Goal: Task Accomplishment & Management: Complete application form

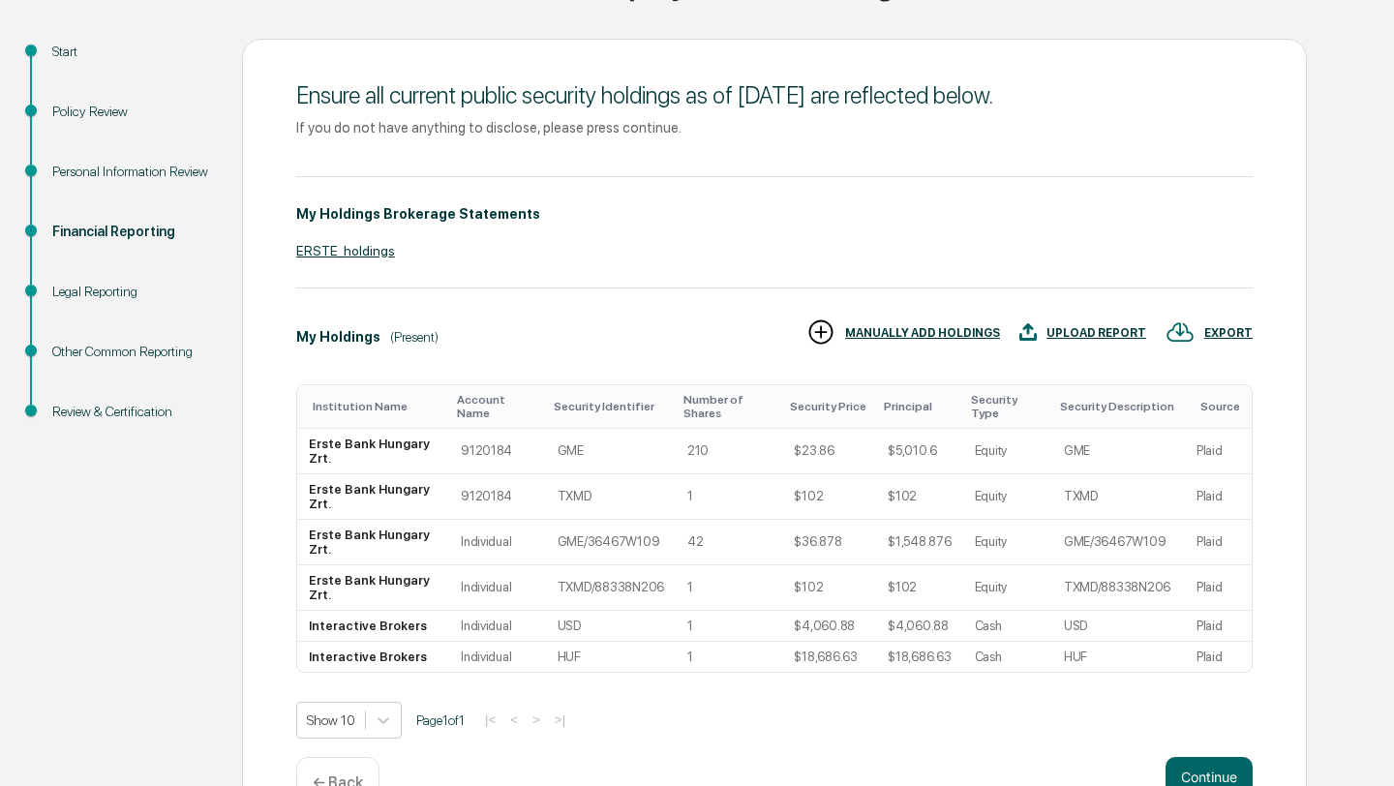
scroll to position [248, 0]
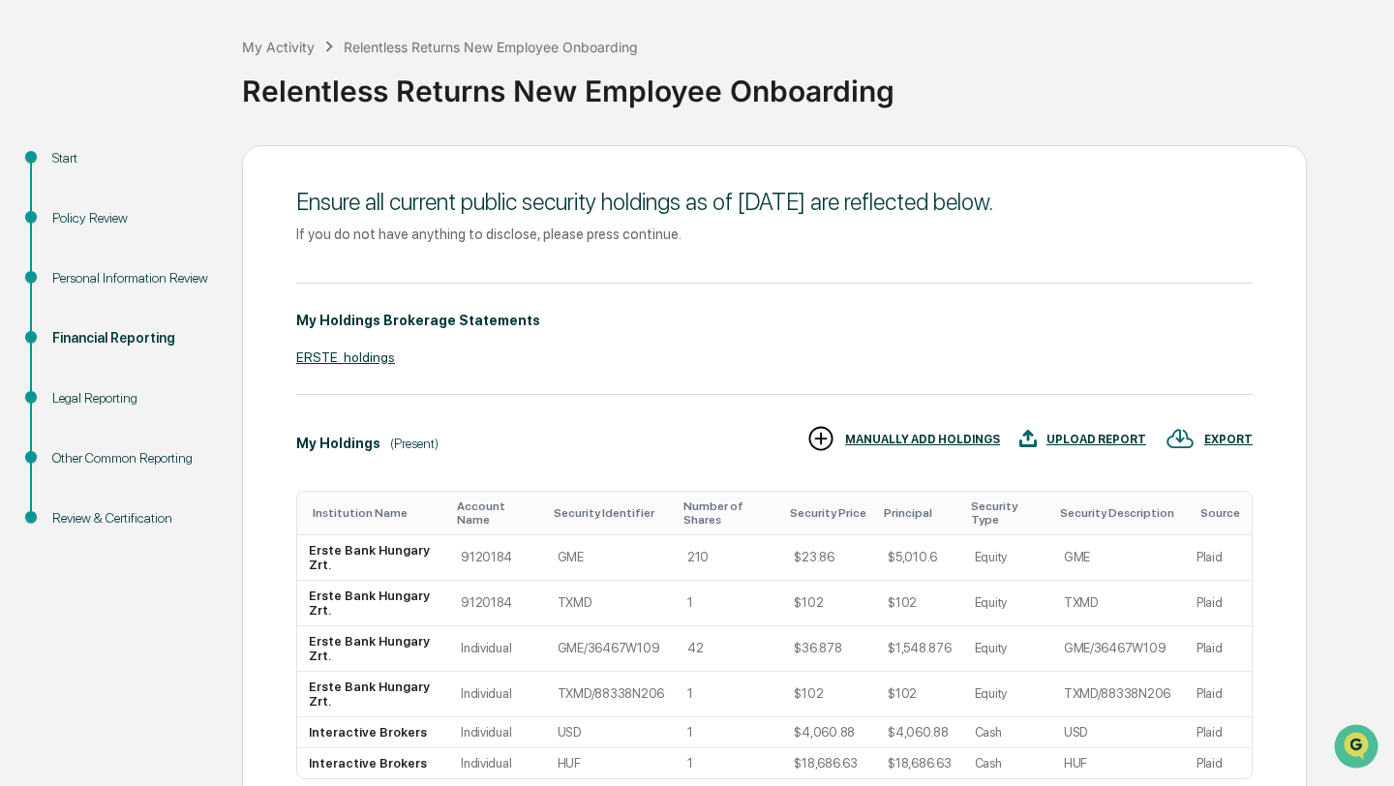
scroll to position [97, 0]
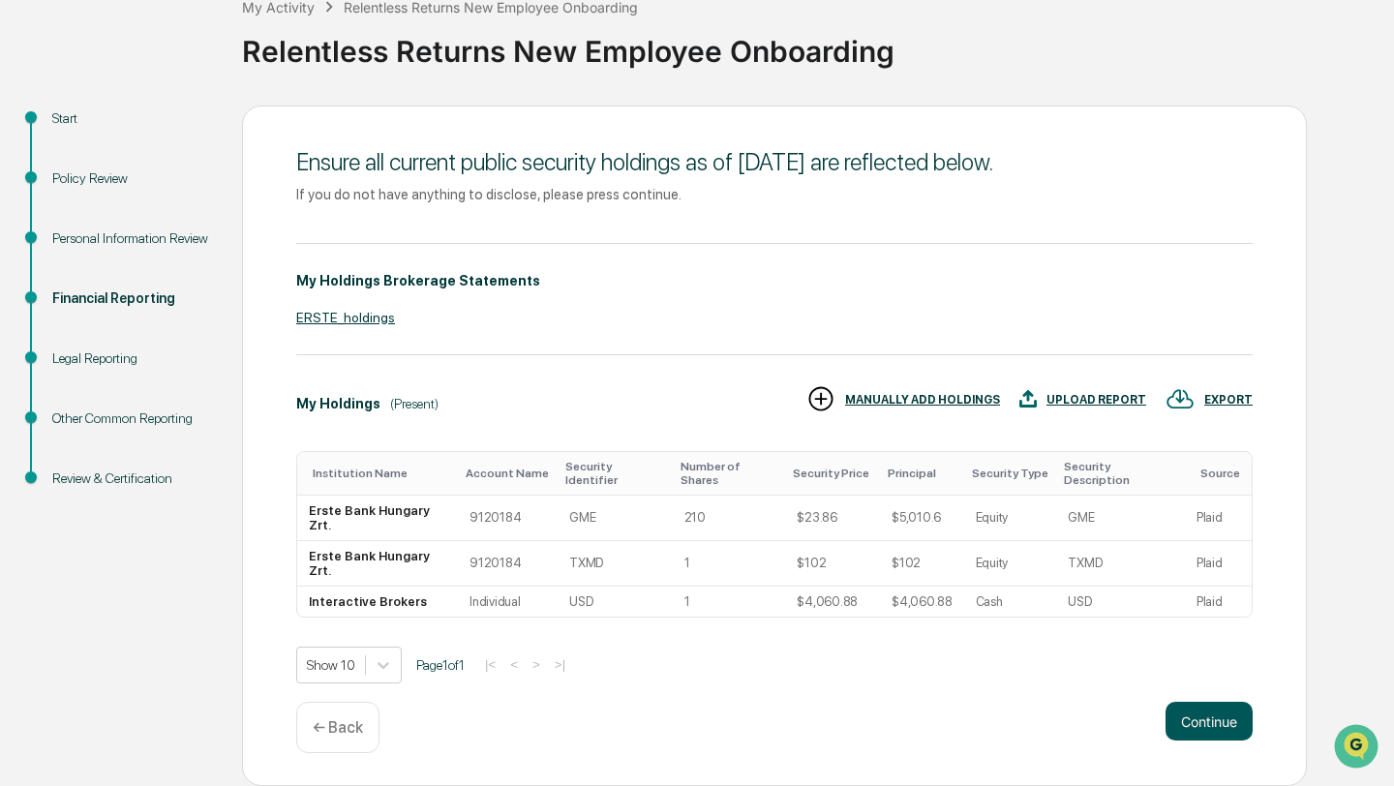
click at [1226, 723] on button "Continue" at bounding box center [1208, 721] width 87 height 39
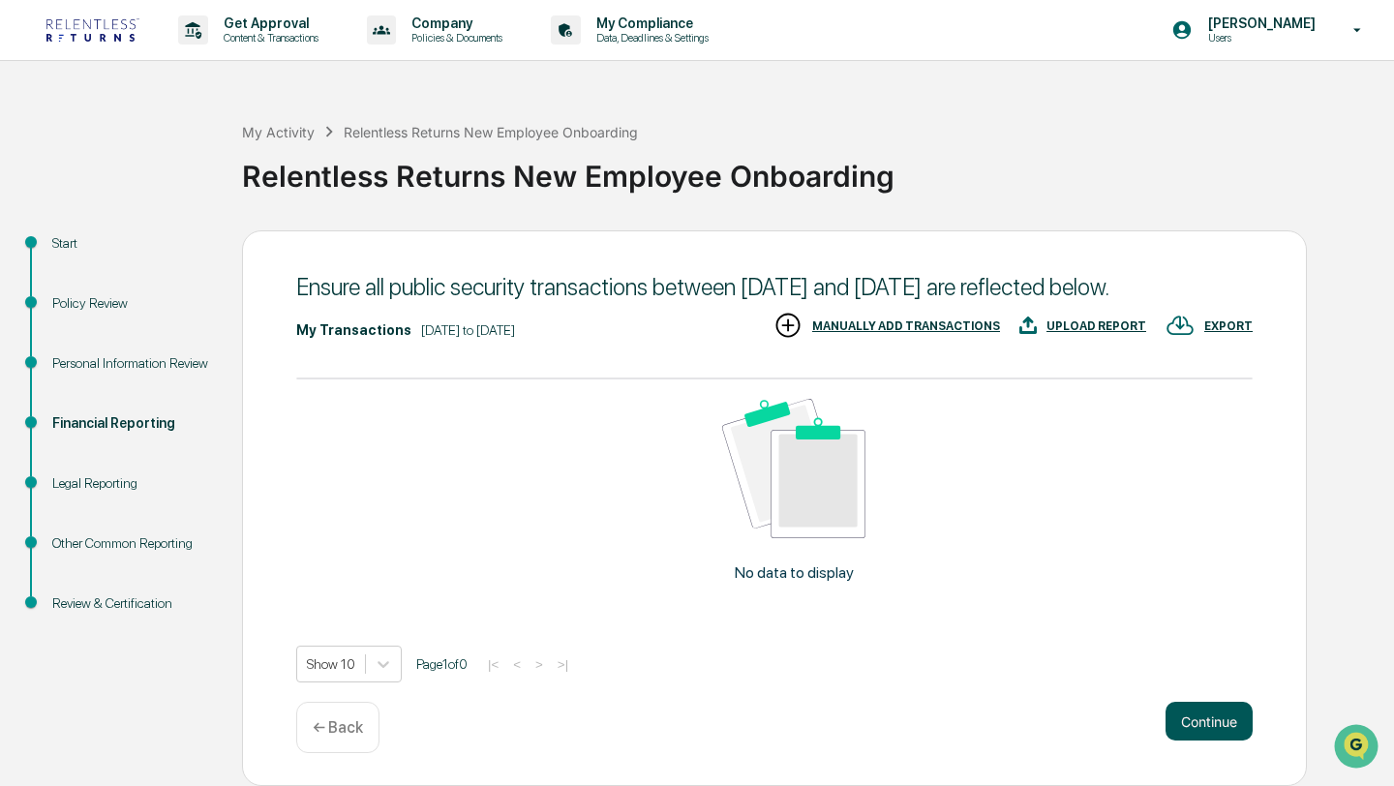
click at [1222, 741] on button "Continue" at bounding box center [1208, 721] width 87 height 39
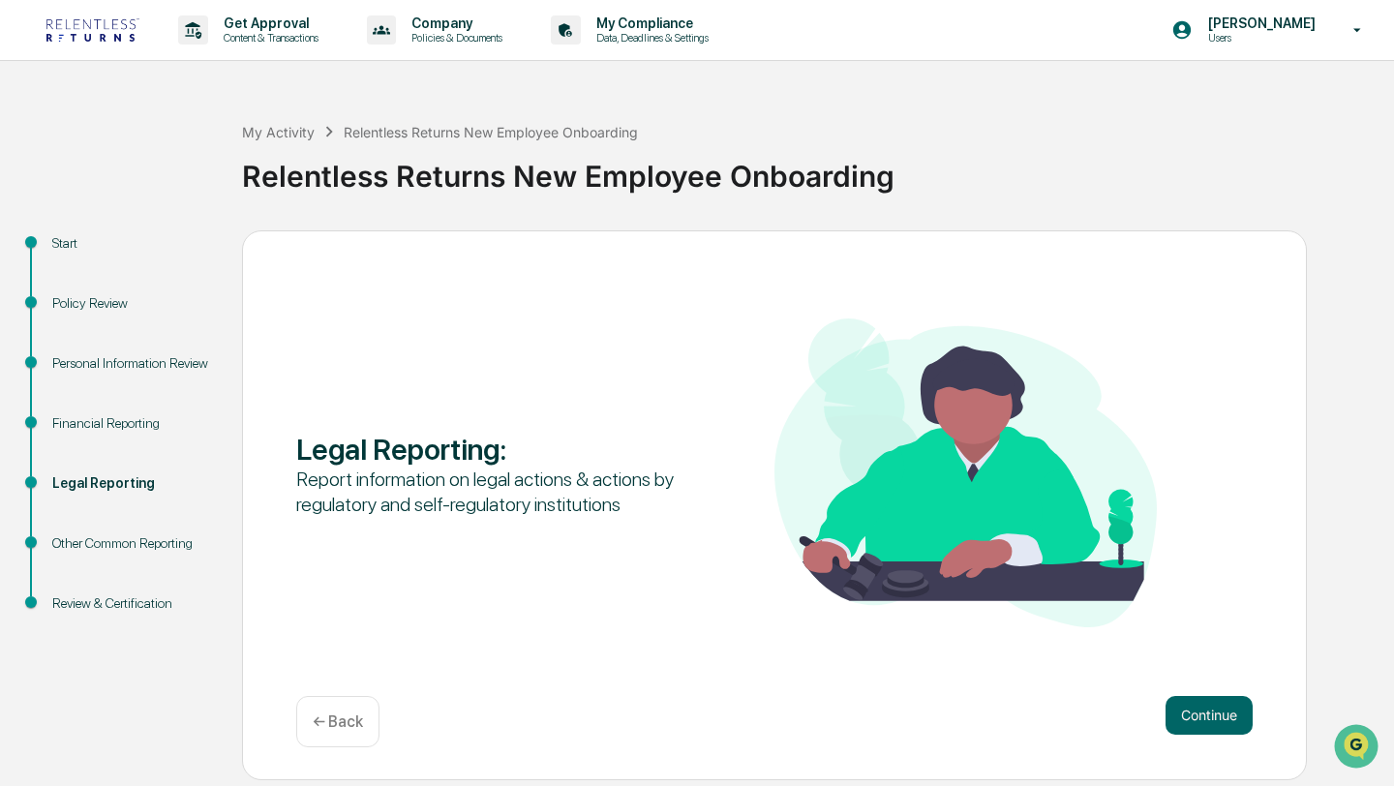
click at [1222, 746] on div "Continue ← Back" at bounding box center [774, 721] width 956 height 51
click at [1210, 716] on button "Continue" at bounding box center [1208, 715] width 87 height 39
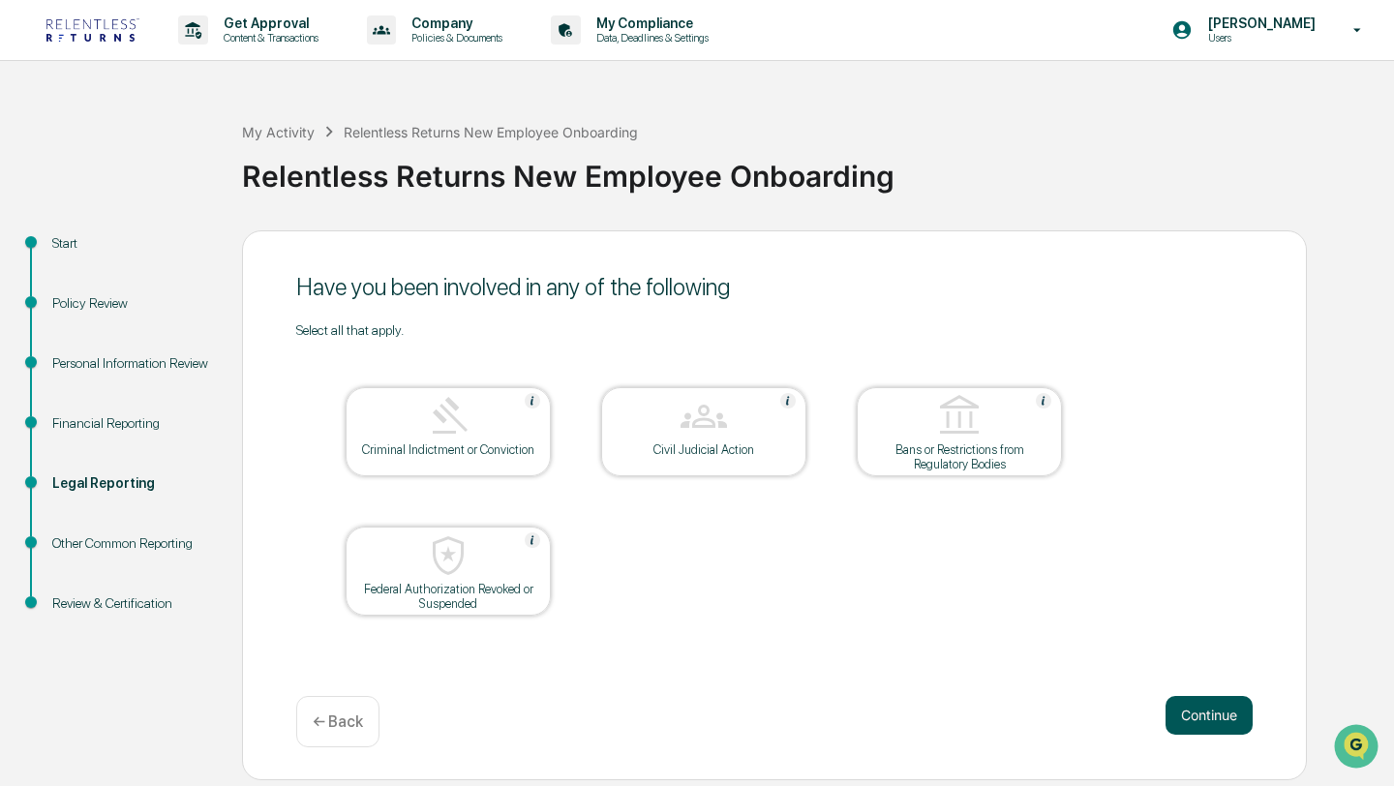
click at [1193, 720] on button "Continue" at bounding box center [1208, 715] width 87 height 39
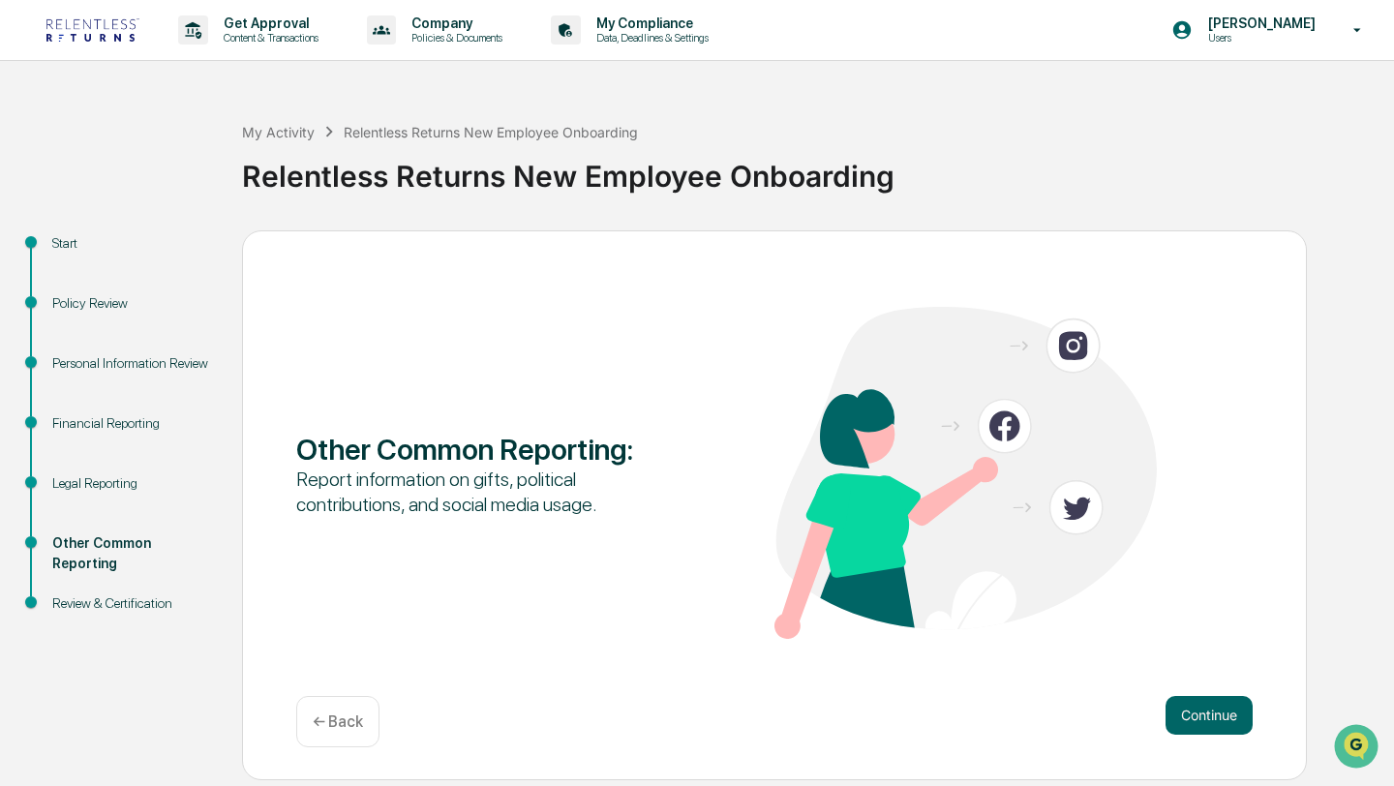
click at [1193, 720] on button "Continue" at bounding box center [1208, 715] width 87 height 39
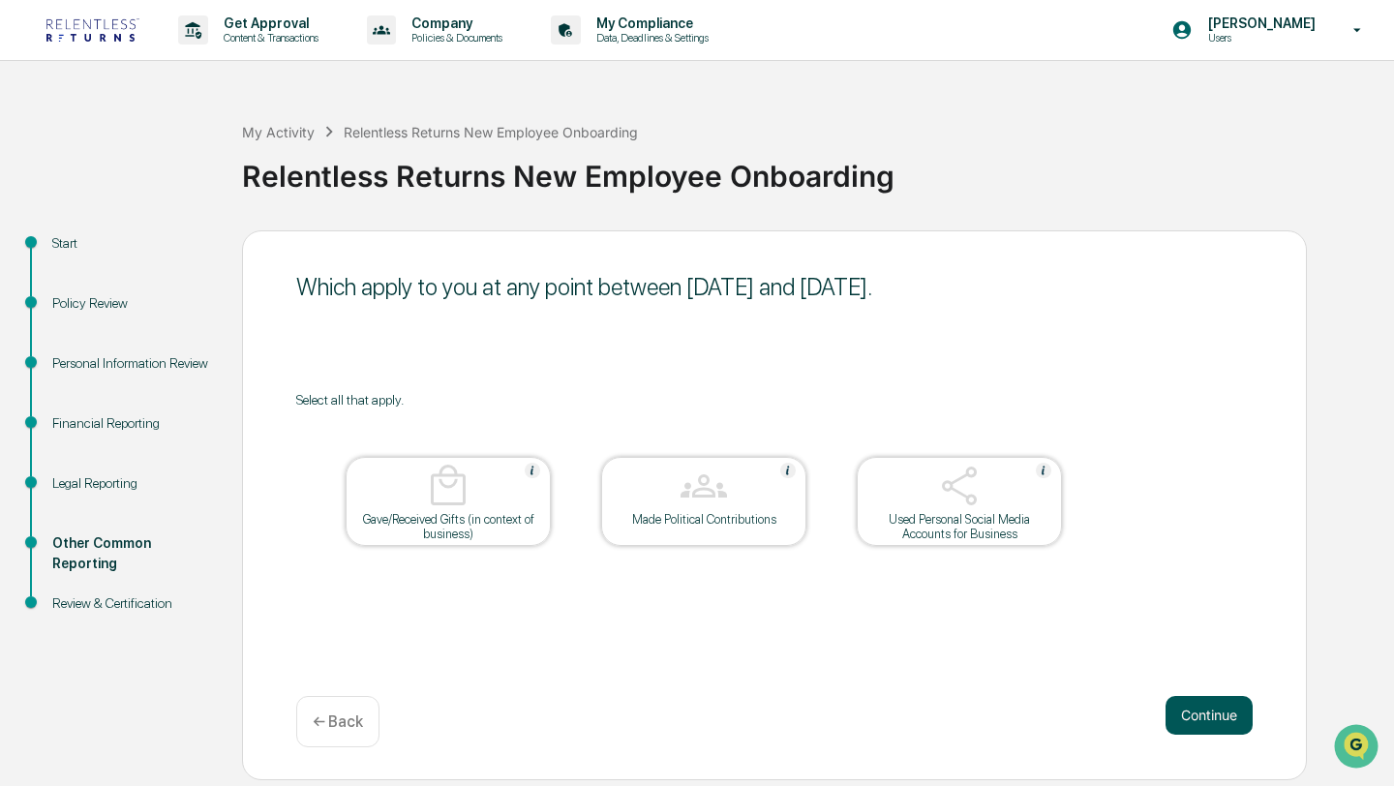
click at [1193, 719] on button "Continue" at bounding box center [1208, 715] width 87 height 39
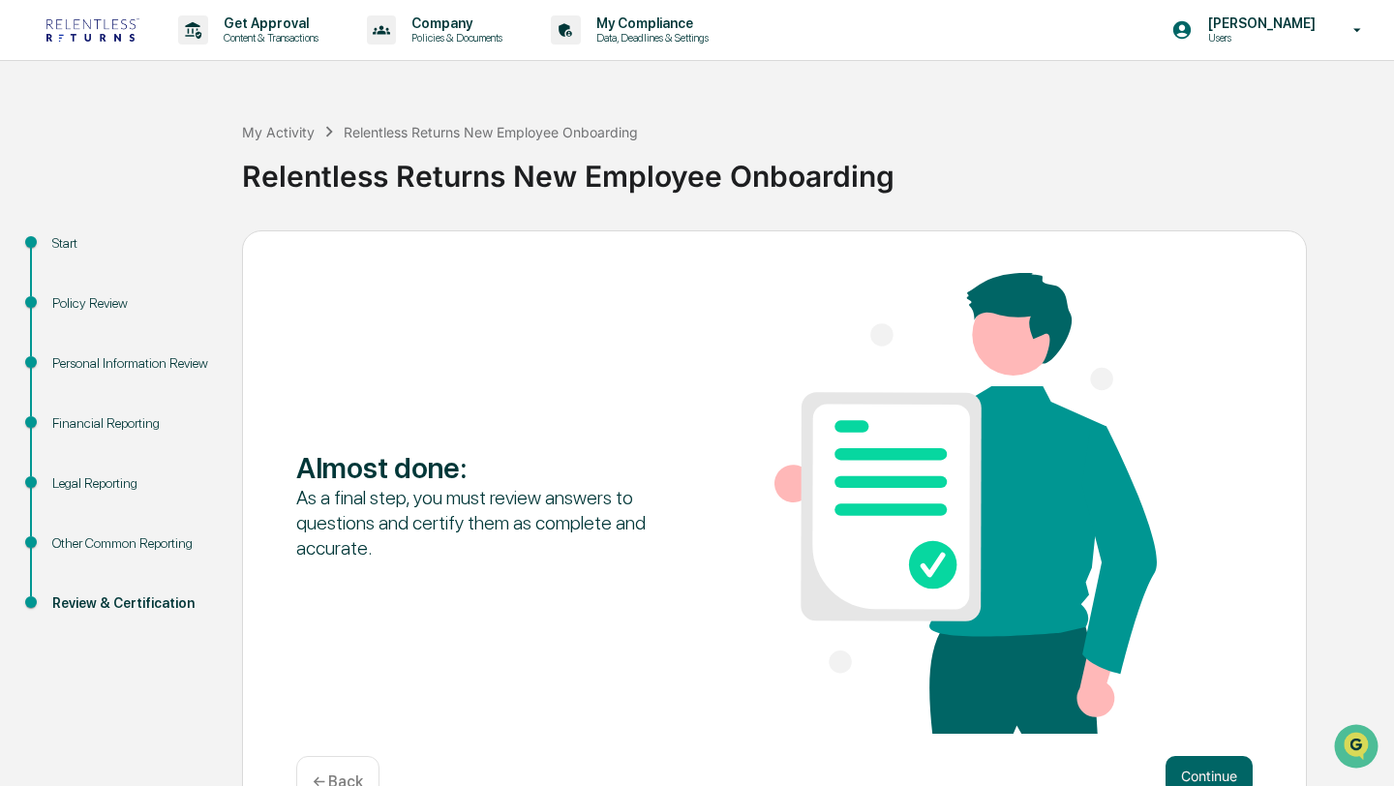
scroll to position [55, 0]
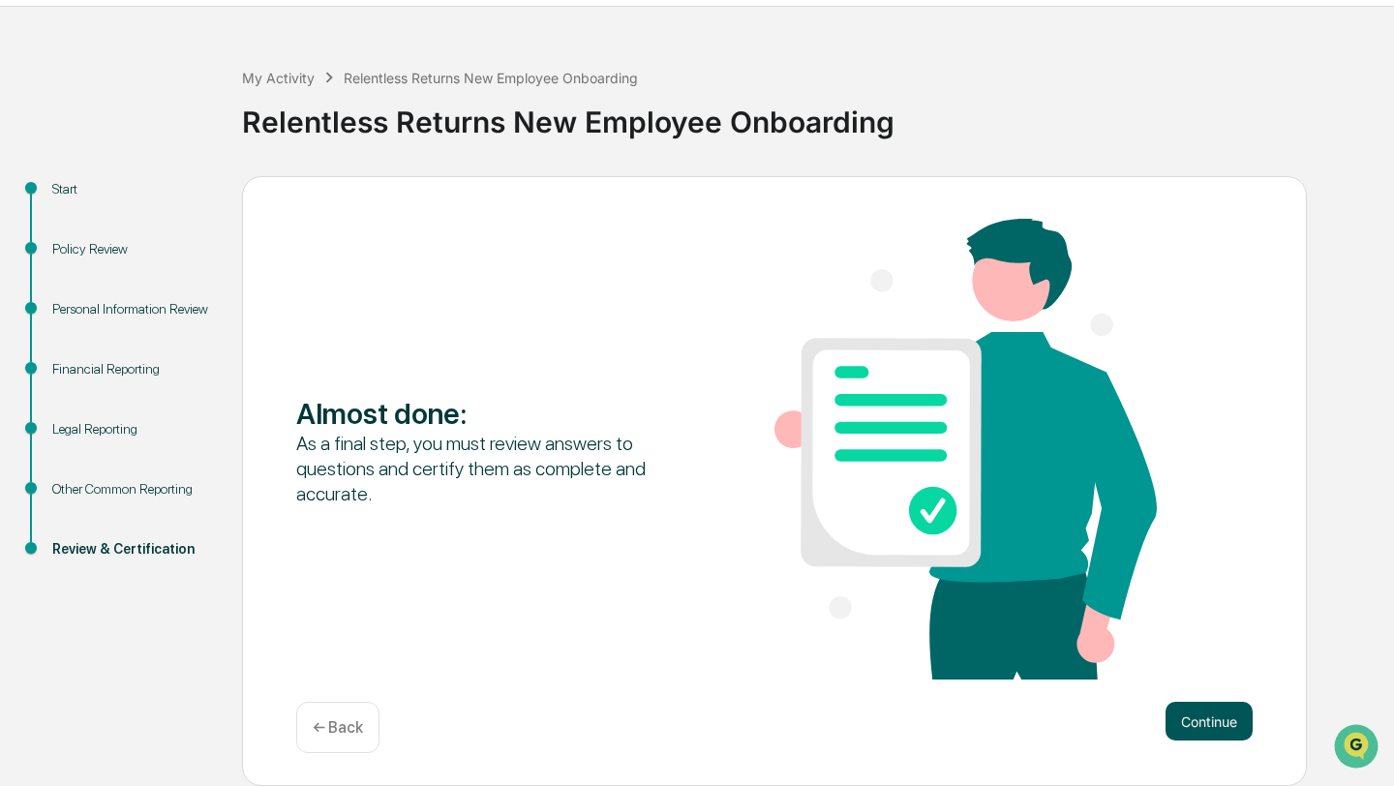
click at [1208, 732] on button "Continue" at bounding box center [1208, 721] width 87 height 39
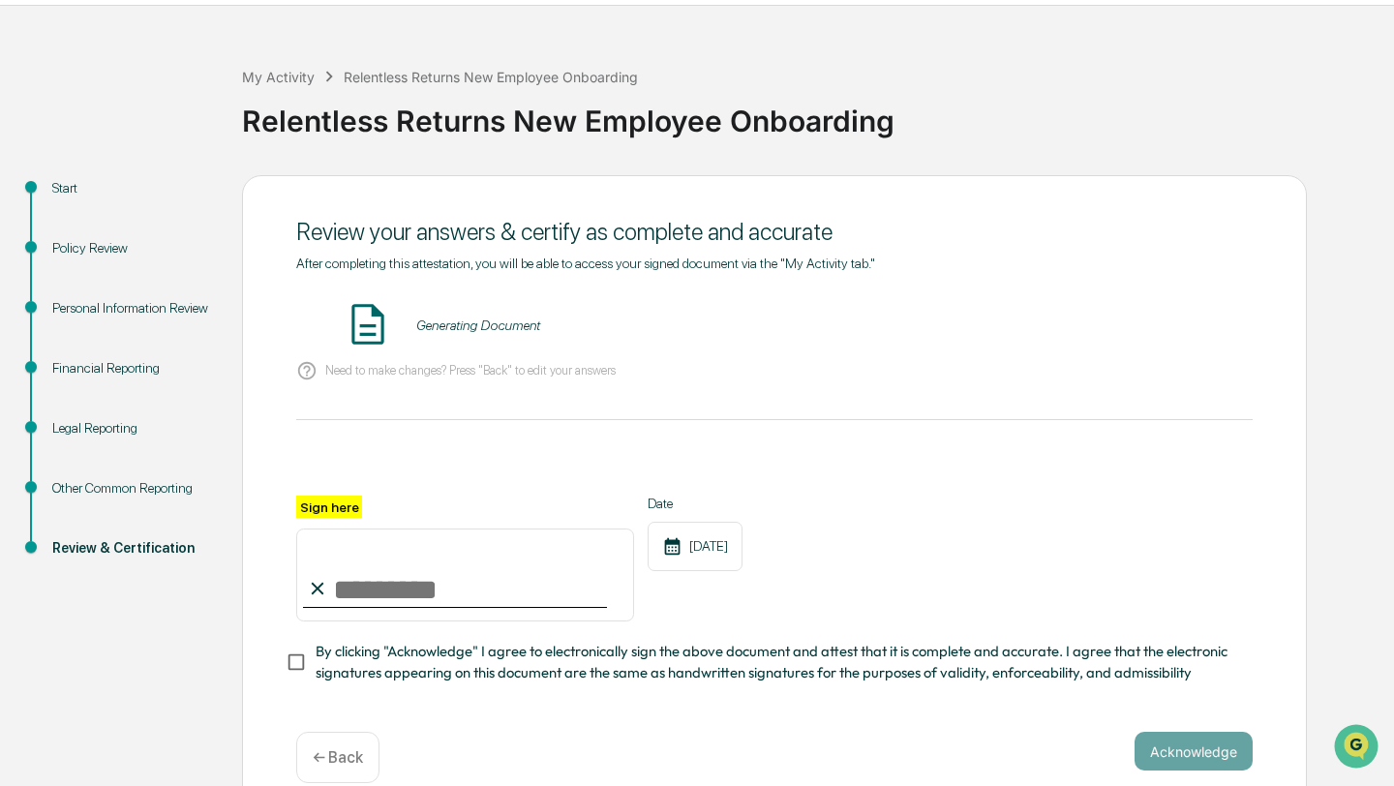
click at [563, 598] on input "Sign here" at bounding box center [465, 575] width 338 height 93
type input "**********"
click at [782, 418] on div "**********" at bounding box center [774, 470] width 956 height 429
click at [1161, 749] on button "Acknowledge" at bounding box center [1193, 751] width 118 height 39
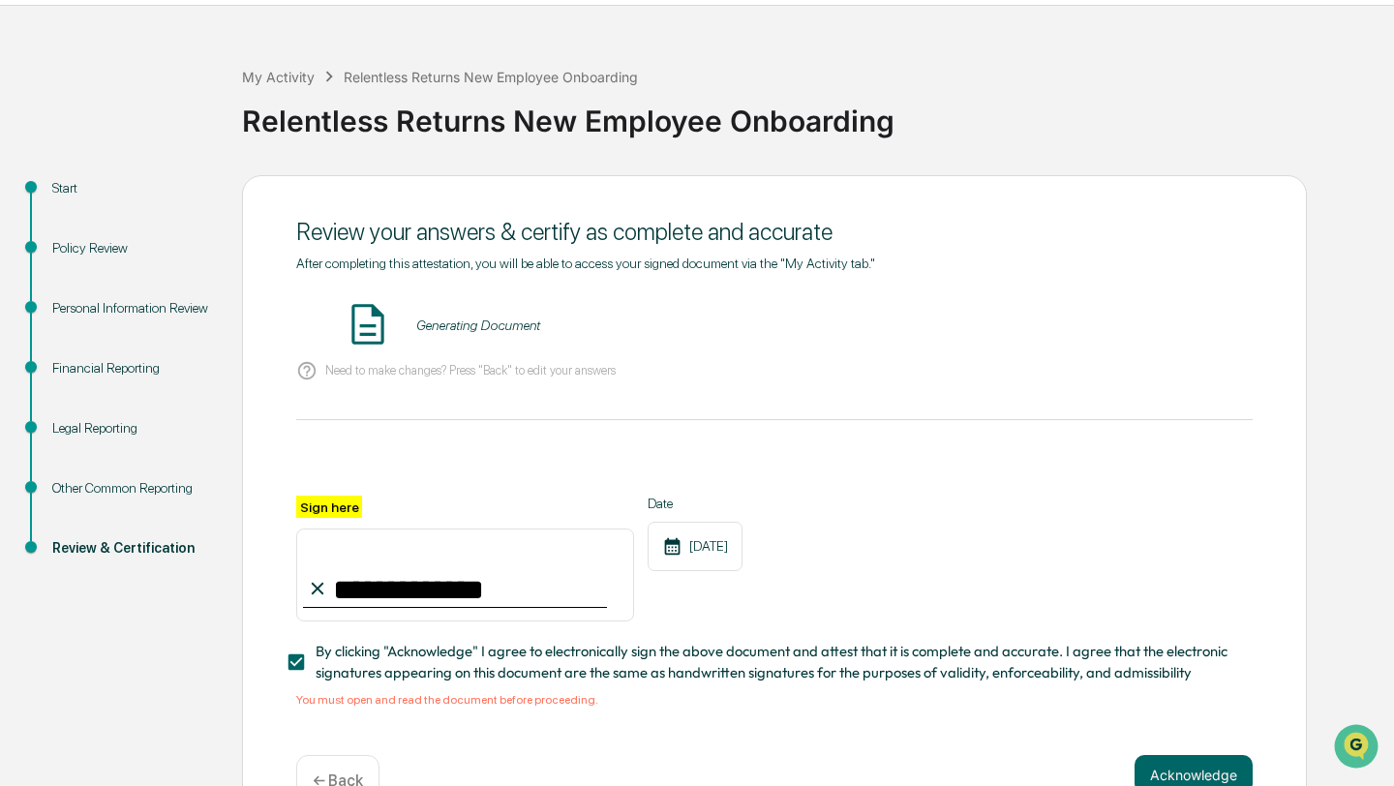
click at [512, 327] on div "Generating Document" at bounding box center [478, 324] width 124 height 15
click at [509, 406] on div "**********" at bounding box center [774, 482] width 956 height 452
click at [711, 649] on span "By clicking "Acknowledge" I agree to electronically sign the above document and…" at bounding box center [777, 663] width 922 height 44
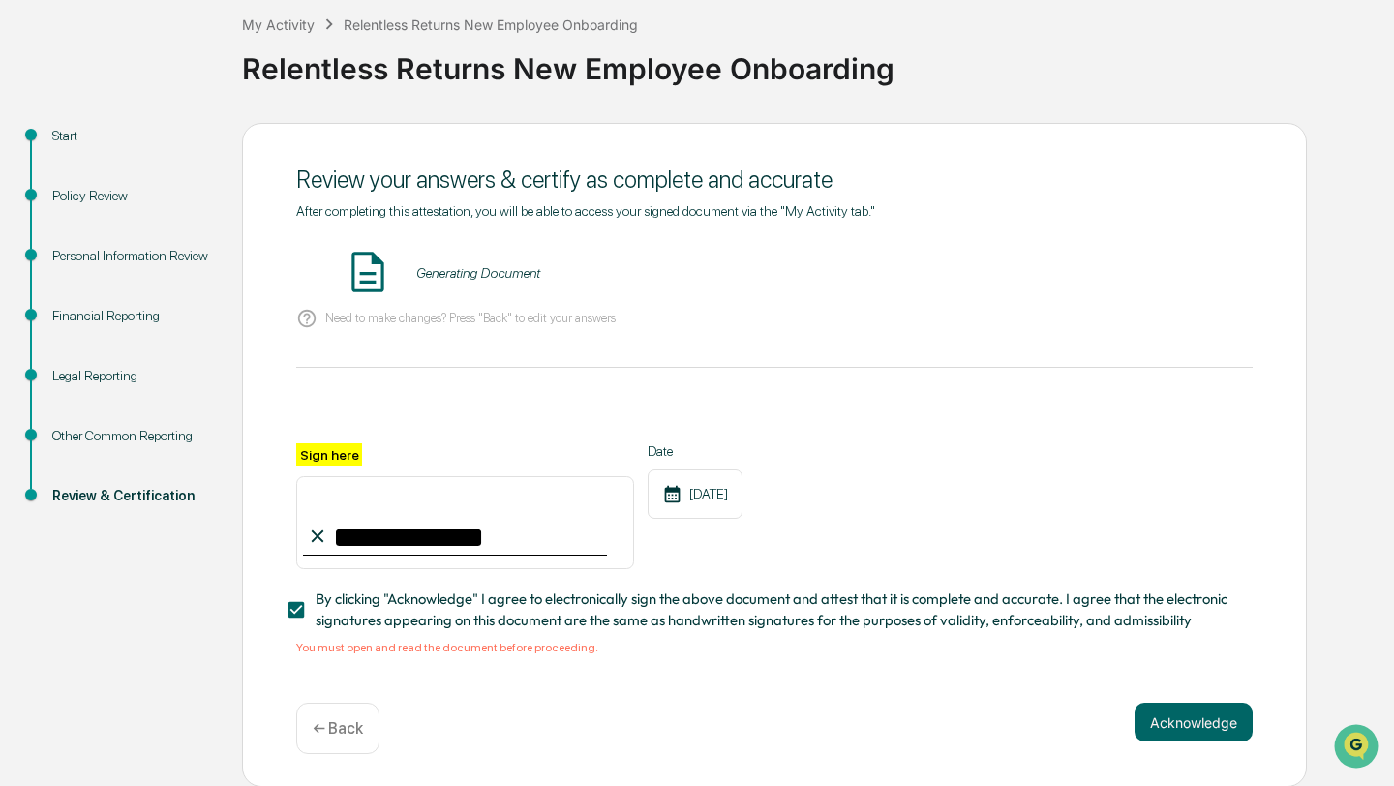
click at [361, 273] on img at bounding box center [368, 272] width 48 height 48
click at [496, 284] on div "Generating Document" at bounding box center [774, 273] width 956 height 51
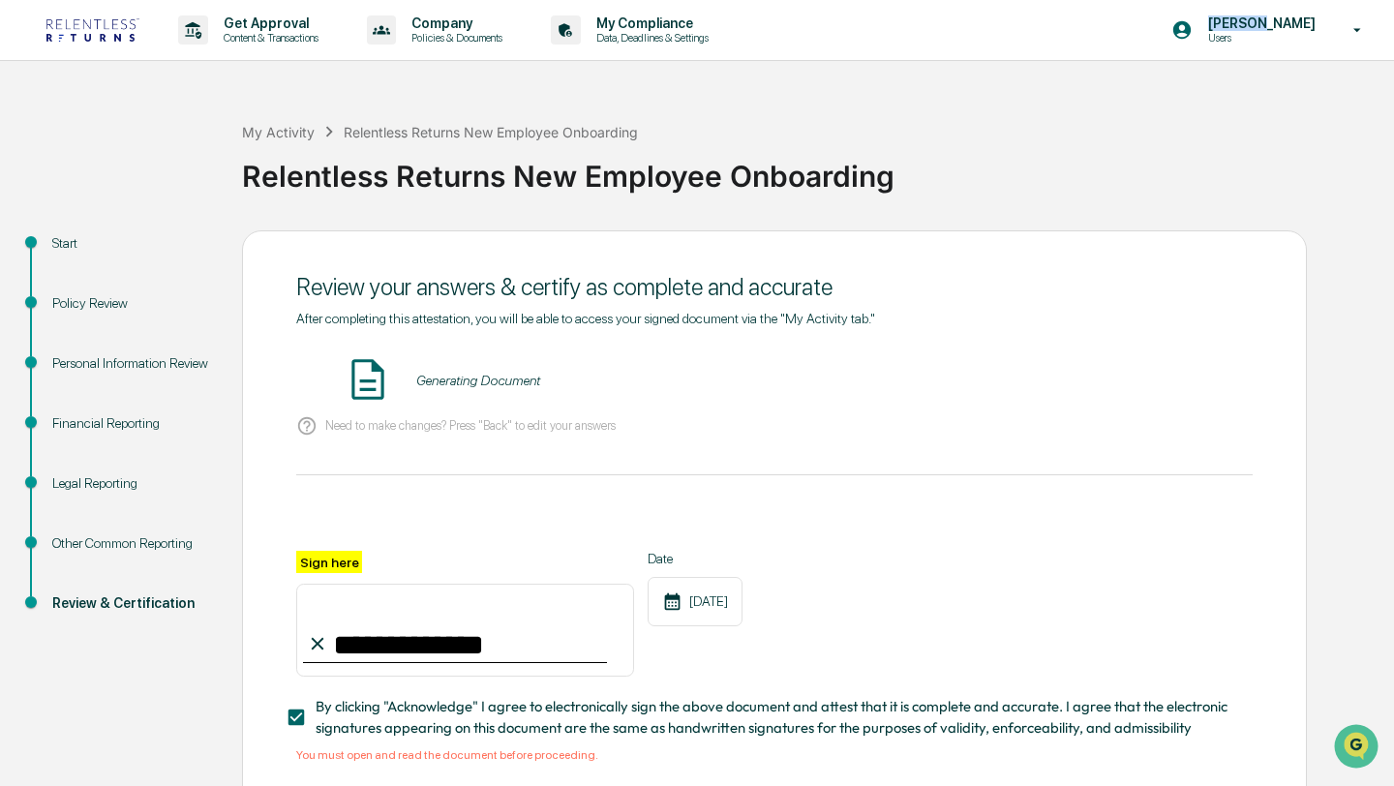
drag, startPoint x: 1275, startPoint y: 18, endPoint x: 1312, endPoint y: -80, distance: 105.4
click at [1312, 0] on html "**********" at bounding box center [697, 393] width 1394 height 786
drag, startPoint x: 516, startPoint y: 36, endPoint x: 1045, endPoint y: 50, distance: 529.7
click at [1045, 50] on div "Get Approval Content & Transactions Company Policies & Documents My Compliance …" at bounding box center [697, 30] width 1394 height 61
click at [960, 114] on div "My Activity Relentless Returns New Employee Onboarding Relentless Returns New E…" at bounding box center [813, 161] width 1142 height 138
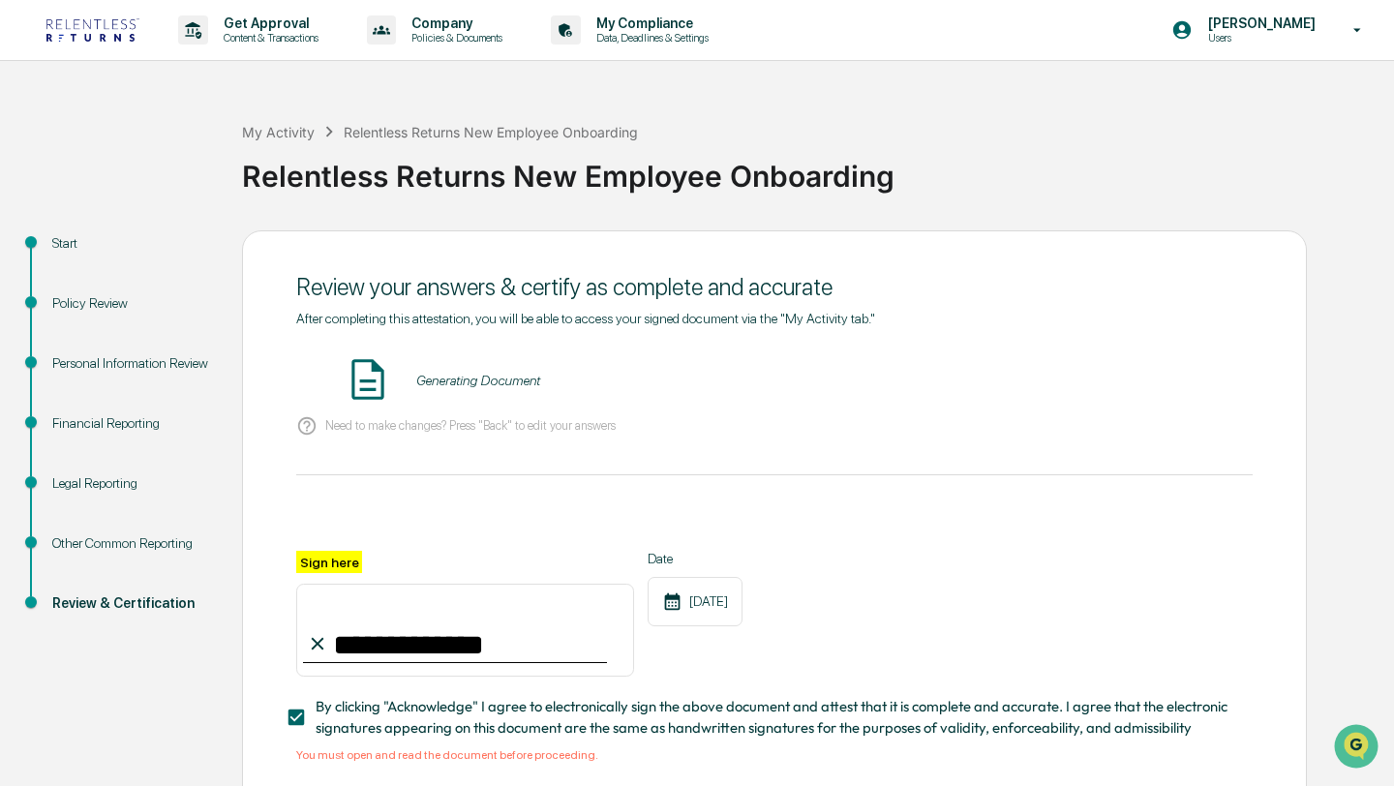
click at [65, 20] on img at bounding box center [92, 29] width 93 height 23
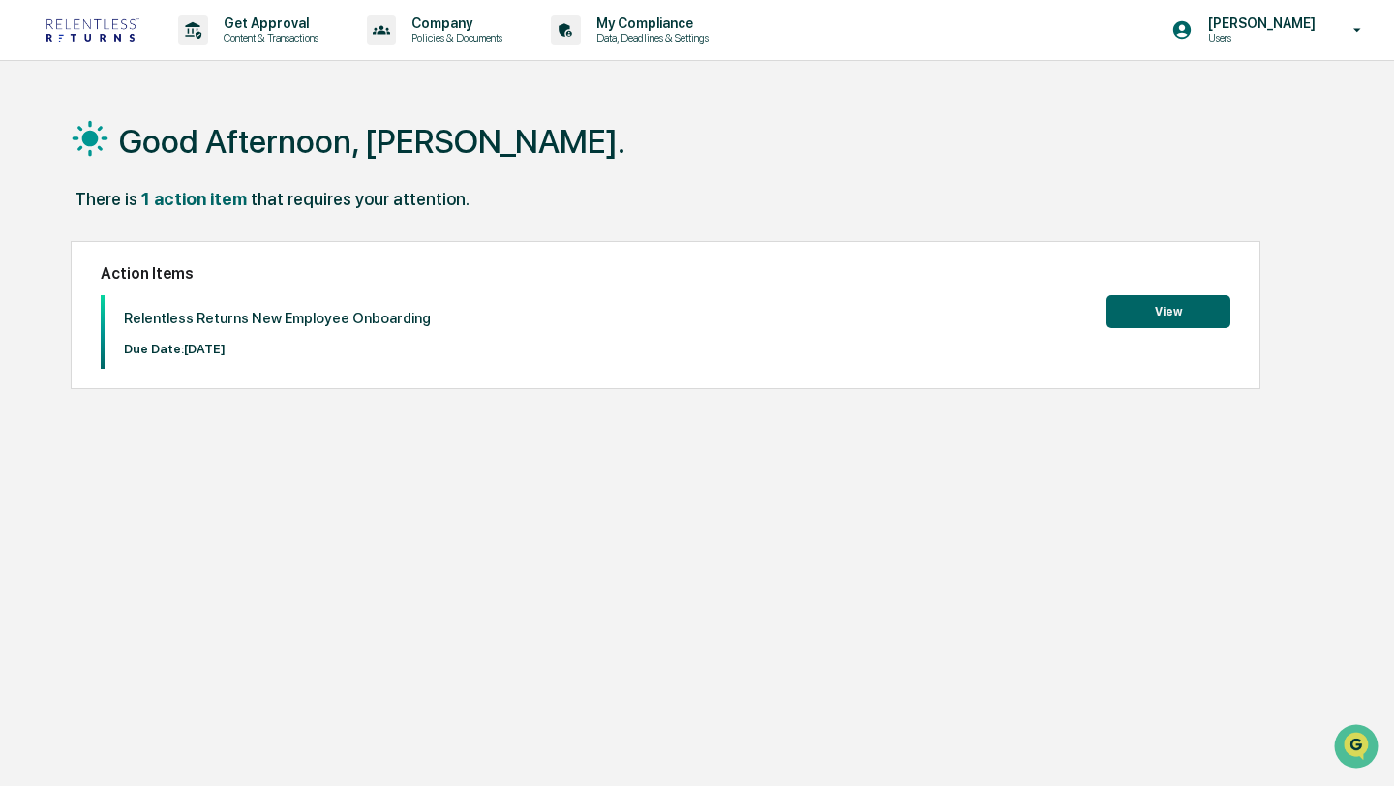
click at [1197, 321] on button "View" at bounding box center [1168, 311] width 124 height 33
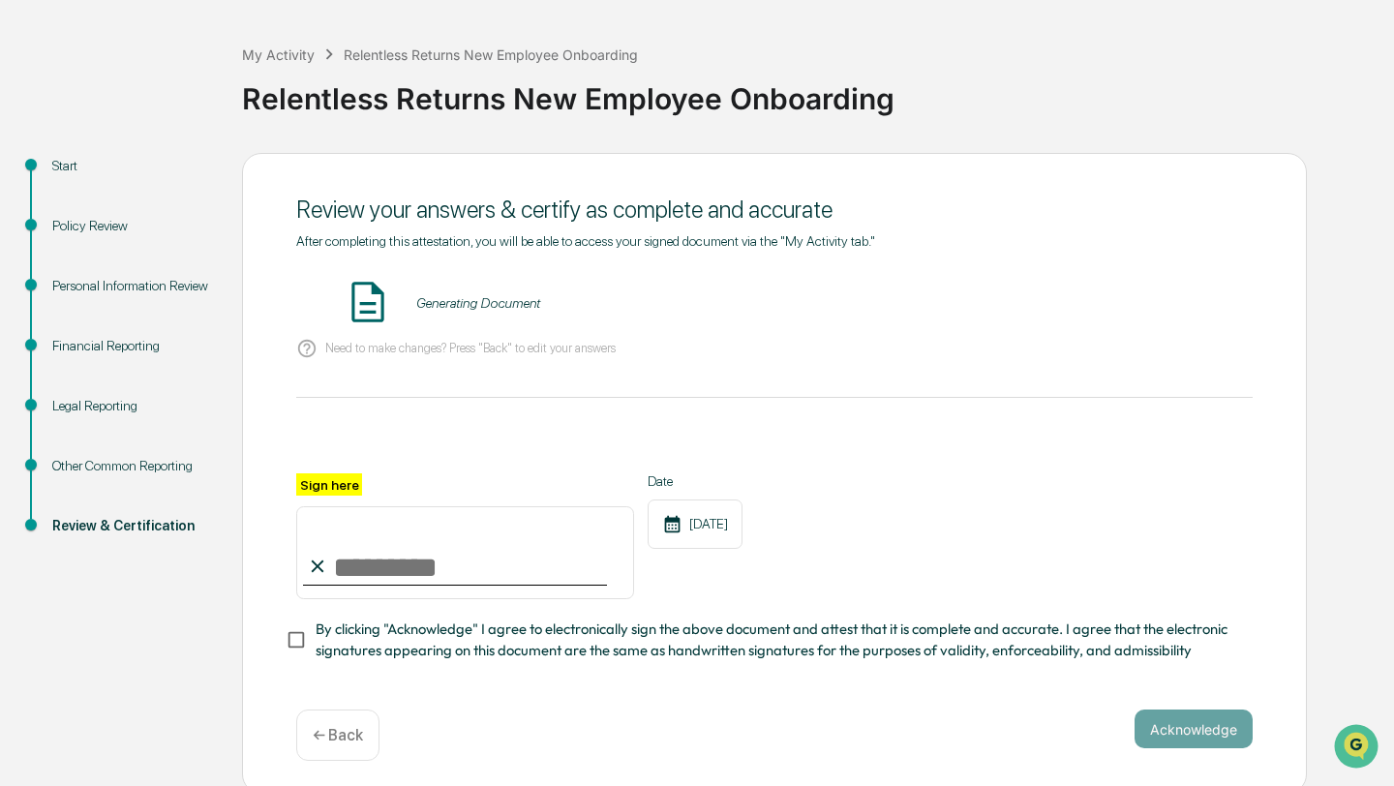
scroll to position [84, 0]
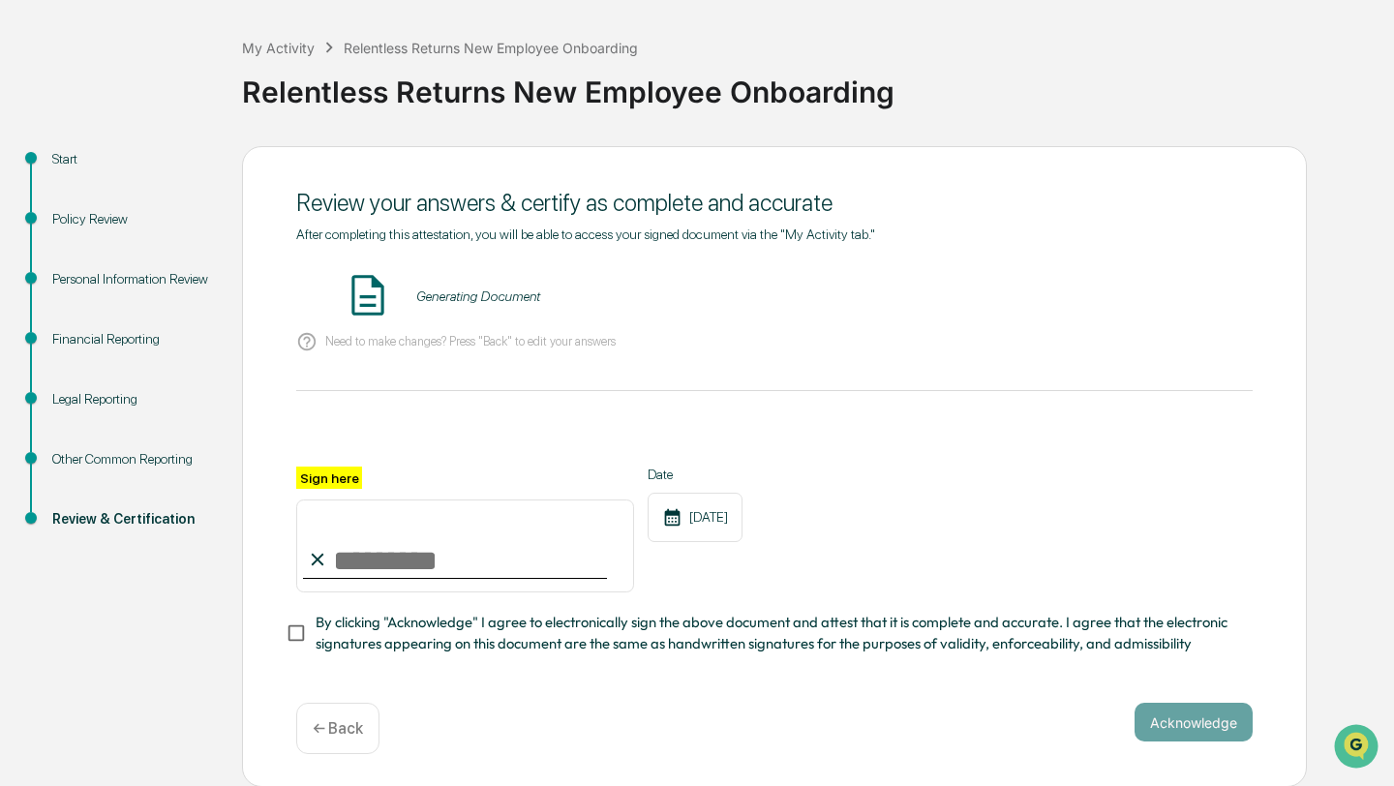
click at [425, 562] on input "Sign here" at bounding box center [465, 545] width 338 height 93
type input "**********"
click at [338, 621] on span "By clicking "Acknowledge" I agree to electronically sign the above document and…" at bounding box center [777, 634] width 922 height 44
click at [697, 388] on div "**********" at bounding box center [774, 441] width 956 height 429
click at [457, 290] on div "Generating Document" at bounding box center [478, 295] width 124 height 15
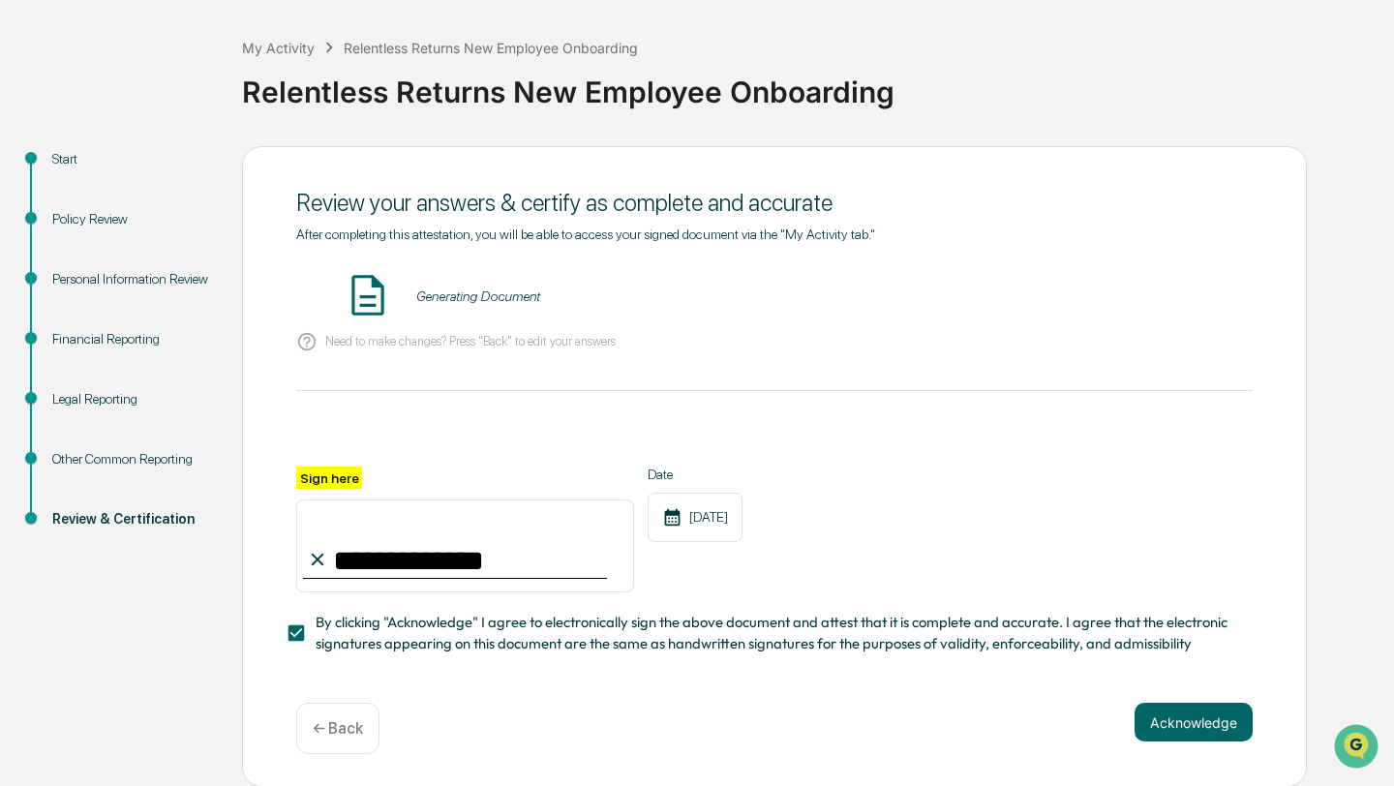
click at [364, 305] on img at bounding box center [368, 295] width 48 height 48
click at [680, 353] on div "Need to make changes? Press "Back" to edit your answers" at bounding box center [774, 342] width 956 height 40
click at [791, 356] on div "Need to make changes? Press "Back" to edit your answers" at bounding box center [774, 342] width 956 height 40
click at [436, 293] on div "Generating Document" at bounding box center [478, 295] width 124 height 15
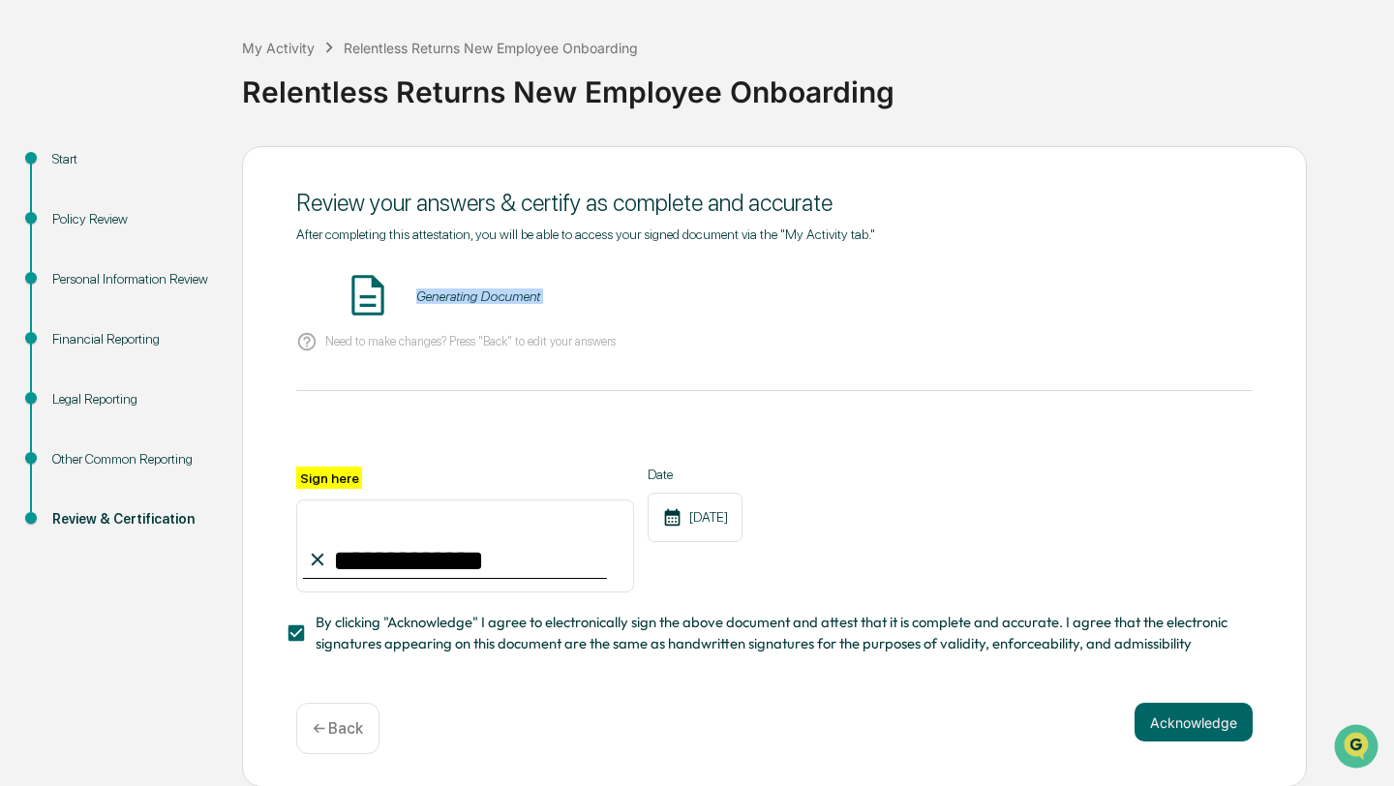
click at [436, 293] on div "Generating Document" at bounding box center [478, 295] width 124 height 15
click at [361, 293] on img at bounding box center [368, 295] width 48 height 48
click at [518, 360] on div "Need to make changes? Press "Back" to edit your answers" at bounding box center [774, 342] width 956 height 40
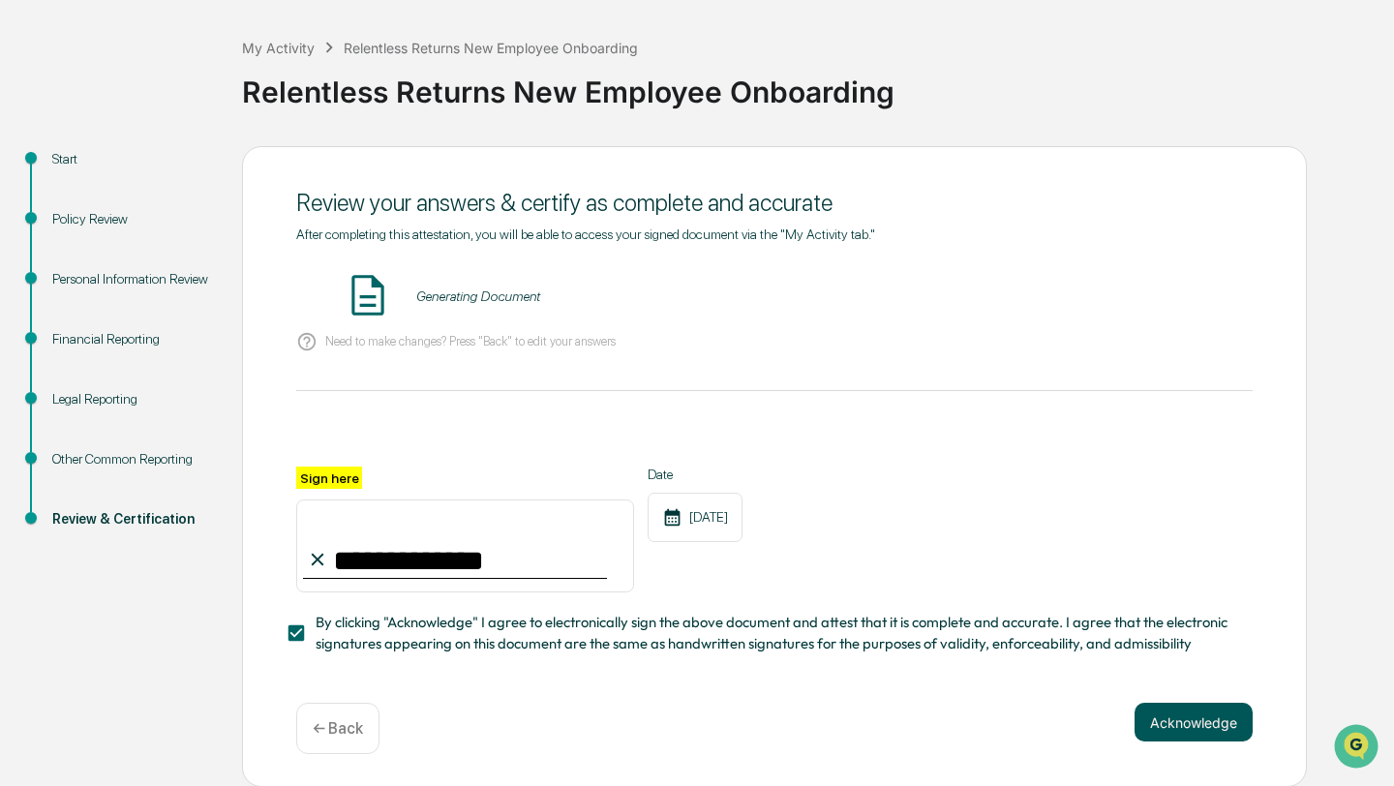
click at [1183, 728] on button "Acknowledge" at bounding box center [1193, 722] width 118 height 39
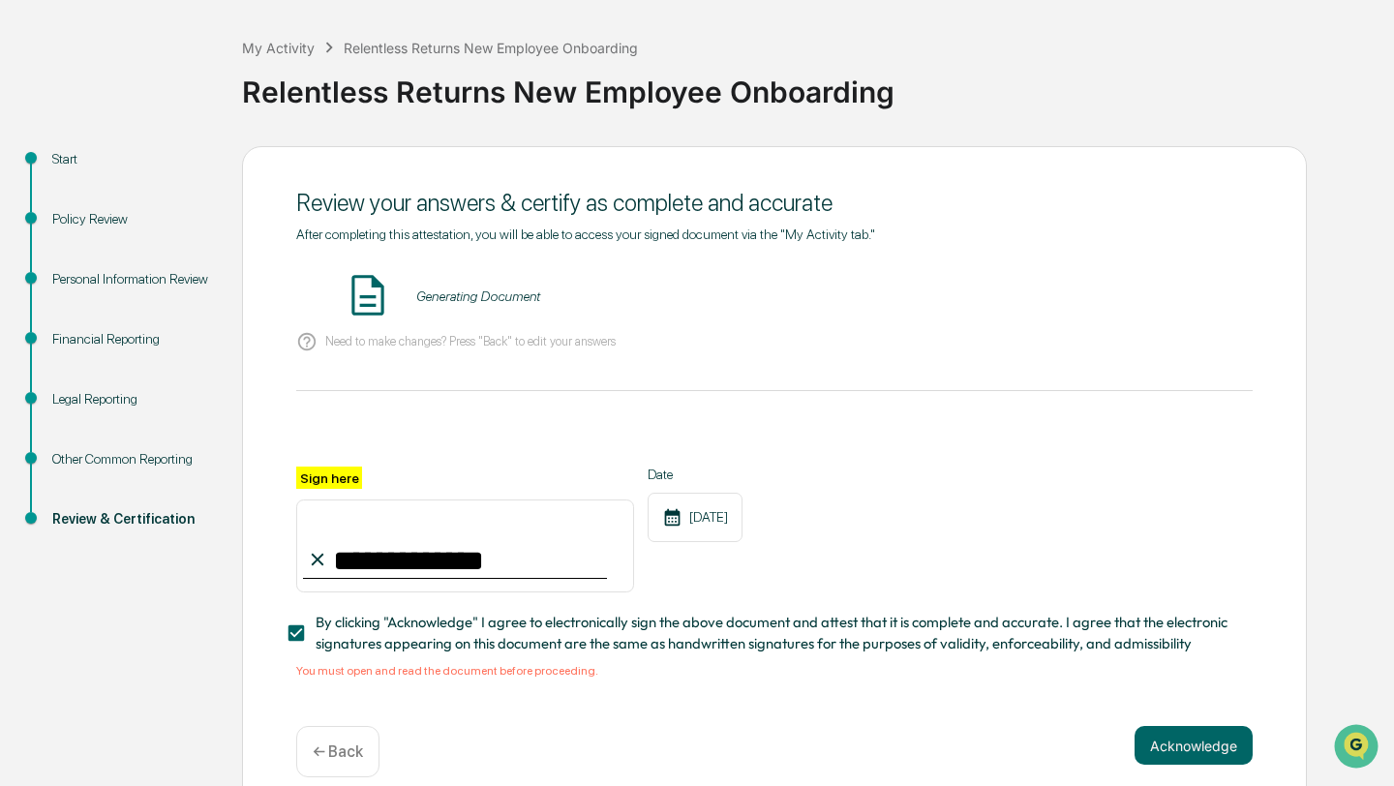
click at [438, 299] on div "Generating Document" at bounding box center [478, 295] width 124 height 15
click at [363, 308] on img at bounding box center [368, 295] width 48 height 48
click at [312, 348] on icon at bounding box center [307, 342] width 18 height 18
click at [99, 462] on div "Other Common Reporting" at bounding box center [131, 459] width 159 height 20
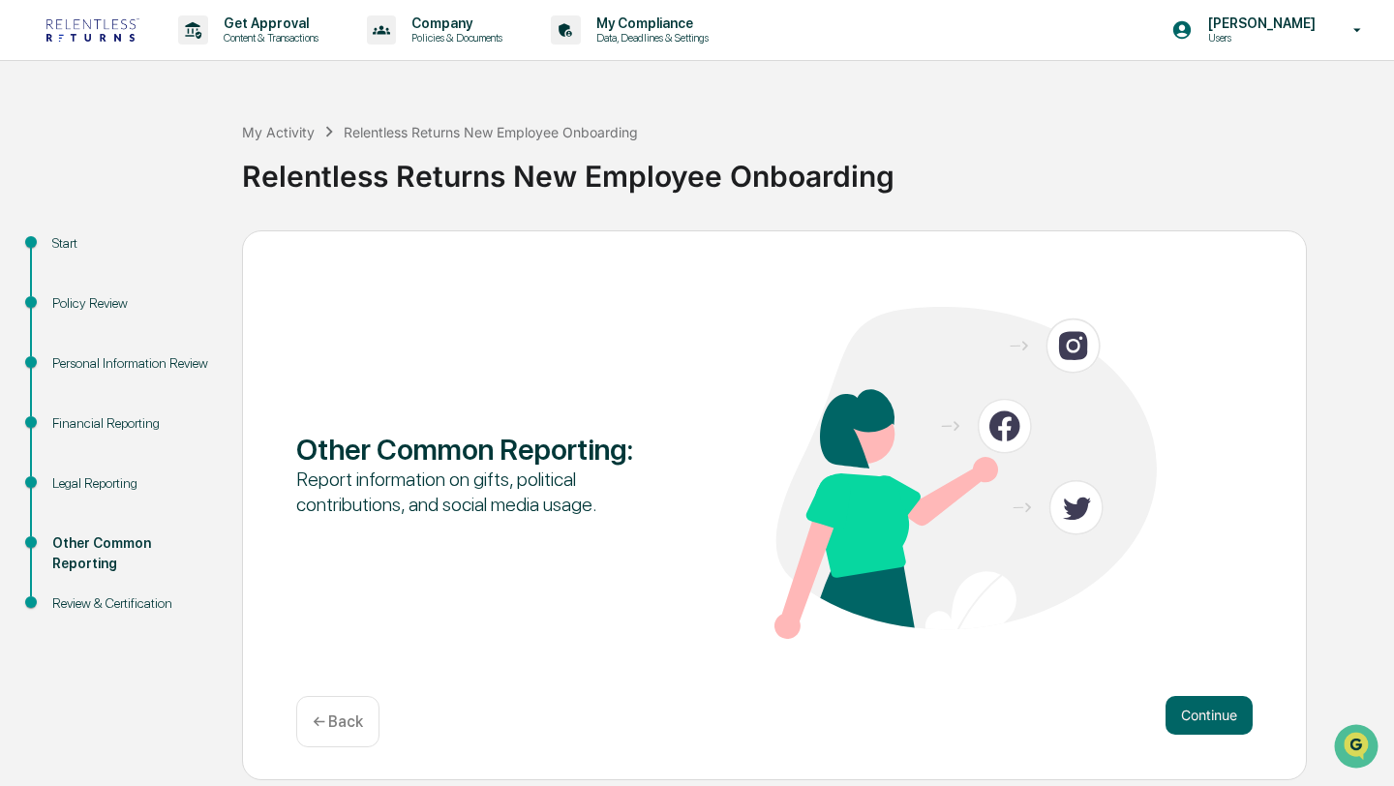
scroll to position [0, 0]
click at [95, 481] on div "Legal Reporting" at bounding box center [131, 483] width 159 height 20
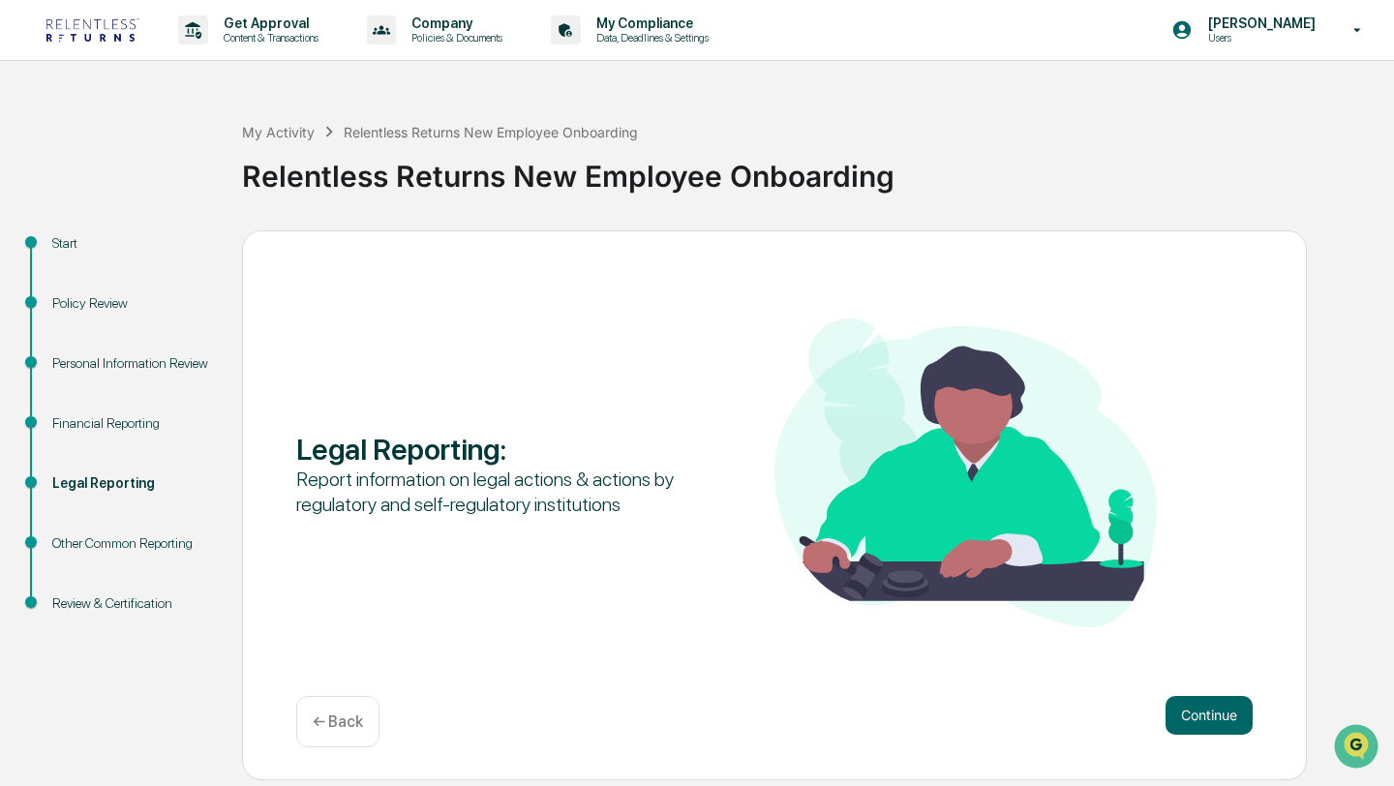
click at [95, 554] on div "Other Common Reporting" at bounding box center [131, 543] width 159 height 20
click at [1224, 734] on button "Continue" at bounding box center [1208, 715] width 87 height 39
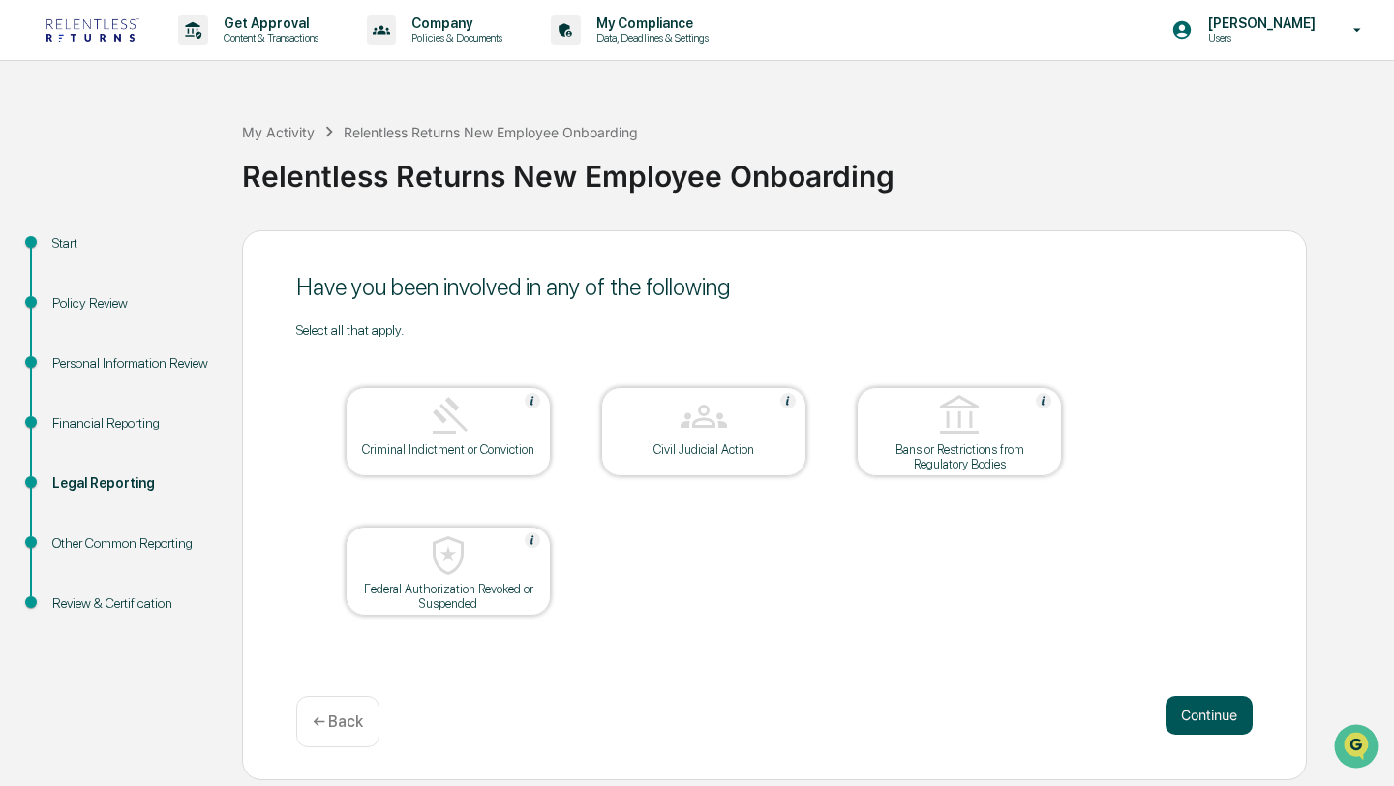
click at [1225, 730] on button "Continue" at bounding box center [1208, 715] width 87 height 39
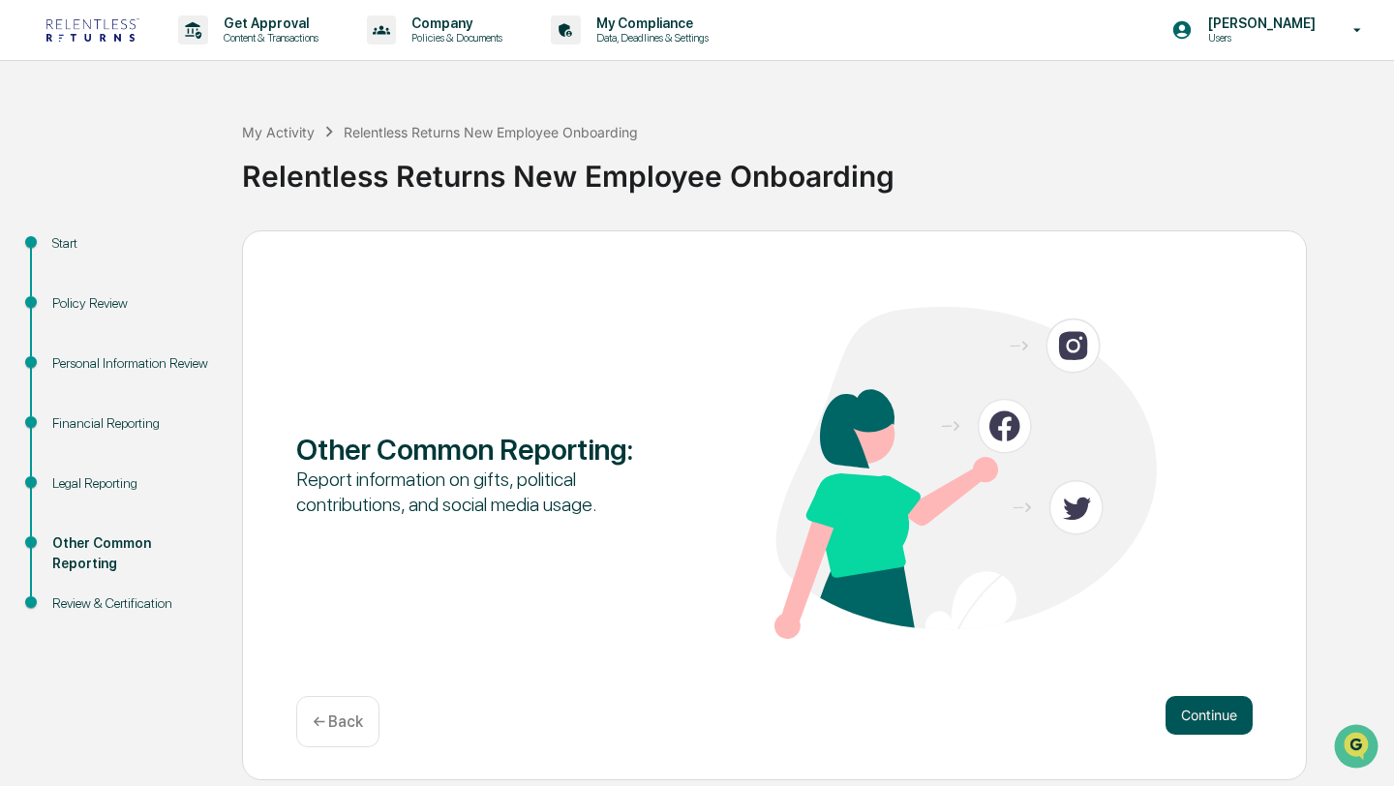
click at [1224, 729] on button "Continue" at bounding box center [1208, 715] width 87 height 39
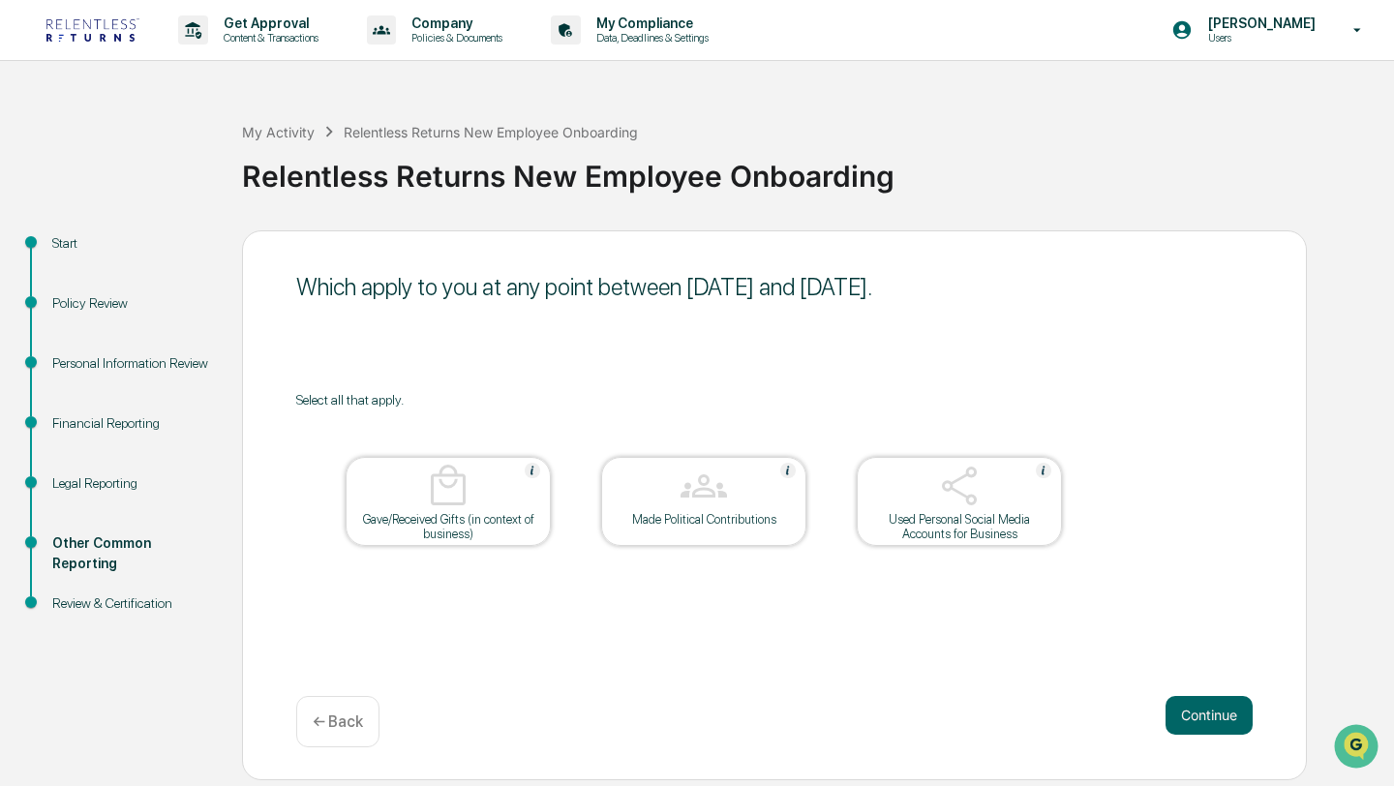
click at [1224, 729] on button "Continue" at bounding box center [1208, 715] width 87 height 39
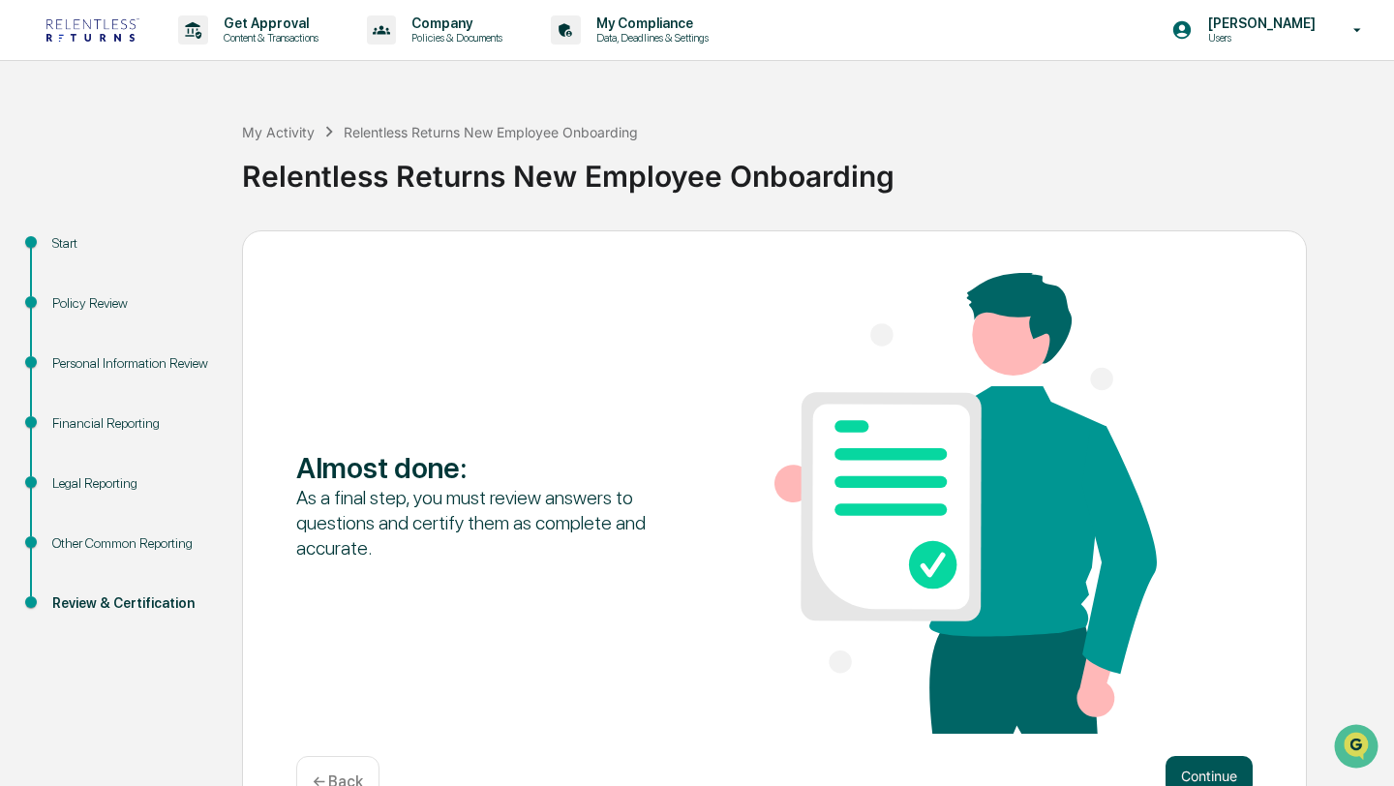
click at [1198, 768] on button "Continue" at bounding box center [1208, 775] width 87 height 39
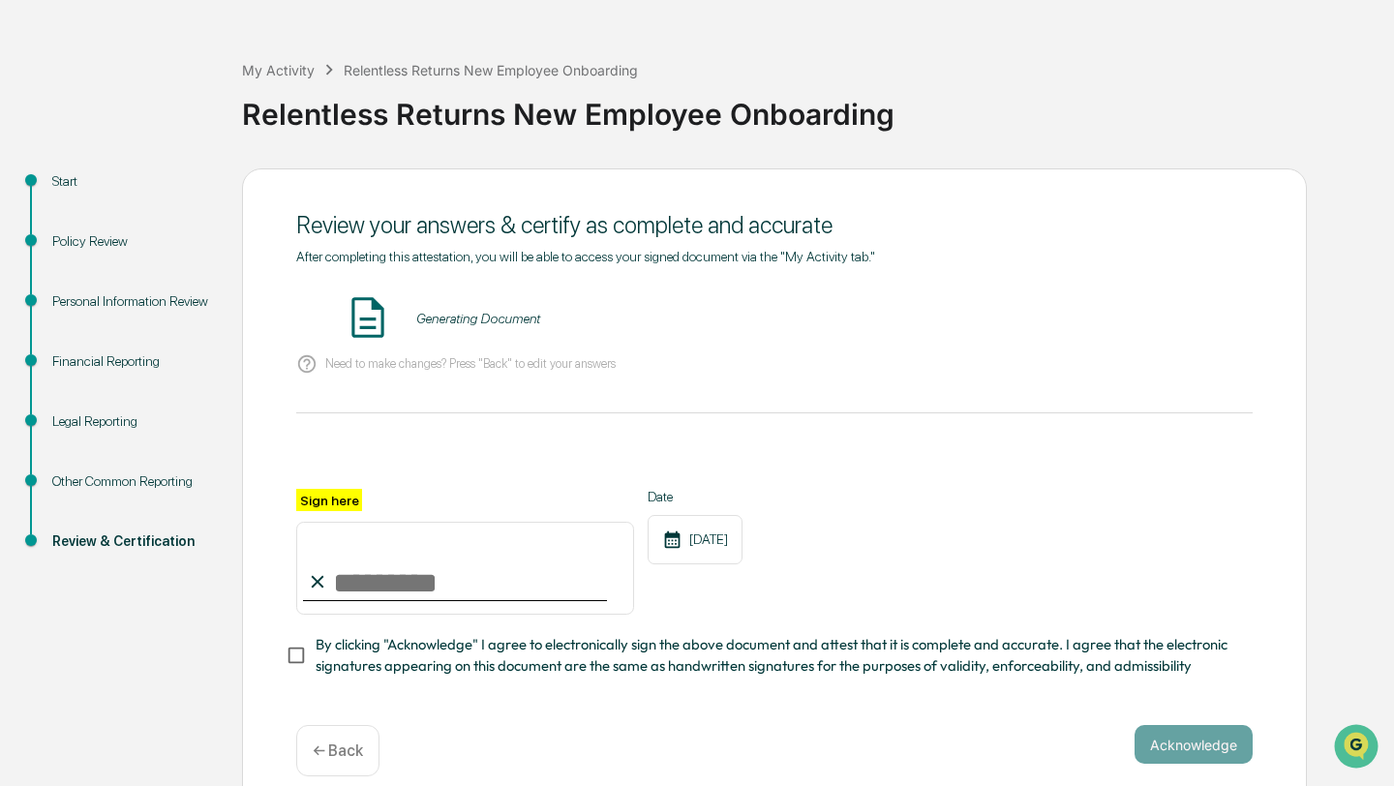
scroll to position [84, 0]
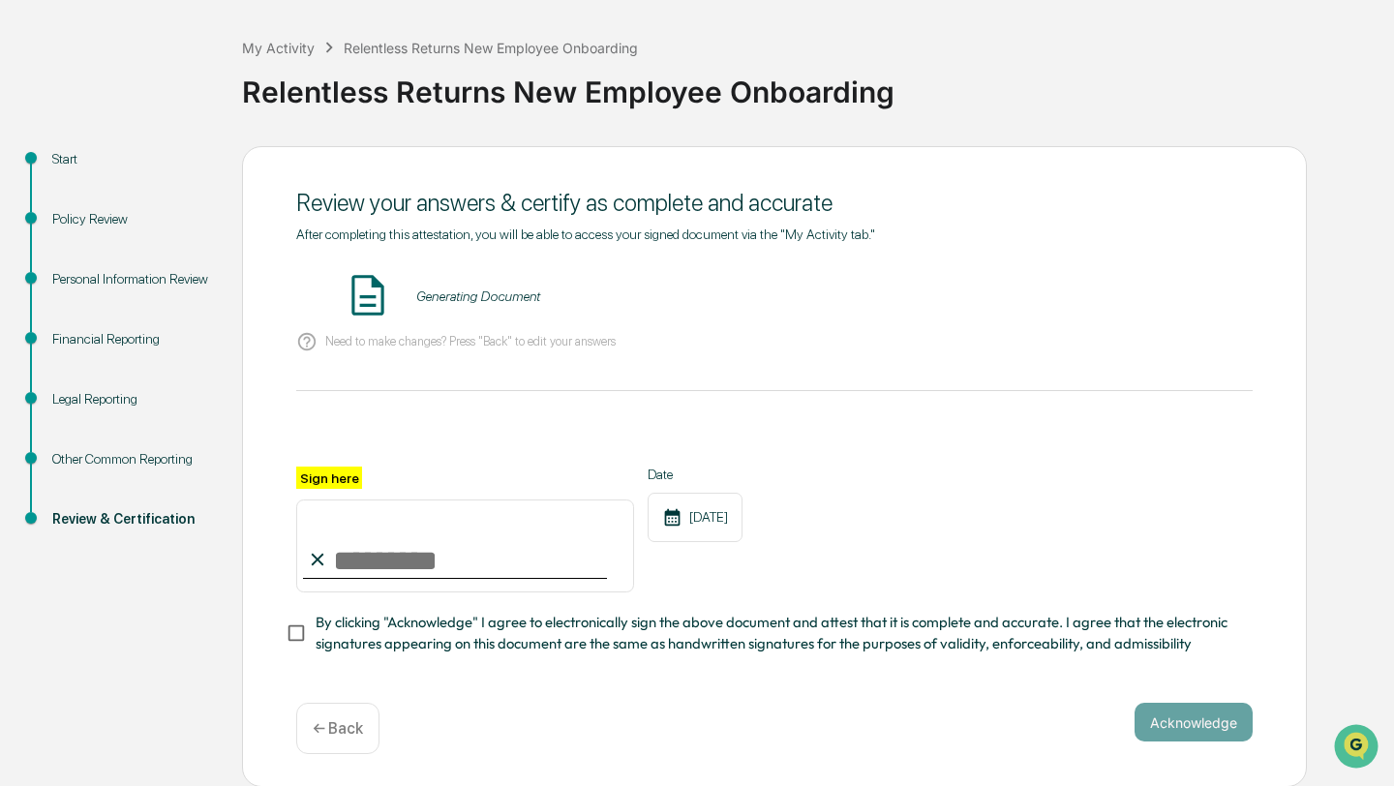
click at [384, 538] on input "Sign here" at bounding box center [465, 545] width 338 height 93
type input "**********"
click at [1186, 721] on button "Acknowledge" at bounding box center [1193, 722] width 118 height 39
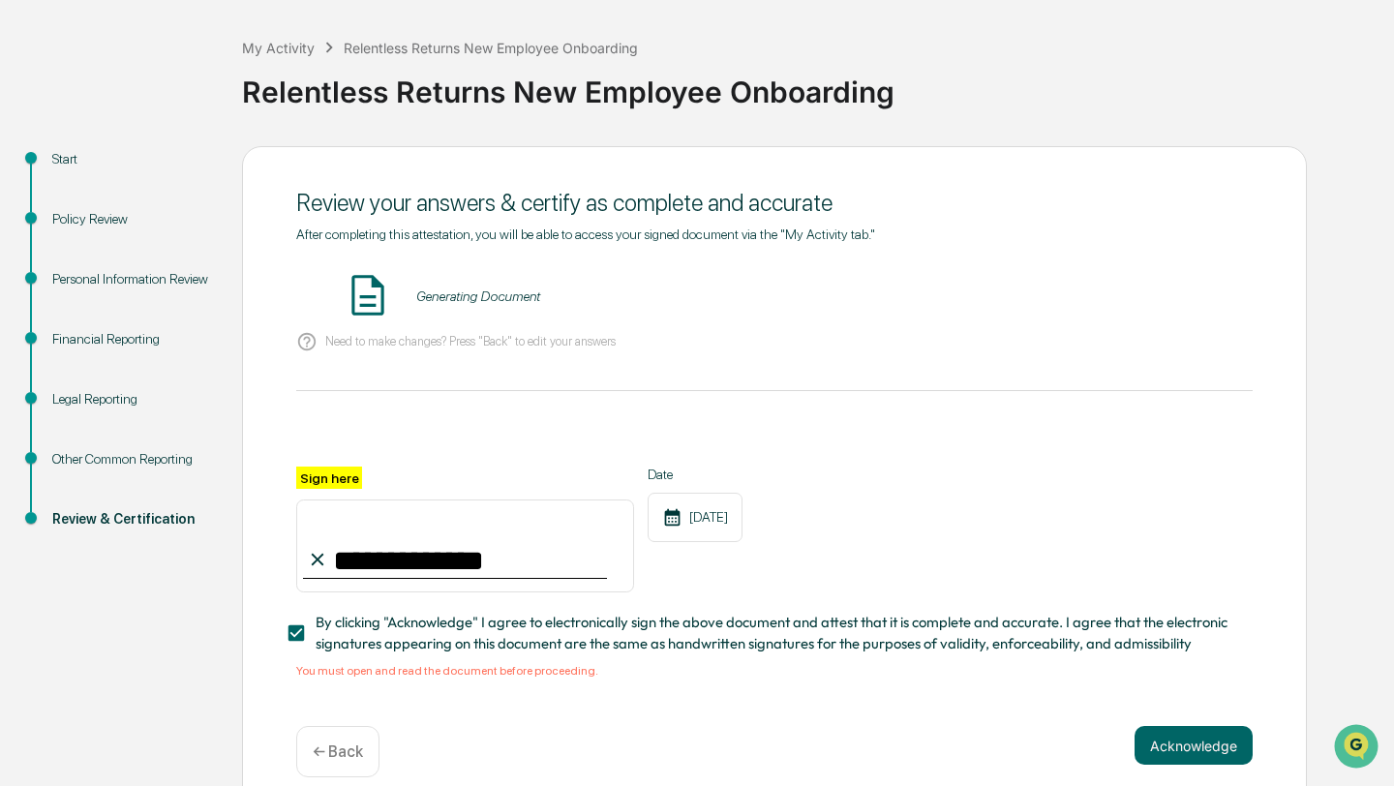
click at [740, 471] on label "Date" at bounding box center [695, 474] width 95 height 15
click at [818, 281] on div "Generating Document" at bounding box center [774, 296] width 956 height 51
click at [533, 341] on p "Need to make changes? Press "Back" to edit your answers" at bounding box center [470, 341] width 290 height 15
click at [462, 299] on div "Generating Document" at bounding box center [478, 295] width 124 height 15
click at [351, 299] on img at bounding box center [368, 295] width 48 height 48
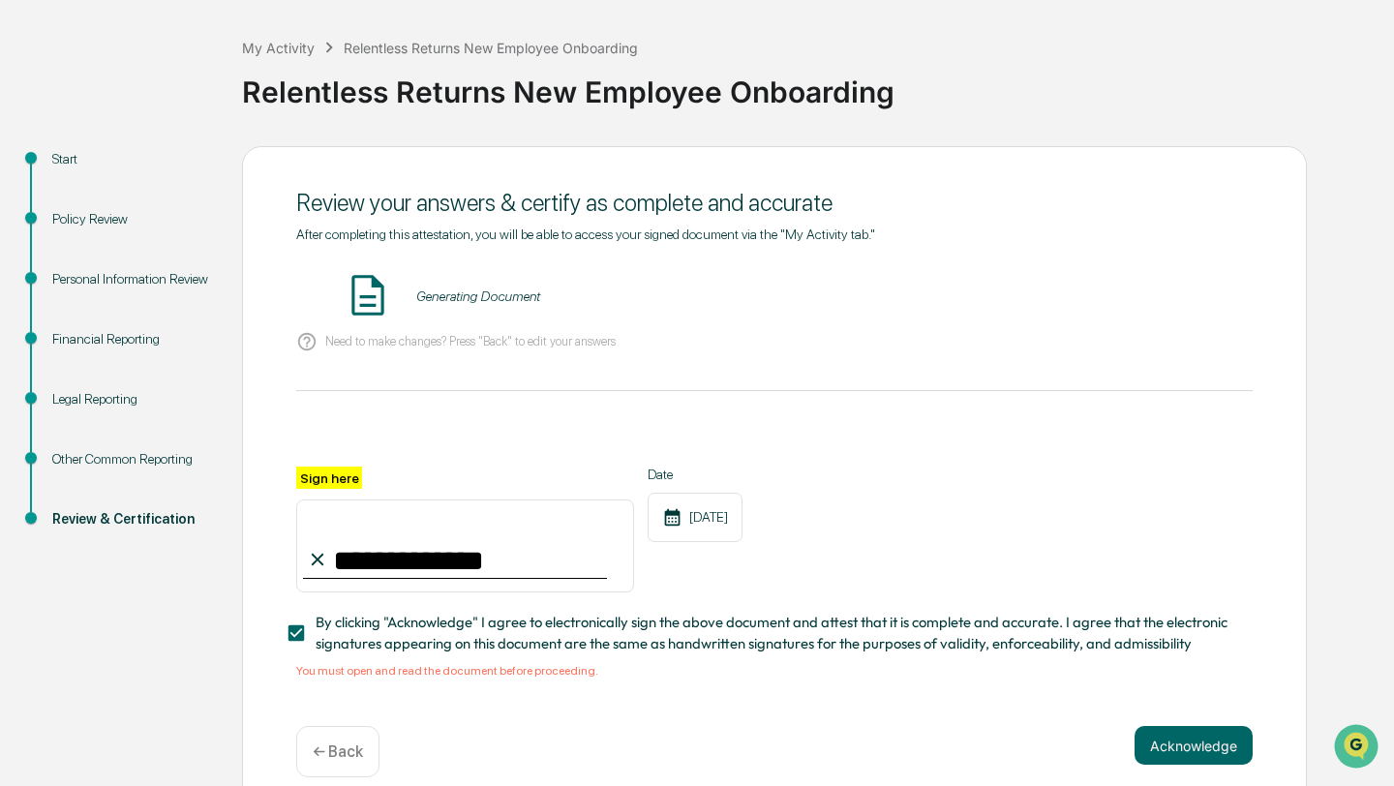
click at [379, 299] on img at bounding box center [368, 295] width 48 height 48
click at [563, 324] on div "Need to make changes? Press "Back" to edit your answers" at bounding box center [774, 342] width 956 height 40
click at [457, 317] on div "Generating Document" at bounding box center [774, 296] width 956 height 51
click at [324, 296] on div "Generating Document" at bounding box center [774, 296] width 956 height 51
click at [452, 296] on div "Generating Document" at bounding box center [478, 295] width 124 height 15
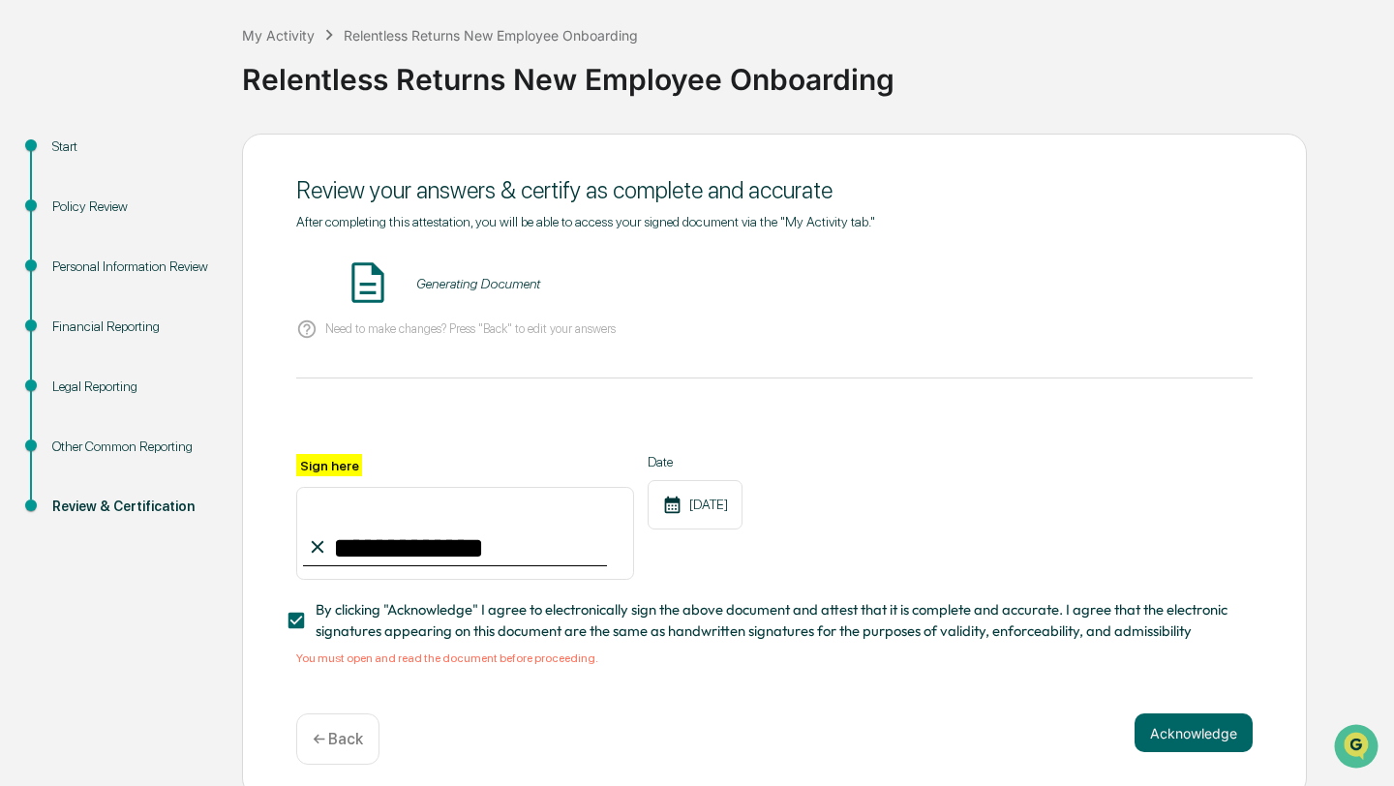
scroll to position [107, 0]
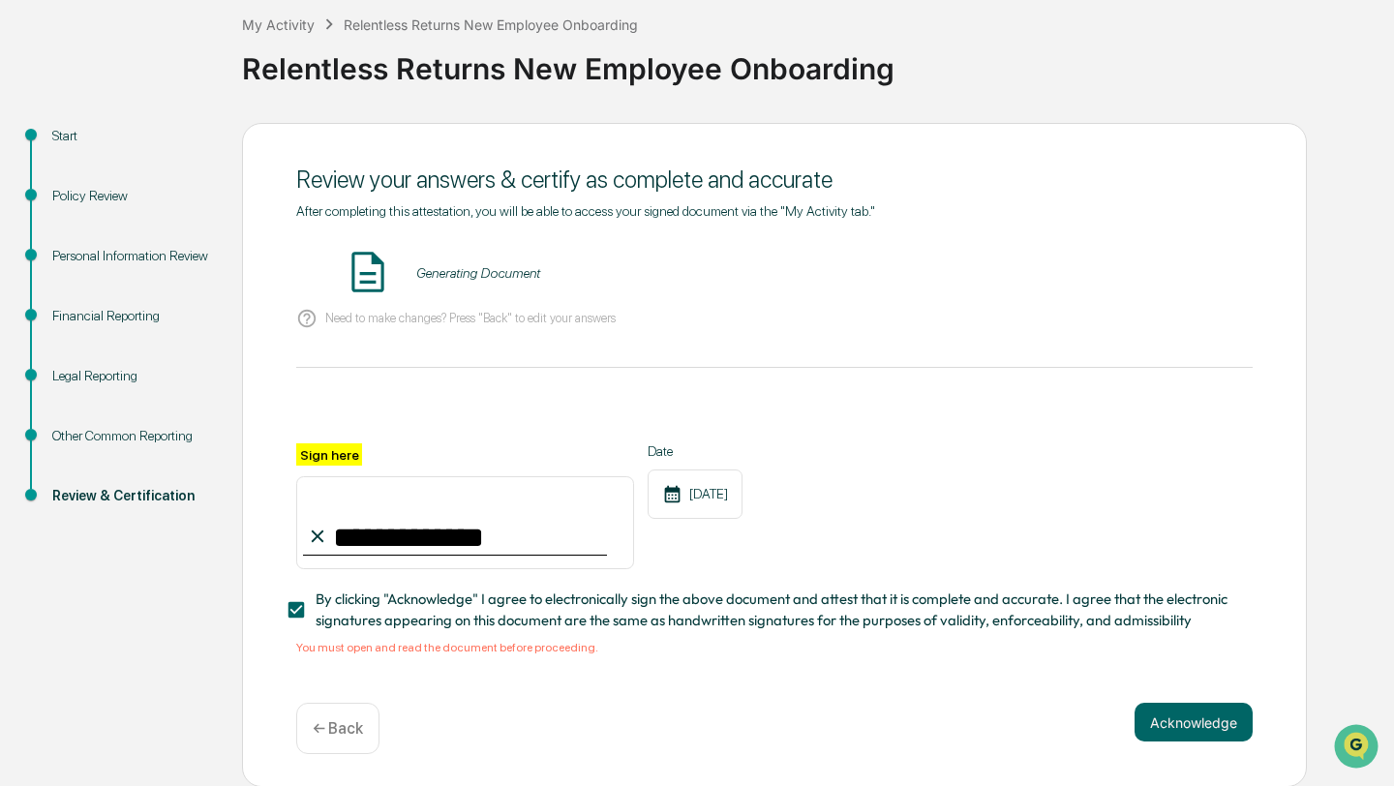
click at [337, 287] on div "Generating Document" at bounding box center [774, 273] width 956 height 51
click at [377, 287] on img at bounding box center [368, 272] width 48 height 48
click at [377, 268] on img at bounding box center [368, 272] width 48 height 48
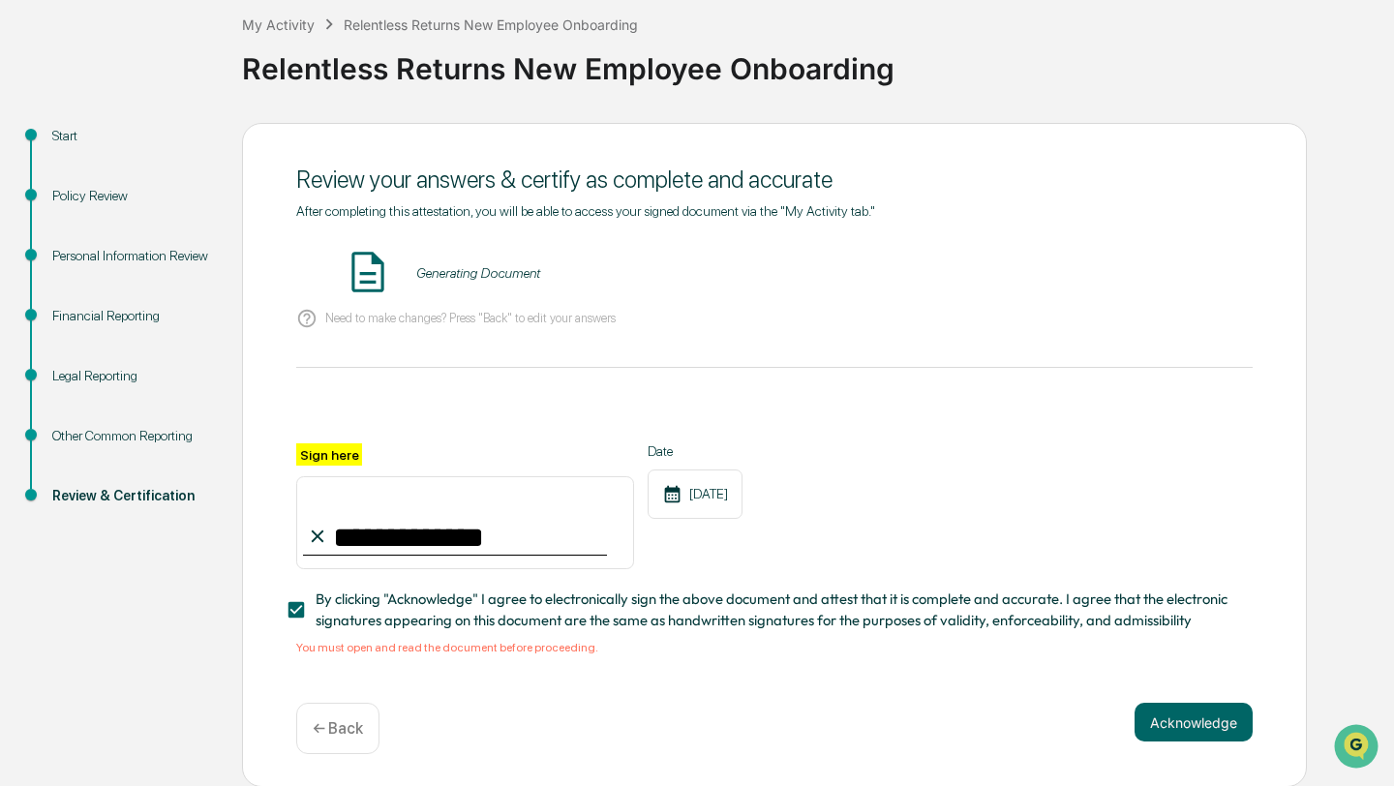
click at [377, 268] on img at bounding box center [368, 272] width 48 height 48
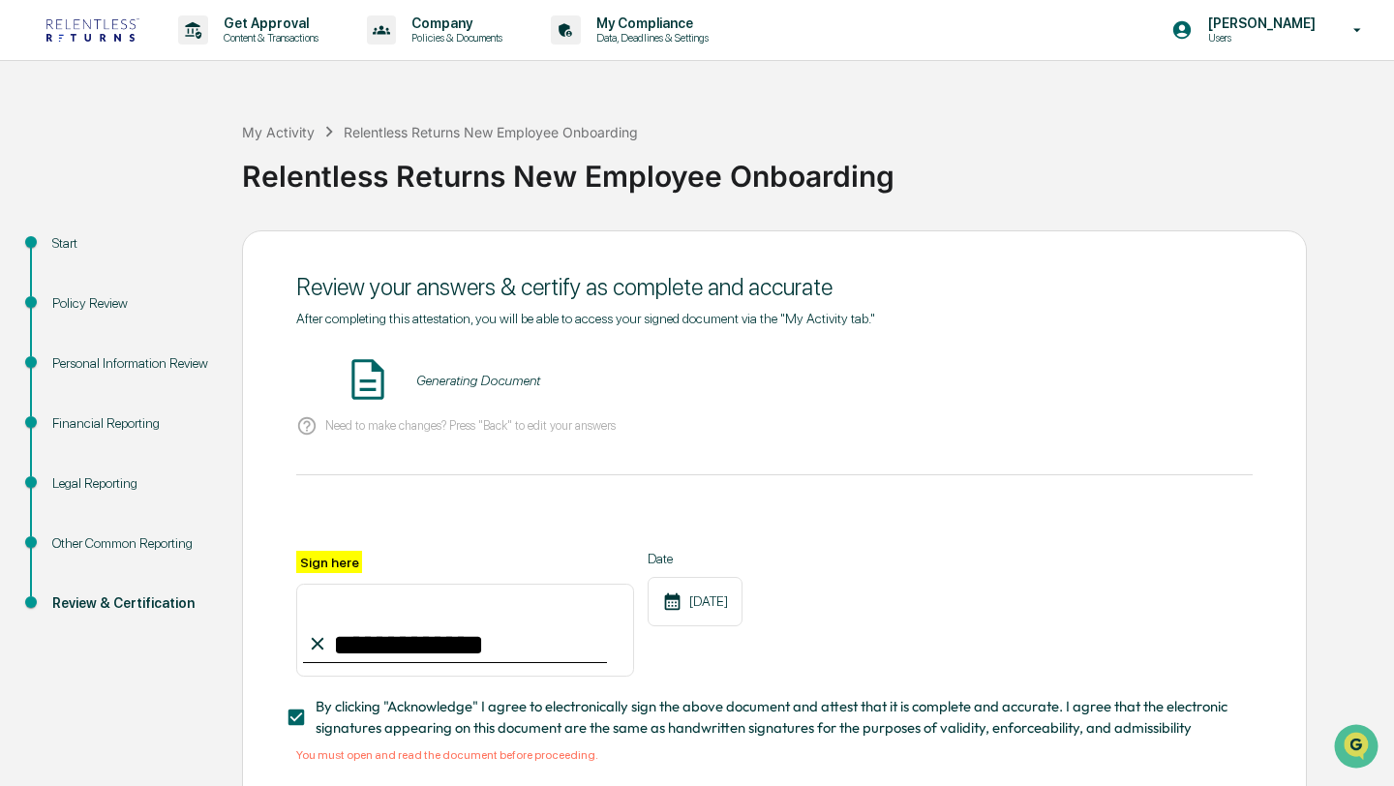
click at [96, 23] on img at bounding box center [92, 29] width 93 height 23
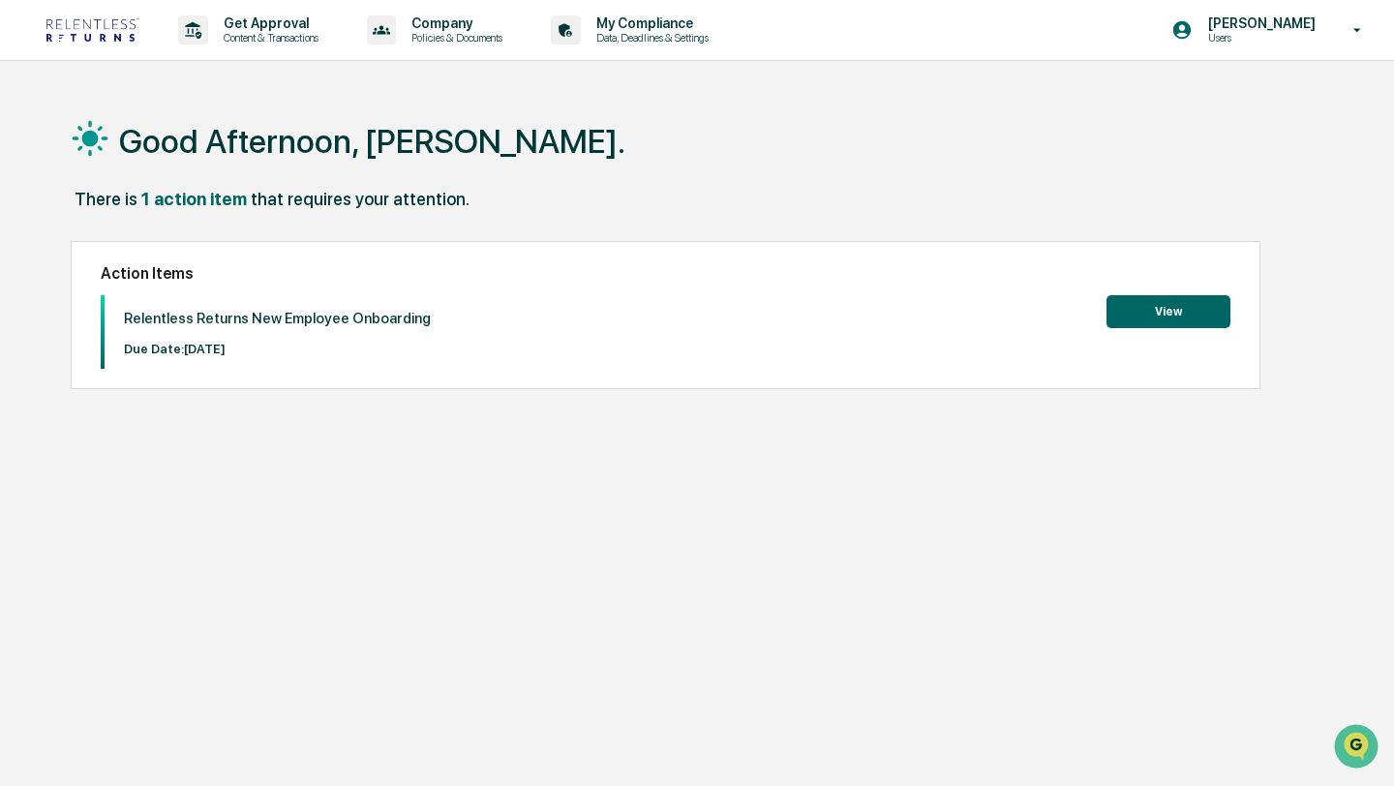
click at [1194, 322] on button "View" at bounding box center [1168, 311] width 124 height 33
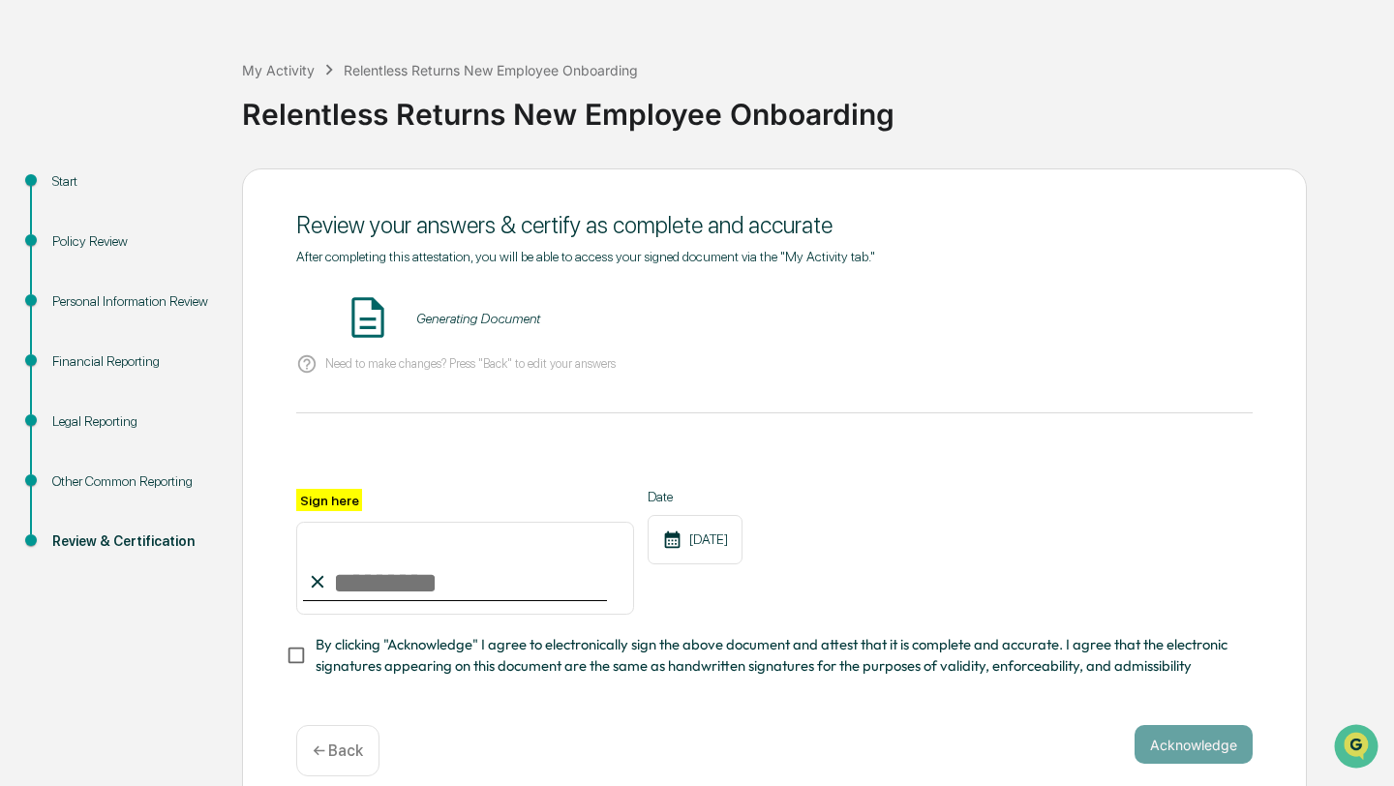
scroll to position [84, 0]
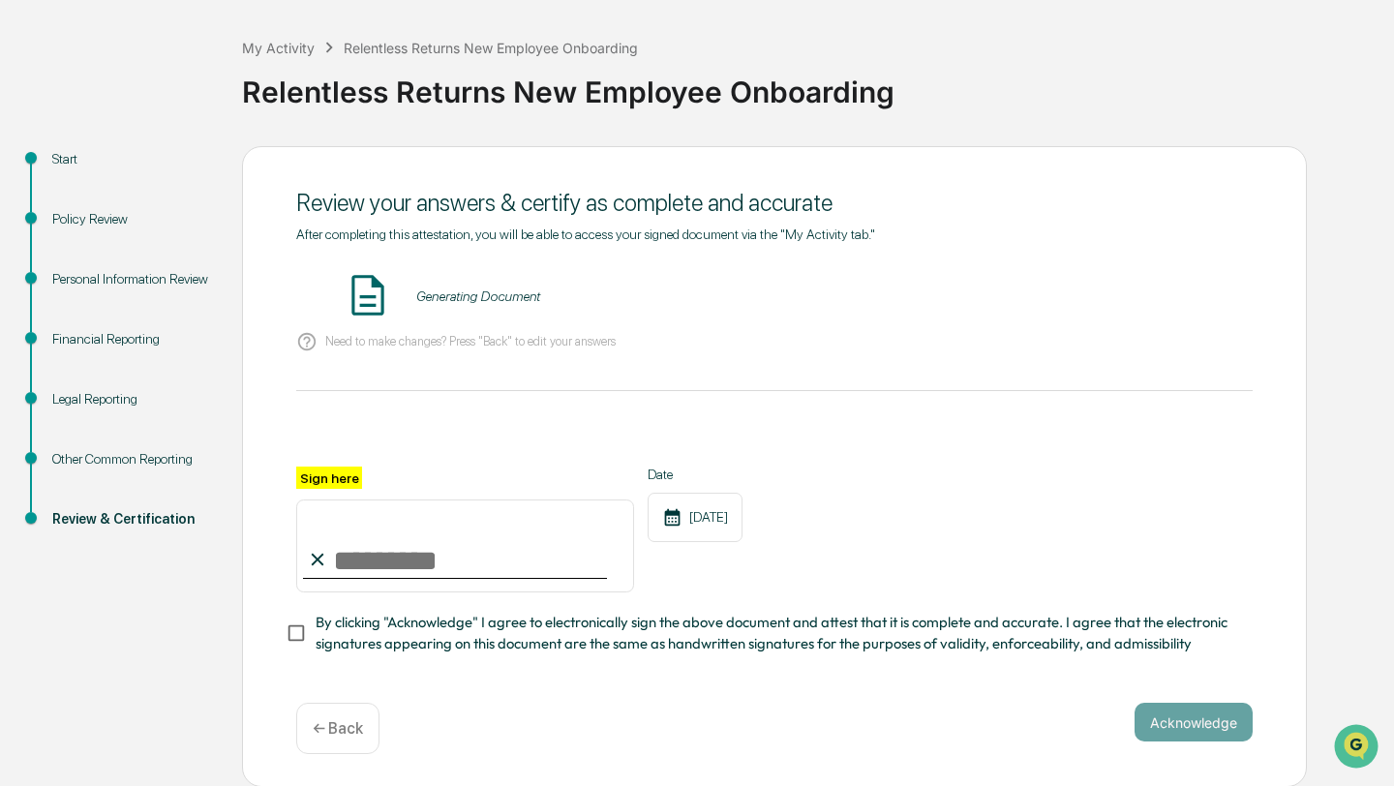
click at [828, 452] on div at bounding box center [774, 443] width 956 height 46
click at [555, 294] on div "Generating Document" at bounding box center [774, 296] width 956 height 51
click at [524, 293] on div "Generating Document" at bounding box center [478, 295] width 124 height 15
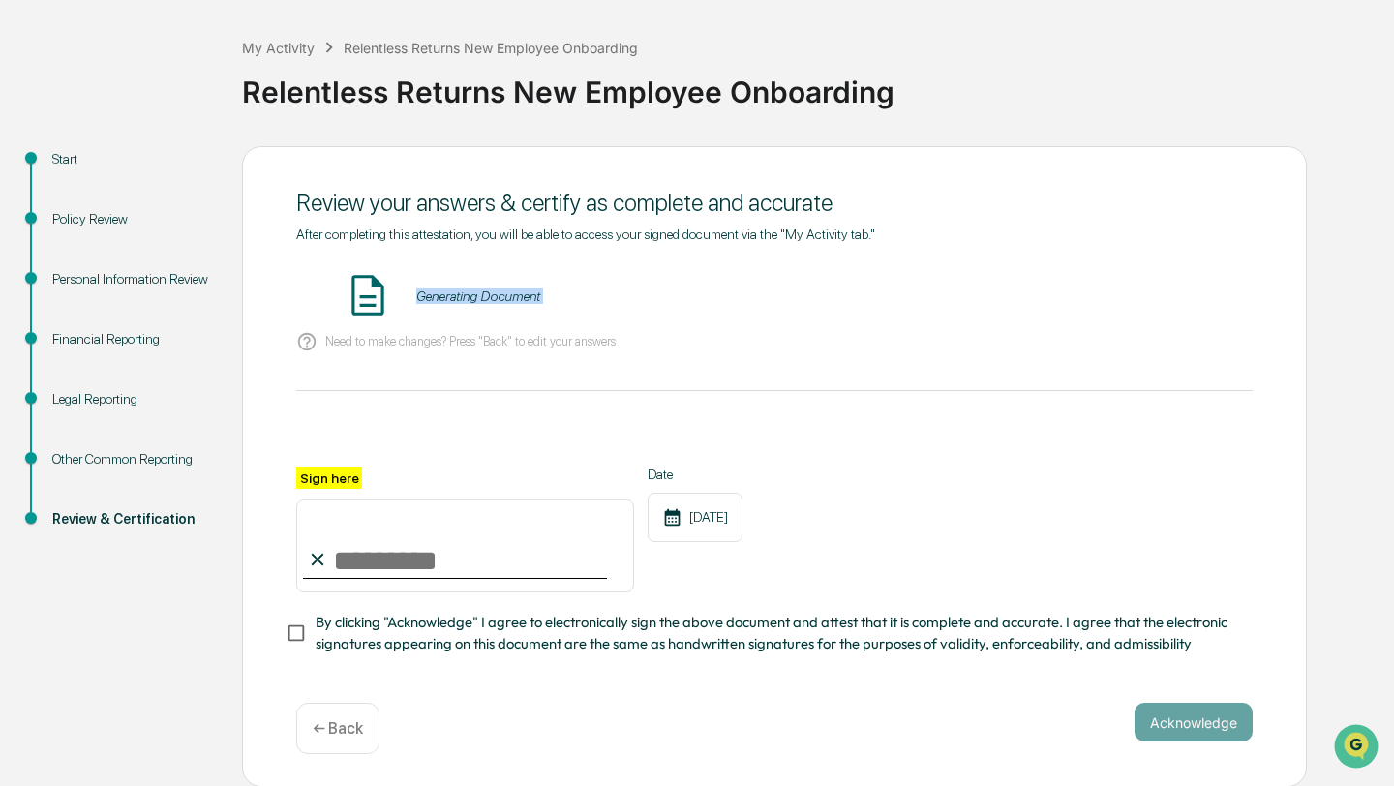
scroll to position [0, 0]
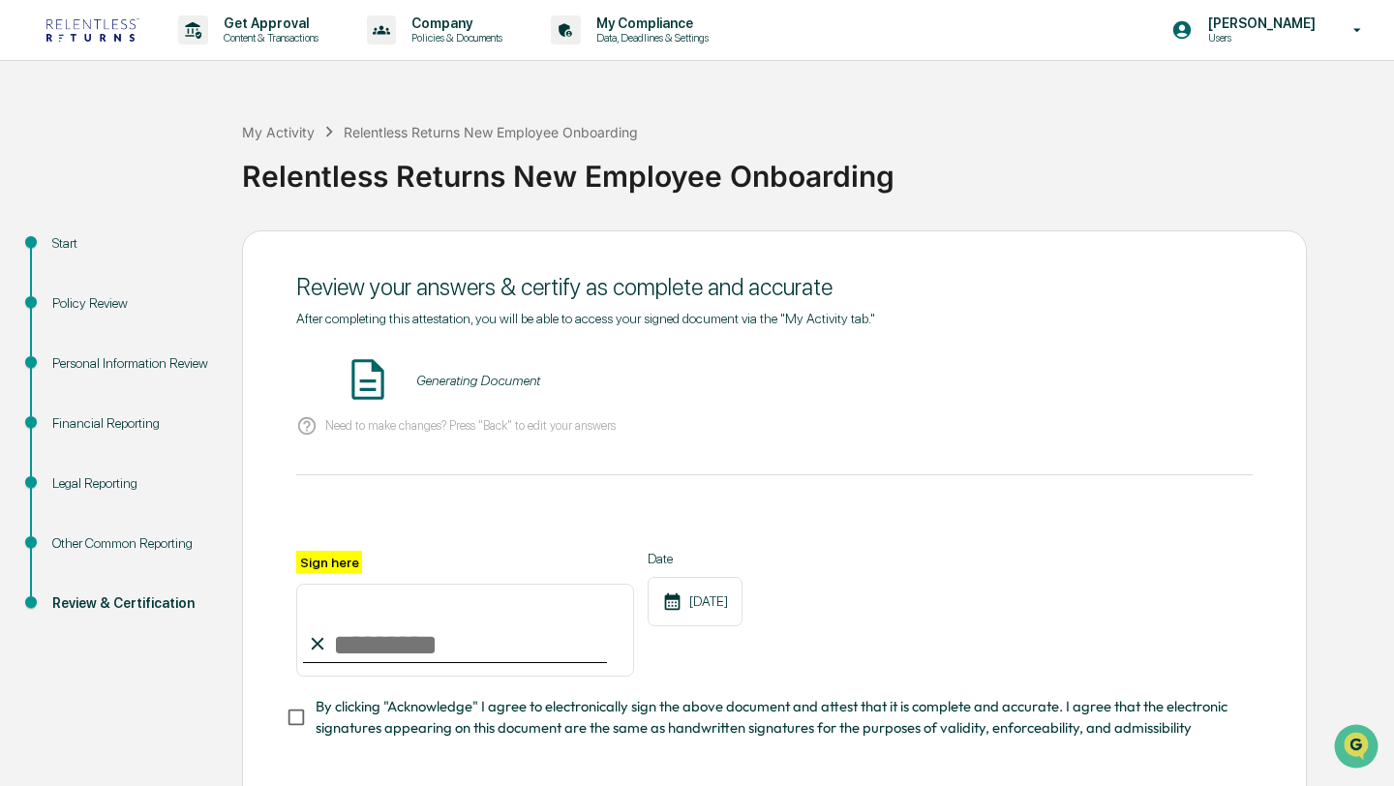
click at [472, 656] on input "Sign here" at bounding box center [465, 630] width 338 height 93
type input "**********"
click at [376, 706] on span "By clicking "Acknowledge" I agree to electronically sign the above document and…" at bounding box center [777, 718] width 922 height 44
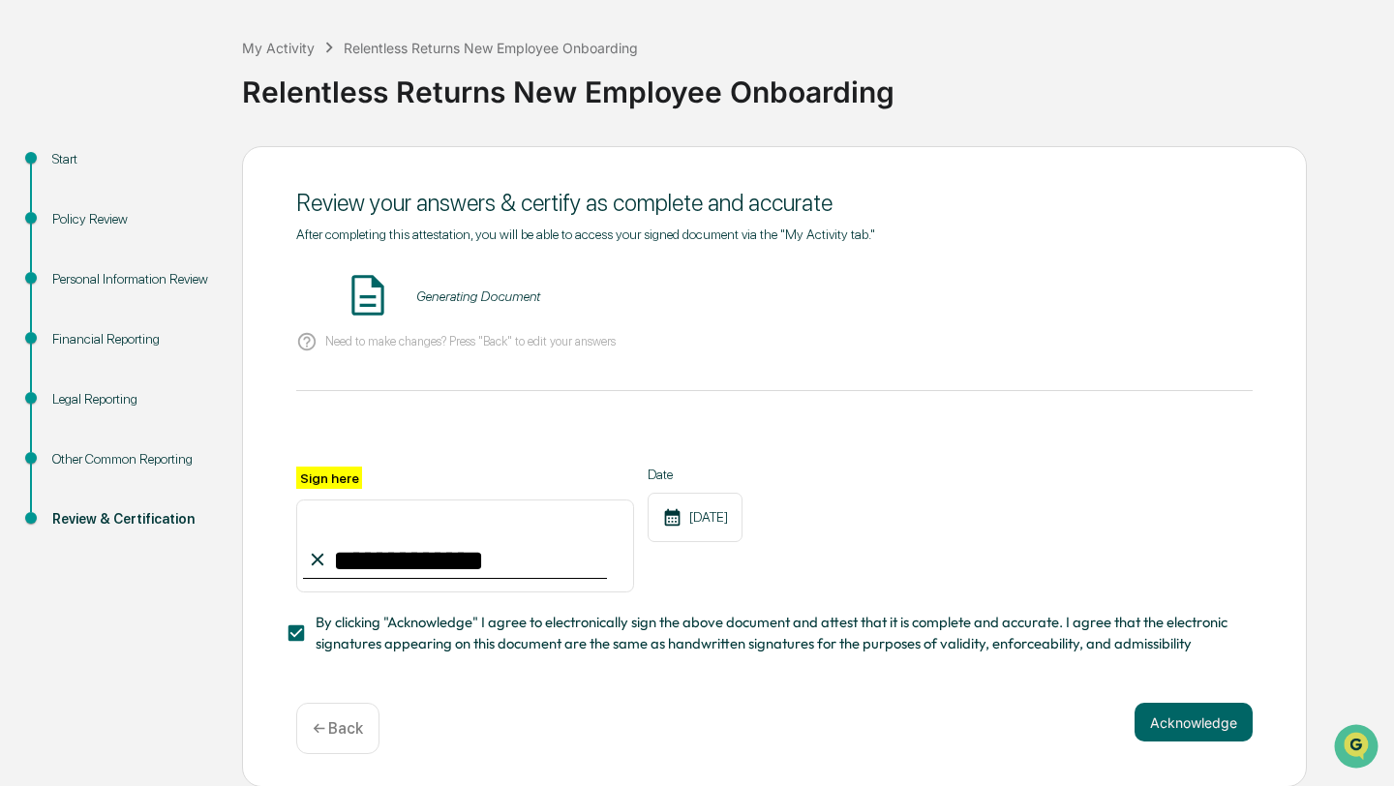
click at [776, 416] on div "**********" at bounding box center [774, 441] width 956 height 429
click at [532, 304] on div "Generating Document" at bounding box center [478, 295] width 124 height 15
click at [548, 315] on div "Generating Document" at bounding box center [774, 296] width 956 height 51
click at [417, 303] on div "Generating Document" at bounding box center [478, 295] width 124 height 15
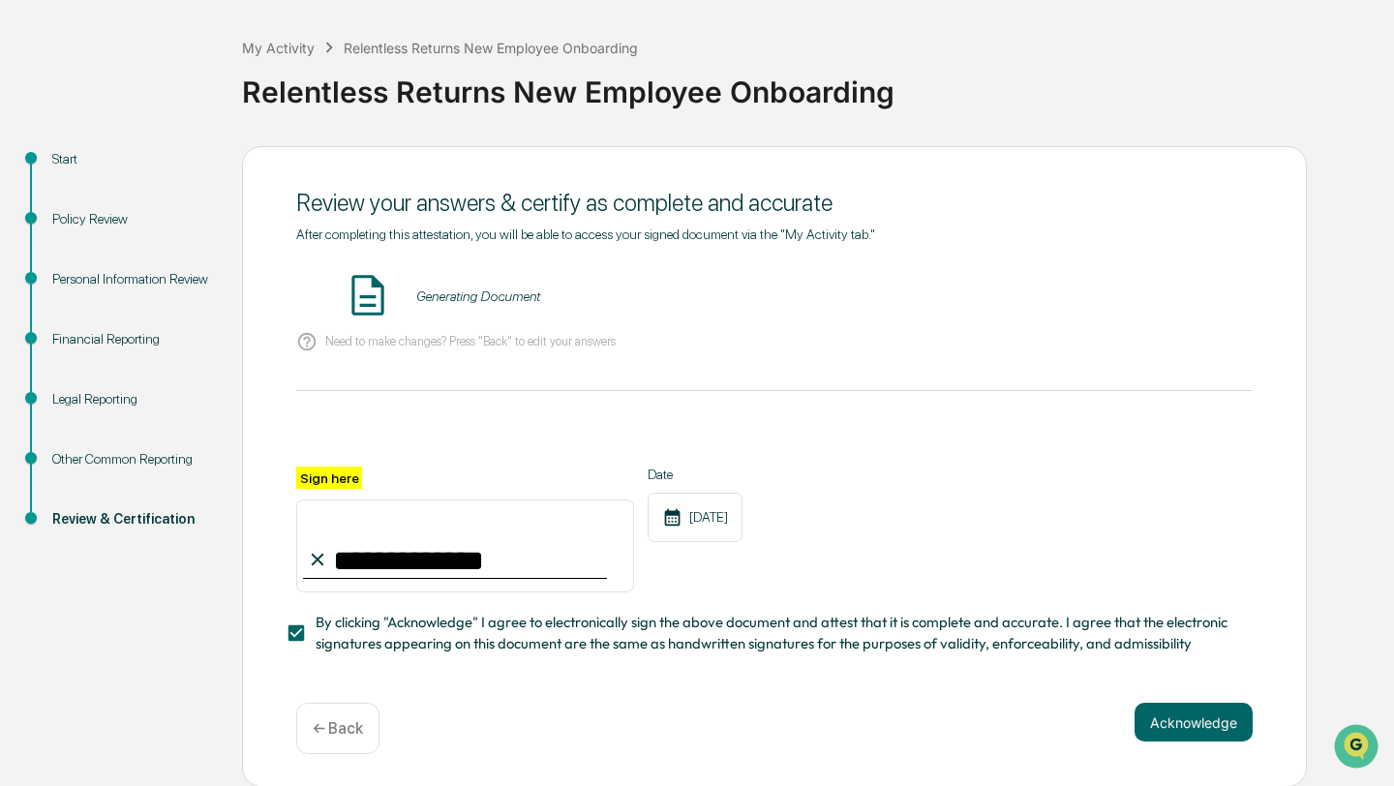
click at [374, 303] on img at bounding box center [368, 295] width 48 height 48
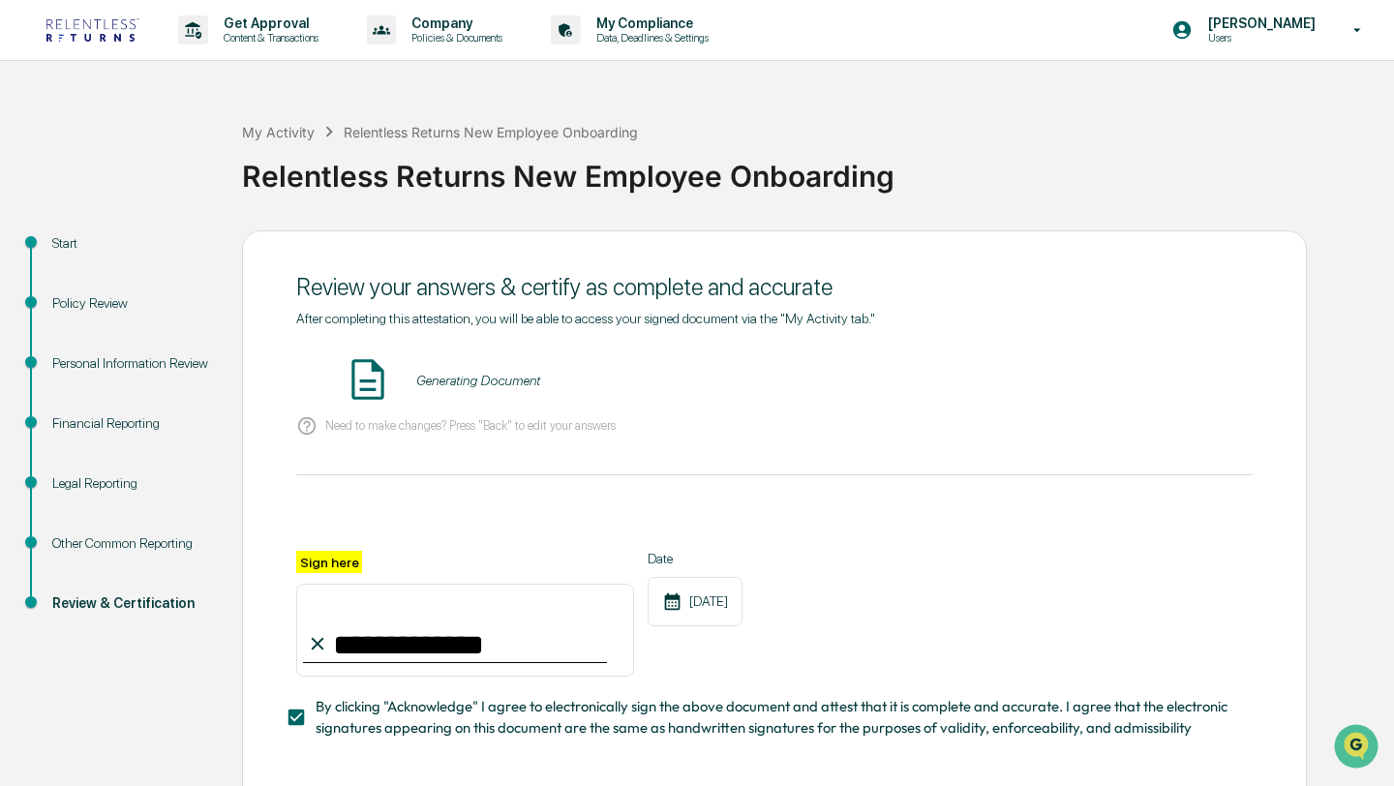
click at [576, 469] on div "**********" at bounding box center [774, 525] width 956 height 429
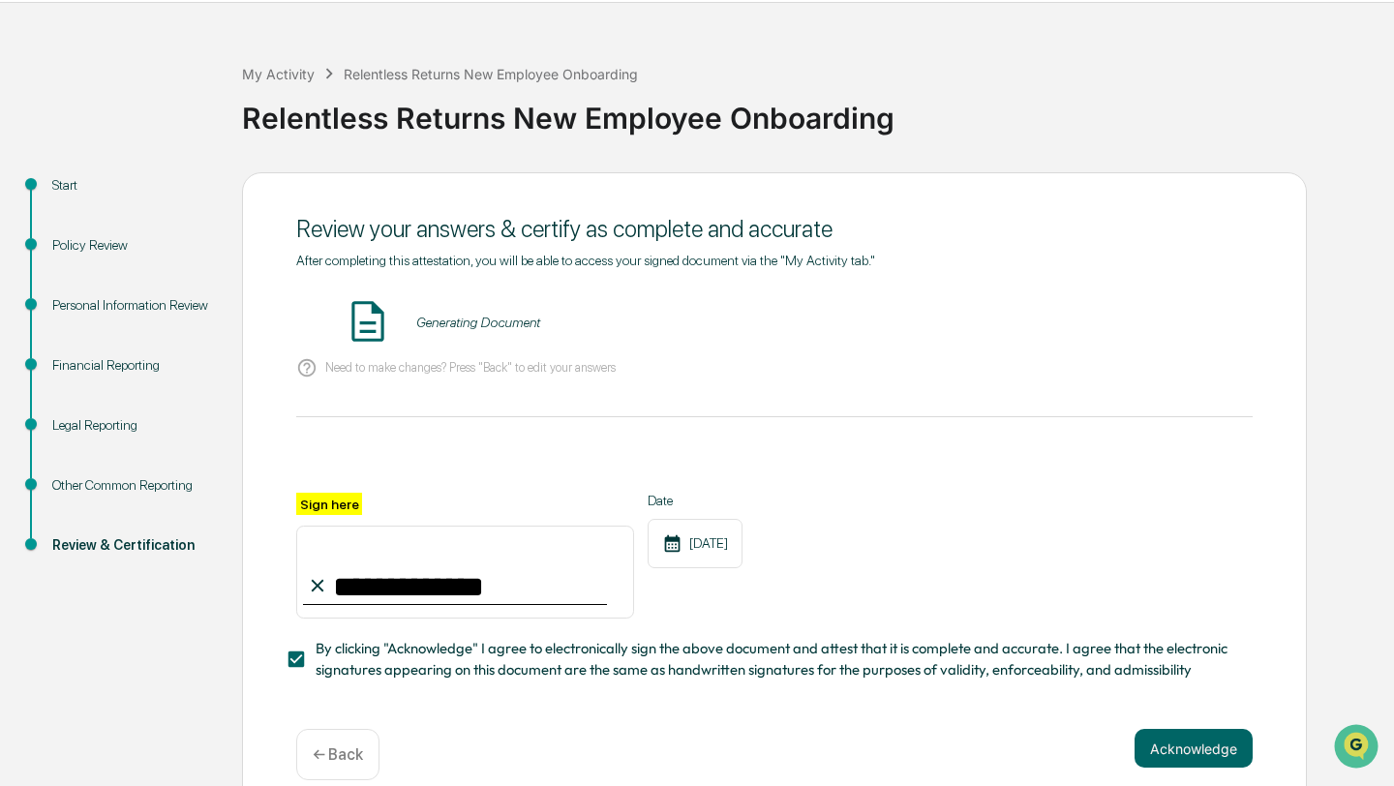
scroll to position [84, 0]
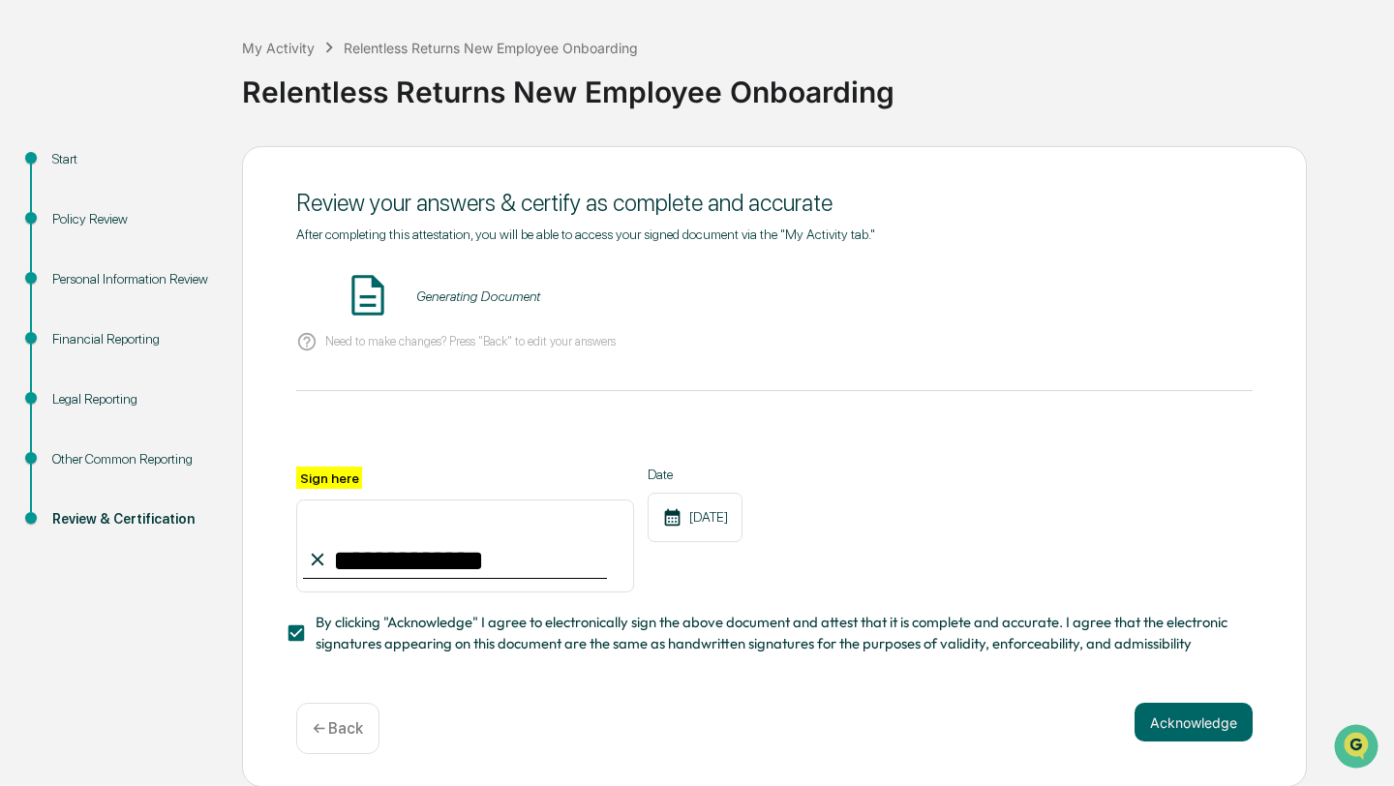
click at [504, 303] on div "Generating Document" at bounding box center [478, 295] width 124 height 15
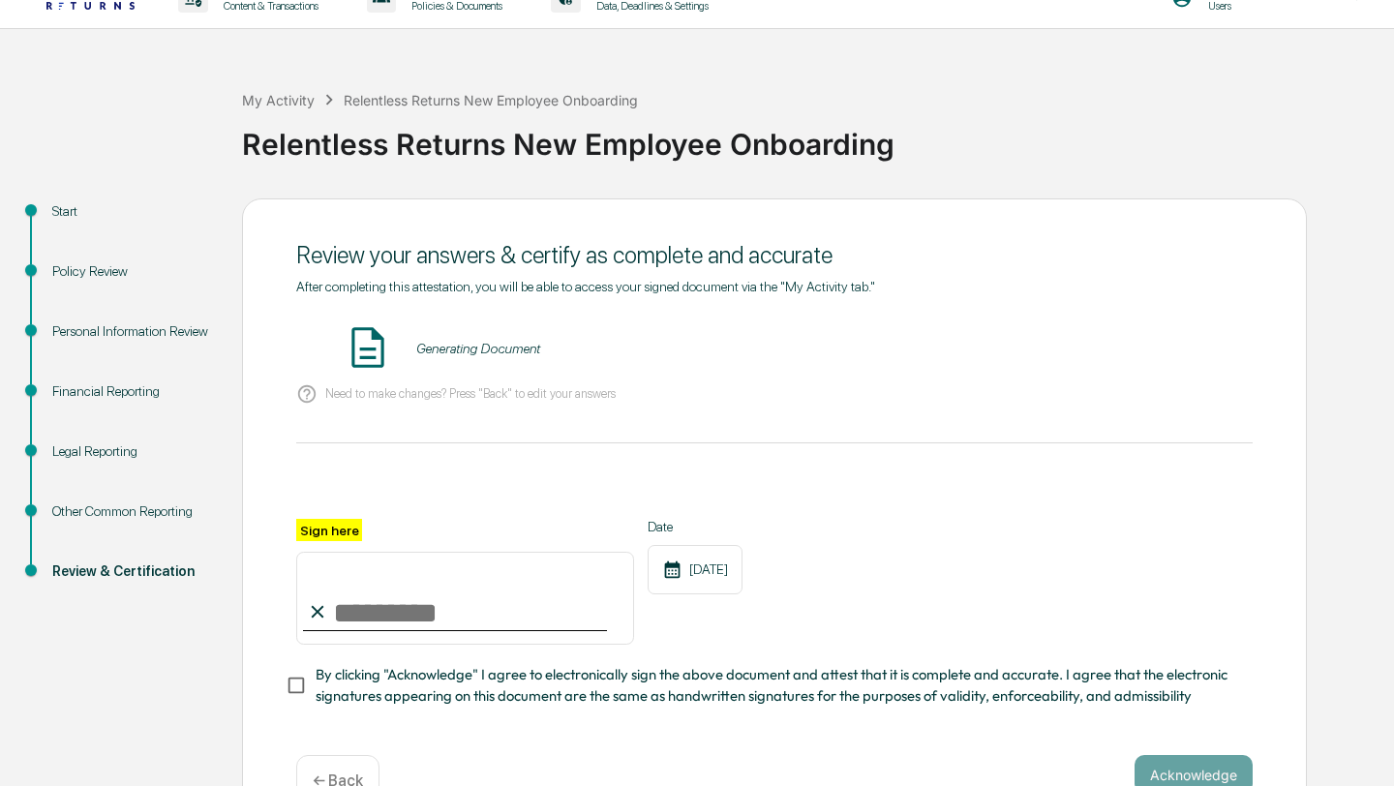
scroll to position [84, 0]
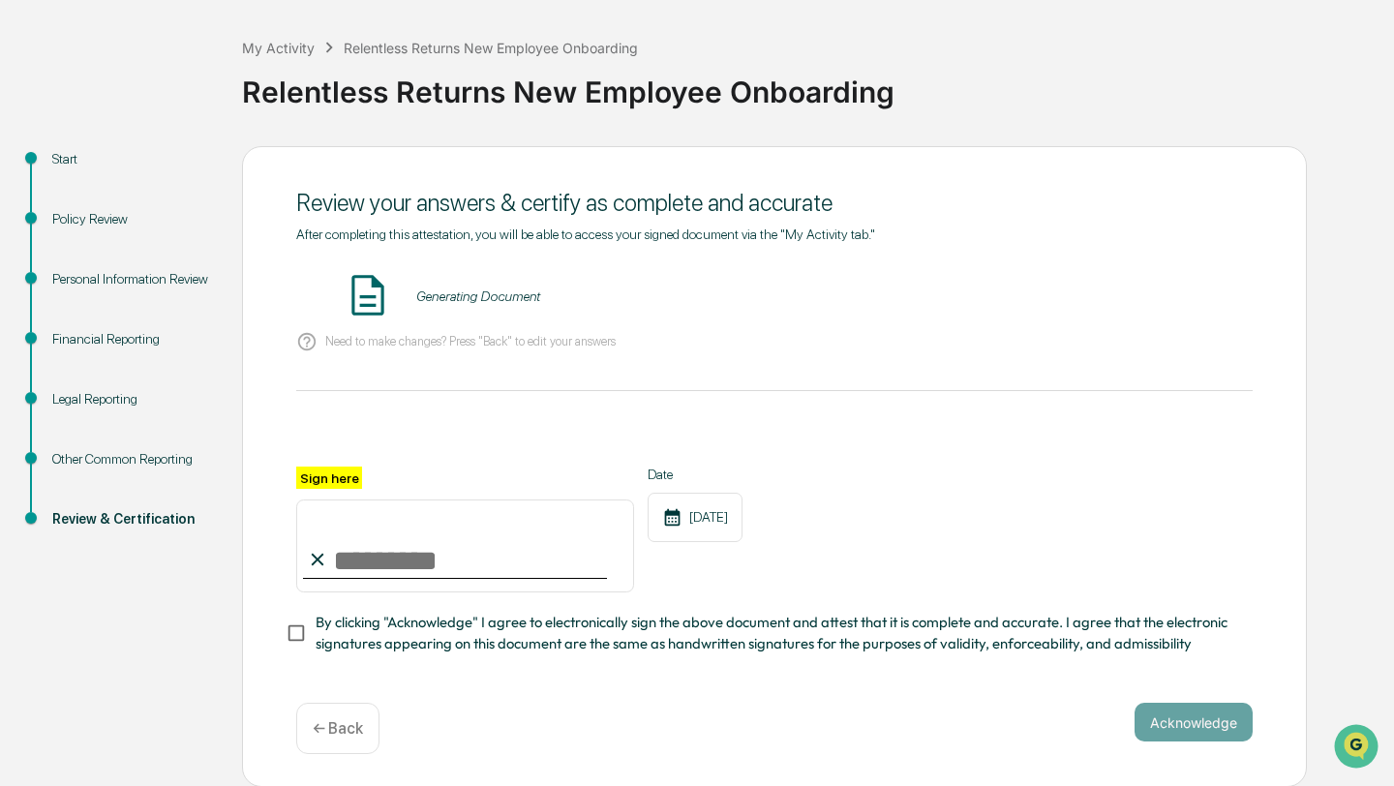
click at [454, 304] on div "Generating Document" at bounding box center [478, 295] width 124 height 15
click at [901, 224] on div "Review your answers & certify as complete and accurate" at bounding box center [774, 202] width 956 height 47
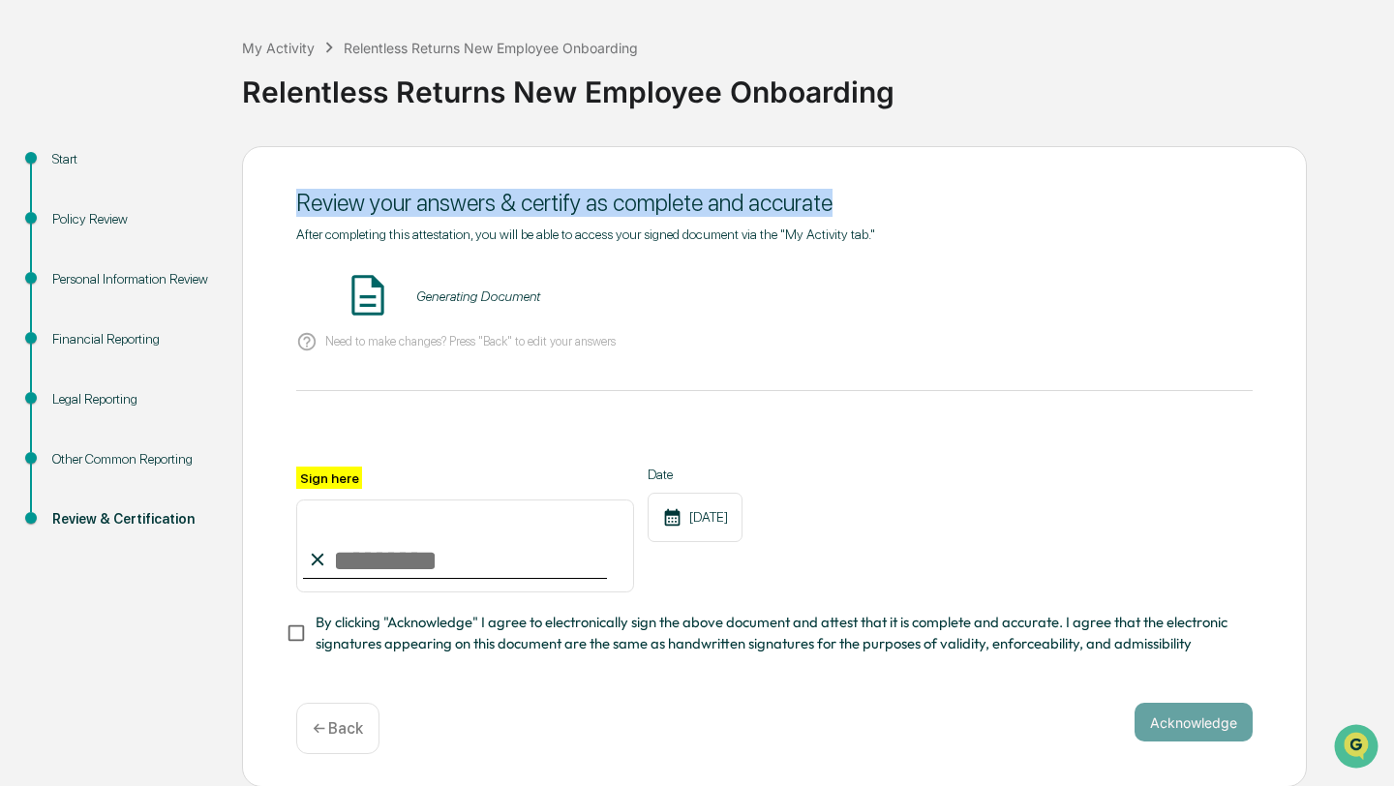
click at [901, 224] on div "Review your answers & certify as complete and accurate" at bounding box center [774, 202] width 956 height 47
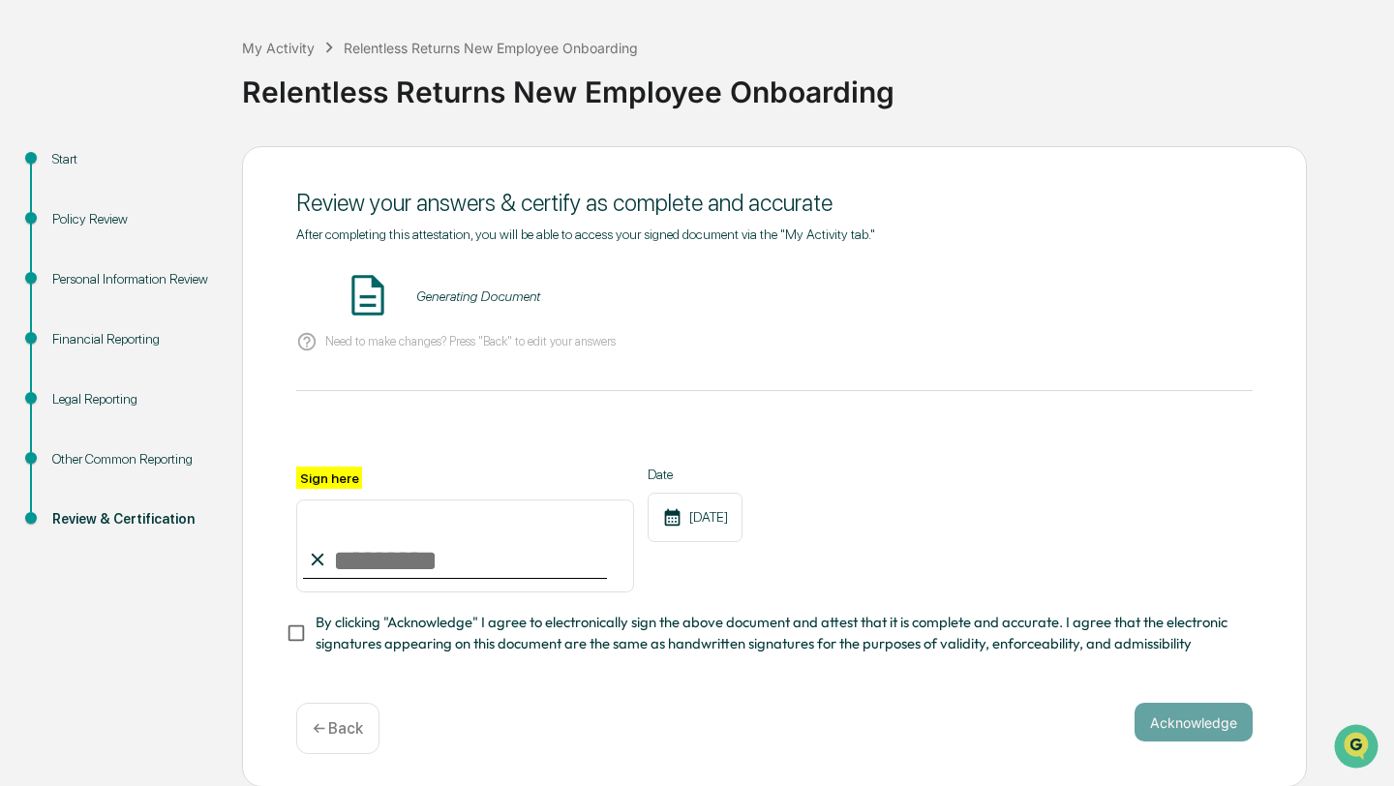
click at [894, 248] on div "After completing this attestation, you will be able to access your signed docum…" at bounding box center [774, 441] width 956 height 429
click at [316, 302] on div "Generating Document" at bounding box center [774, 296] width 956 height 51
click at [407, 300] on div "Generating Document" at bounding box center [774, 296] width 956 height 51
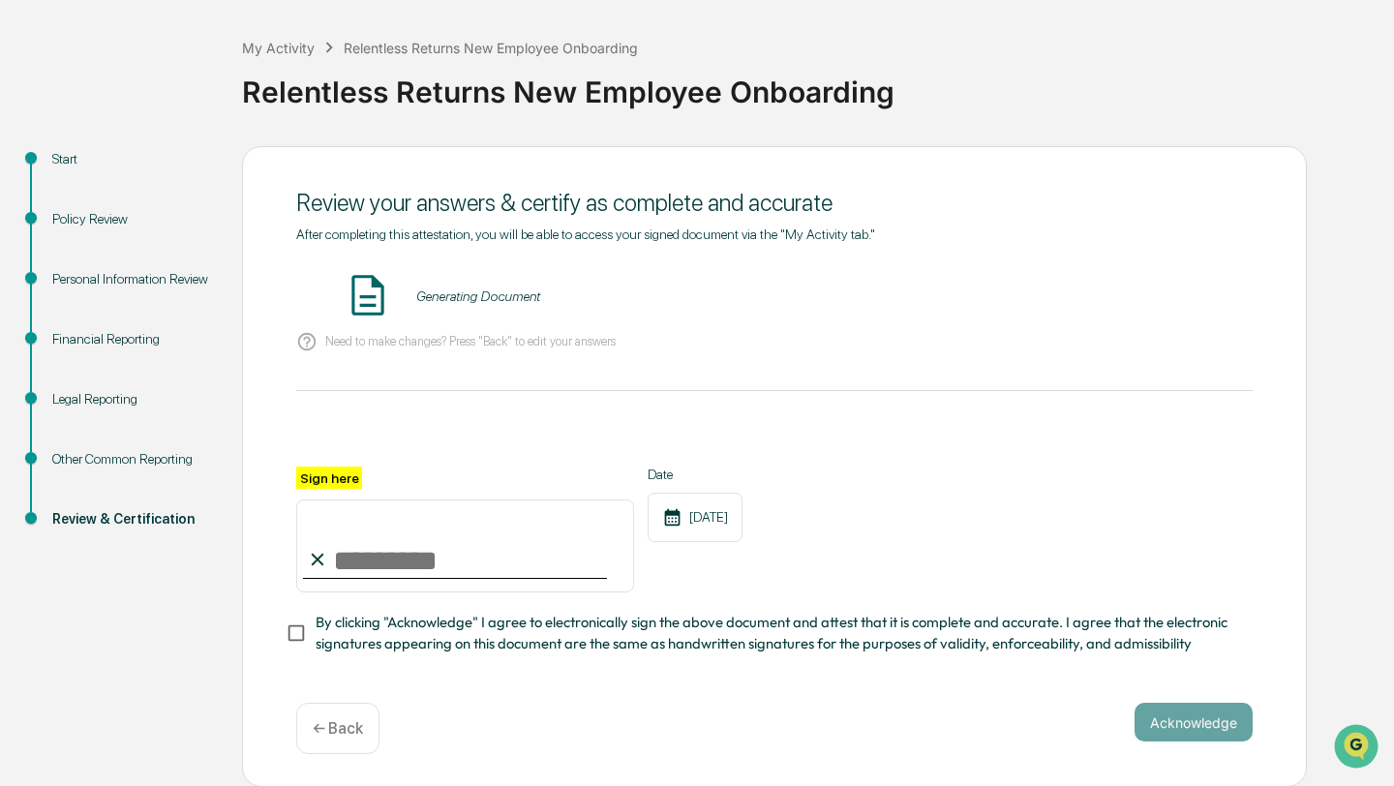
click at [708, 382] on div "After completing this attestation, you will be able to access your signed docum…" at bounding box center [774, 441] width 956 height 429
click at [478, 415] on div "After completing this attestation, you will be able to access your signed docum…" at bounding box center [774, 441] width 956 height 429
click at [450, 574] on input "Sign here" at bounding box center [465, 545] width 338 height 93
type input "**********"
click at [413, 625] on span "By clicking "Acknowledge" I agree to electronically sign the above document and…" at bounding box center [777, 634] width 922 height 44
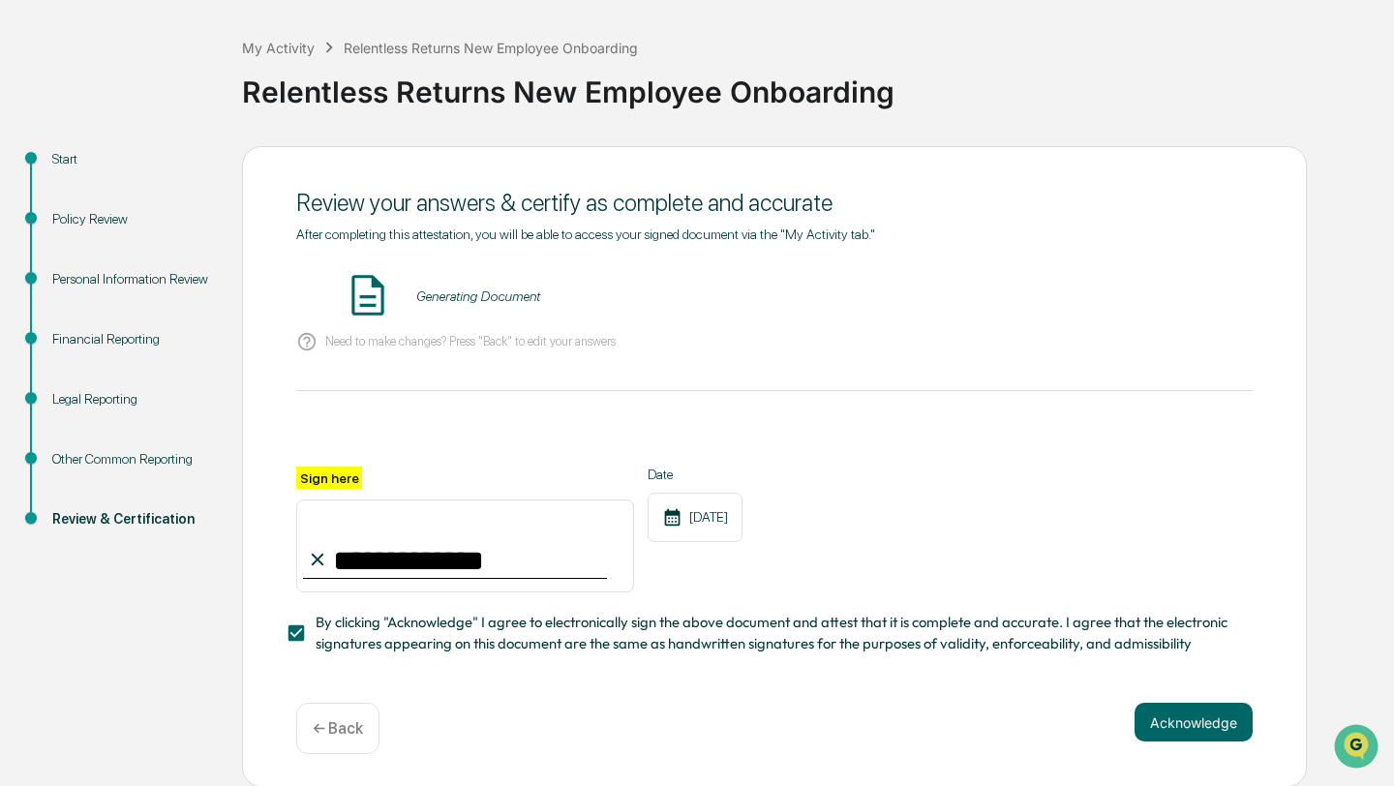
click at [861, 416] on div "**********" at bounding box center [774, 441] width 956 height 429
click at [369, 281] on img at bounding box center [368, 295] width 48 height 48
click at [303, 346] on icon at bounding box center [306, 341] width 21 height 21
click at [394, 293] on div "Generating Document" at bounding box center [774, 296] width 956 height 51
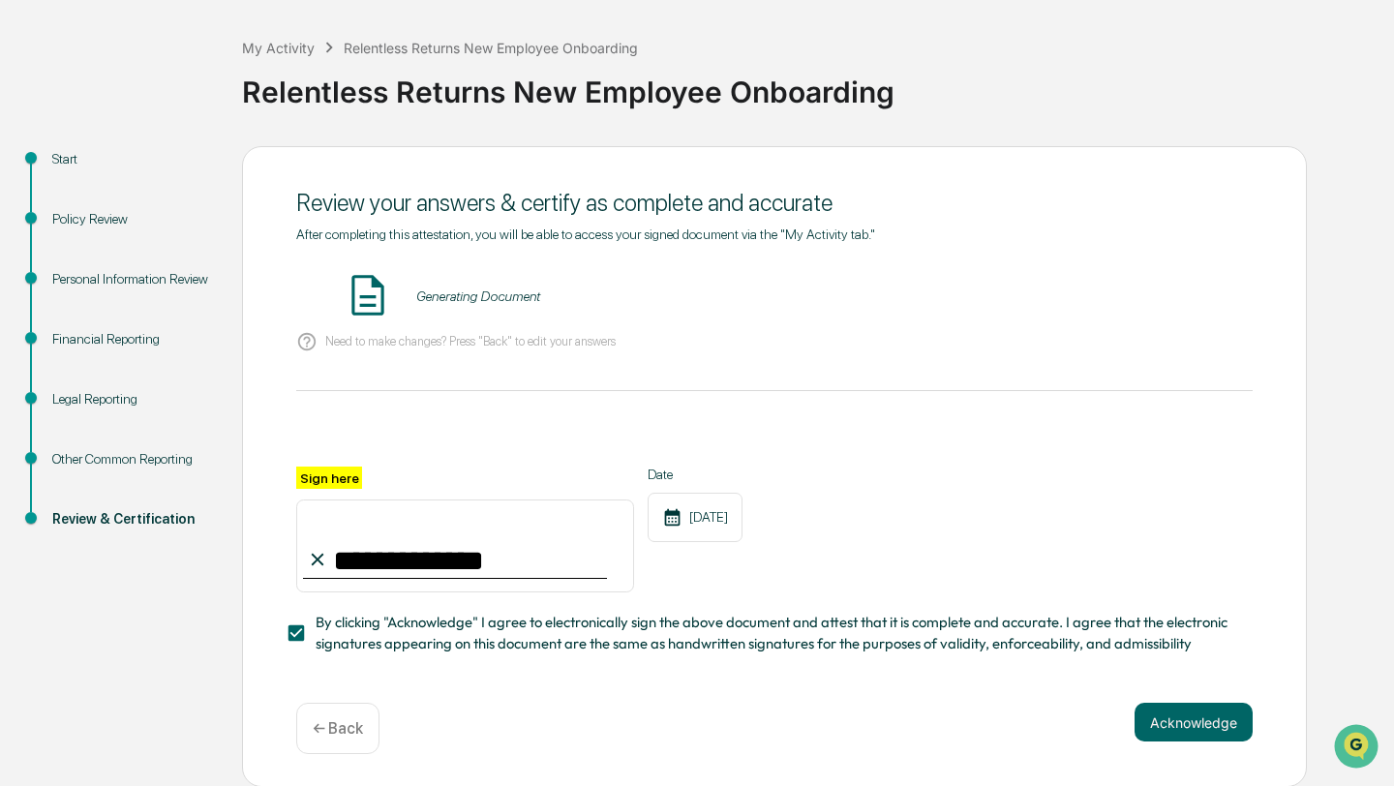
click at [394, 291] on div "Generating Document" at bounding box center [774, 296] width 956 height 51
click at [715, 525] on div "[DATE]" at bounding box center [695, 517] width 95 height 49
click at [716, 524] on div "[DATE]" at bounding box center [695, 517] width 95 height 49
drag, startPoint x: 716, startPoint y: 524, endPoint x: 734, endPoint y: 524, distance: 17.4
click at [734, 524] on div "[DATE]" at bounding box center [695, 517] width 95 height 49
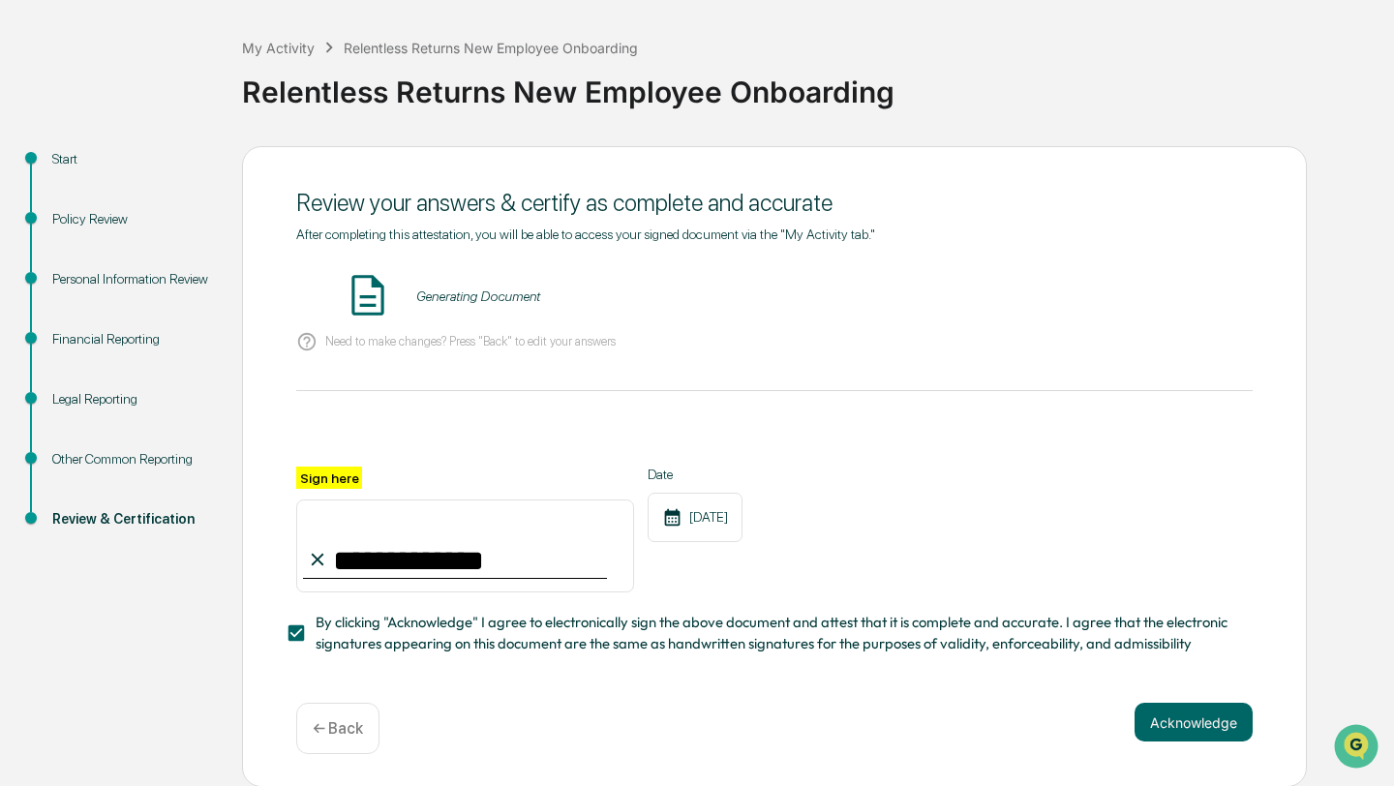
click at [820, 633] on span "By clicking "Acknowledge" I agree to electronically sign the above document and…" at bounding box center [777, 634] width 922 height 44
click at [756, 448] on div at bounding box center [774, 443] width 956 height 46
click at [508, 547] on input "**********" at bounding box center [465, 545] width 338 height 93
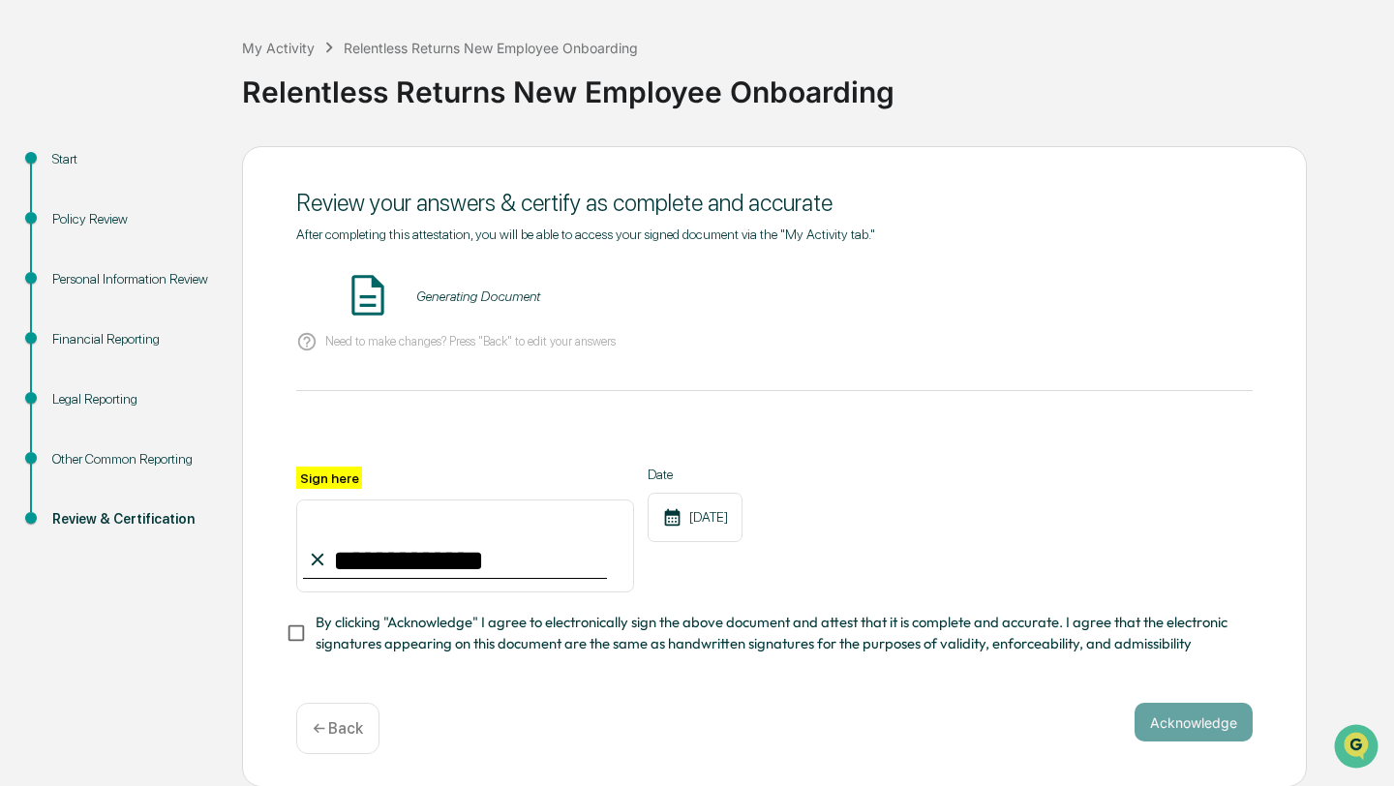
click at [508, 547] on input "**********" at bounding box center [465, 545] width 338 height 93
click at [408, 316] on div "Generating Document" at bounding box center [774, 296] width 956 height 51
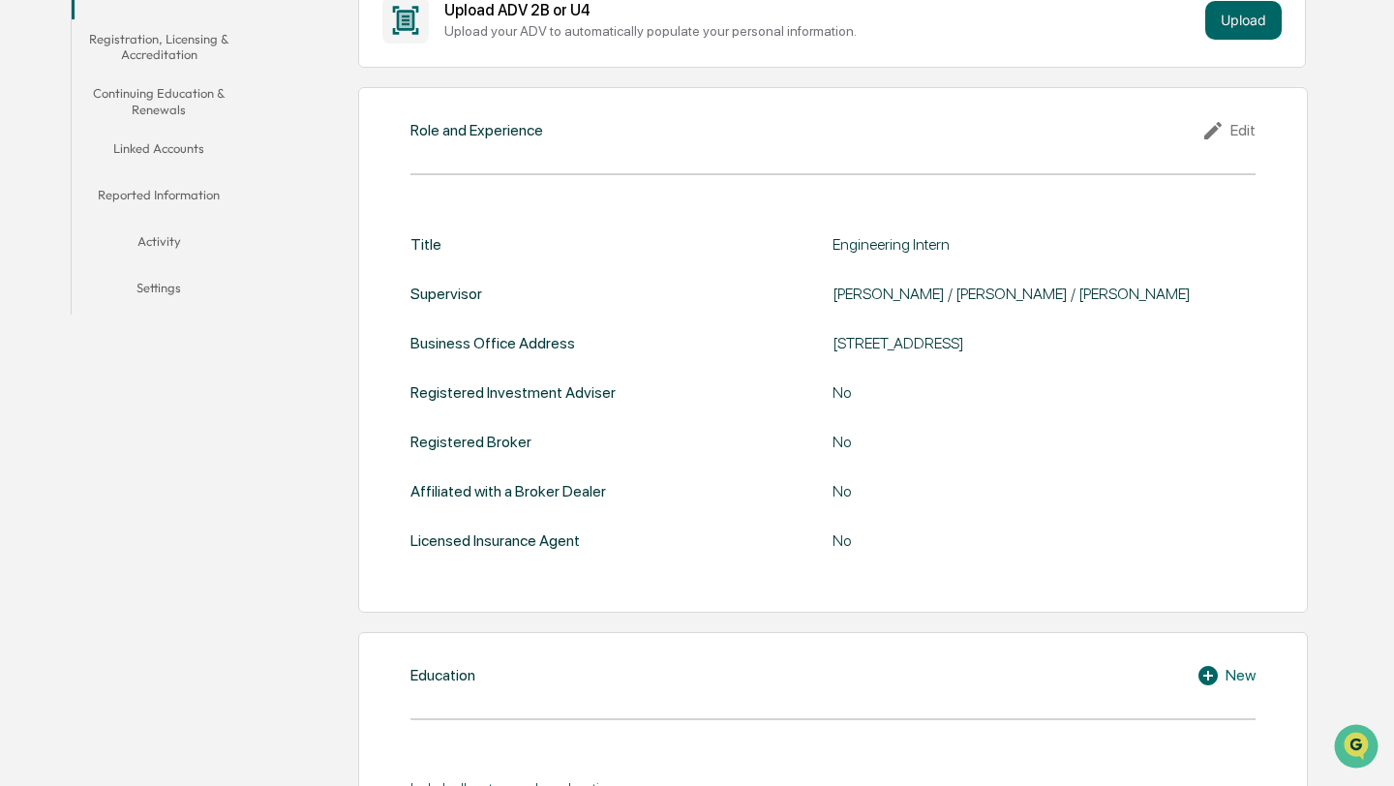
scroll to position [62, 0]
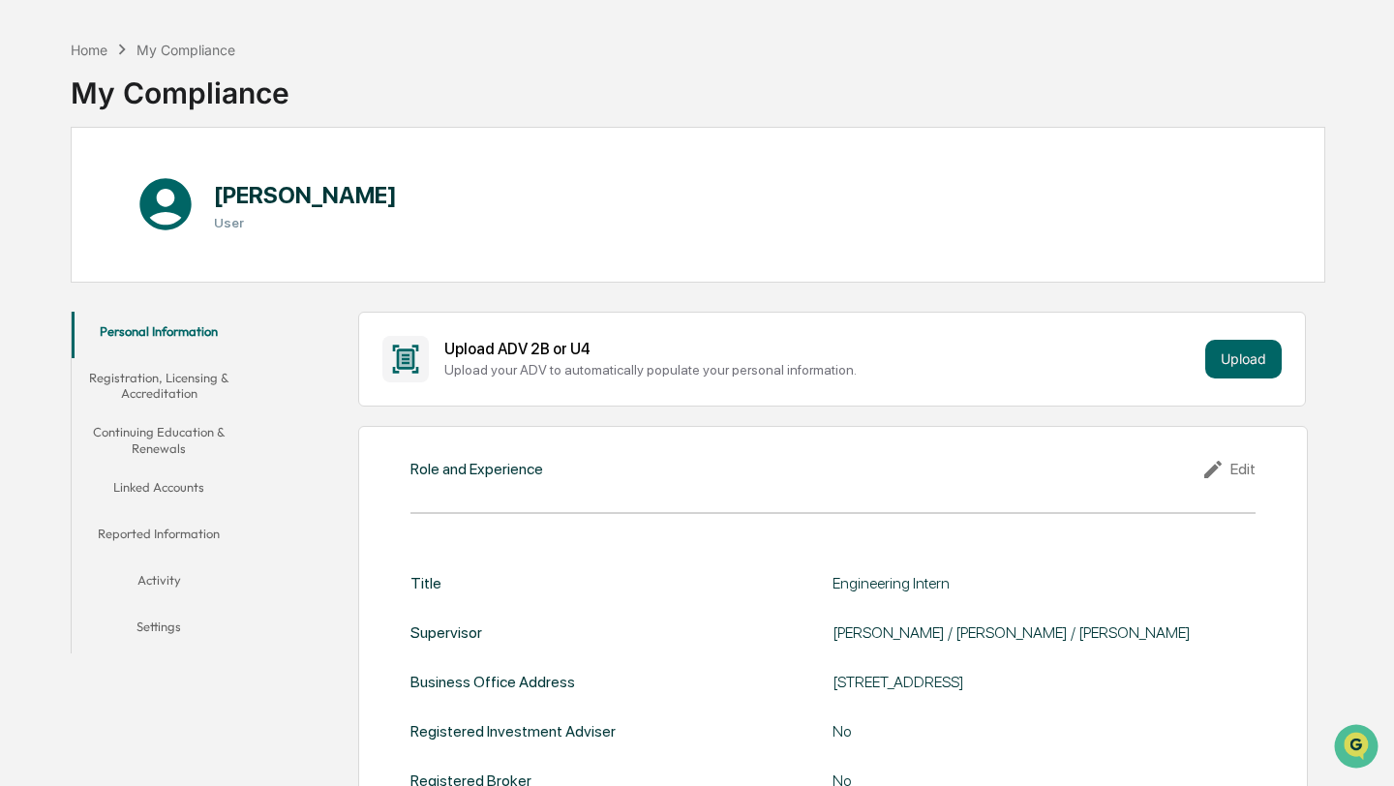
click at [180, 536] on button "Reported Information" at bounding box center [159, 537] width 174 height 46
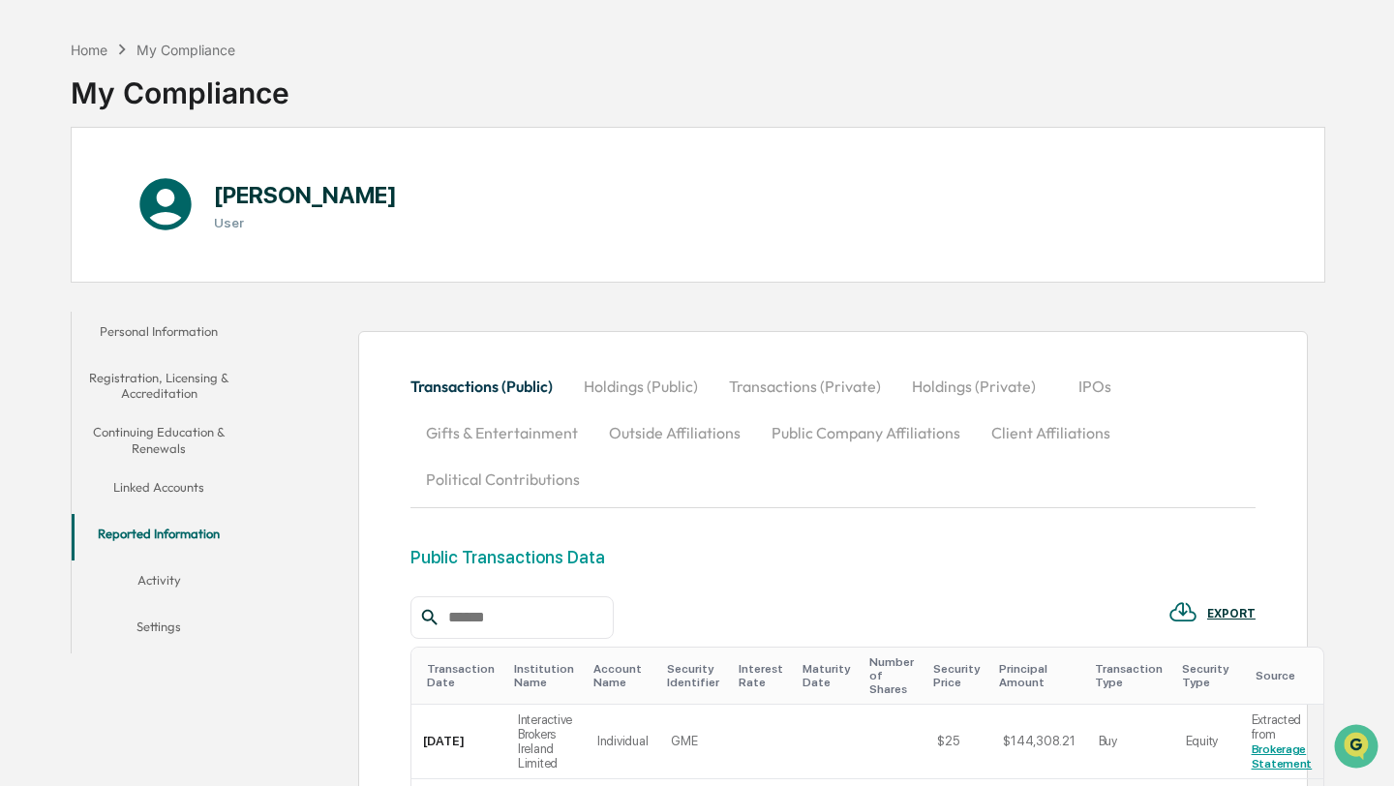
click at [611, 387] on button "Holdings (Public)" at bounding box center [640, 386] width 145 height 46
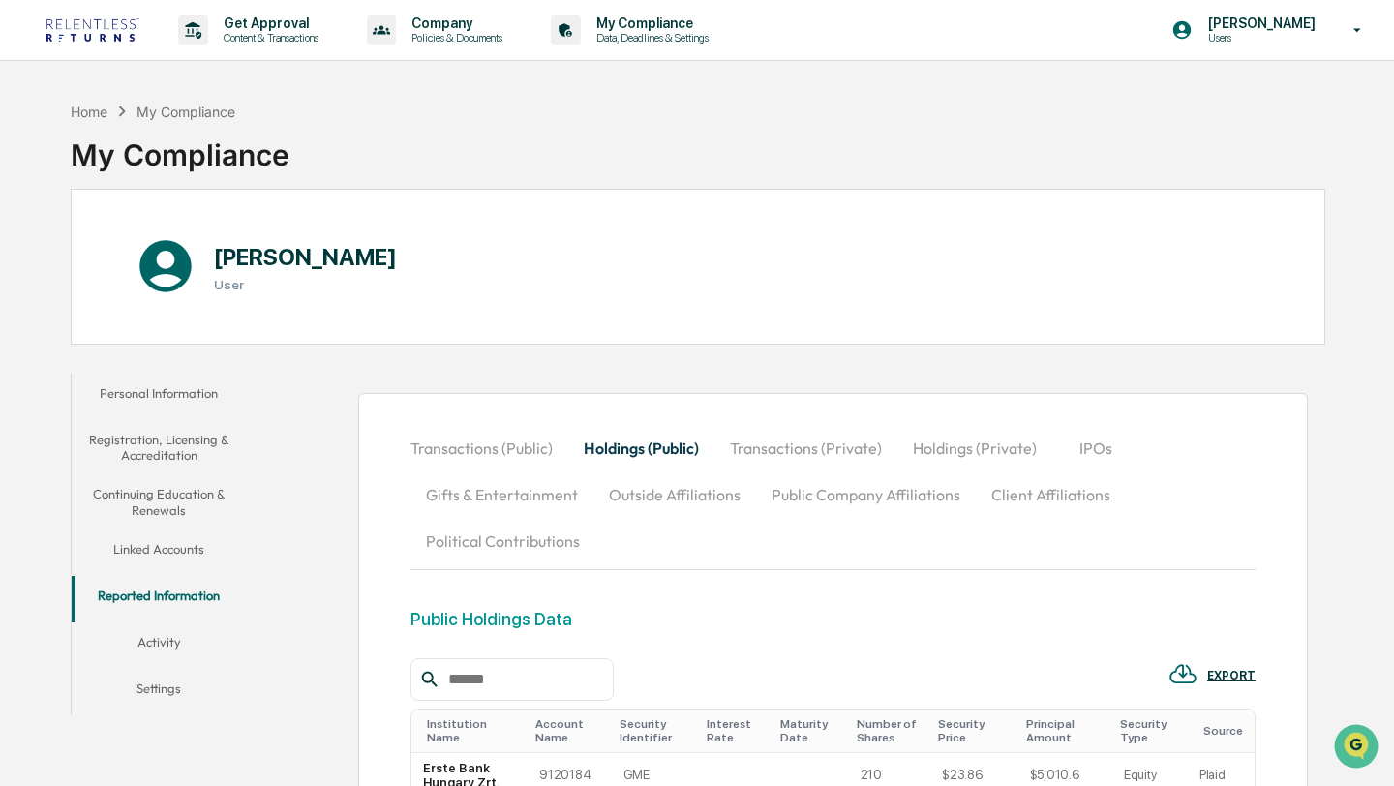
click at [131, 27] on img at bounding box center [92, 29] width 93 height 23
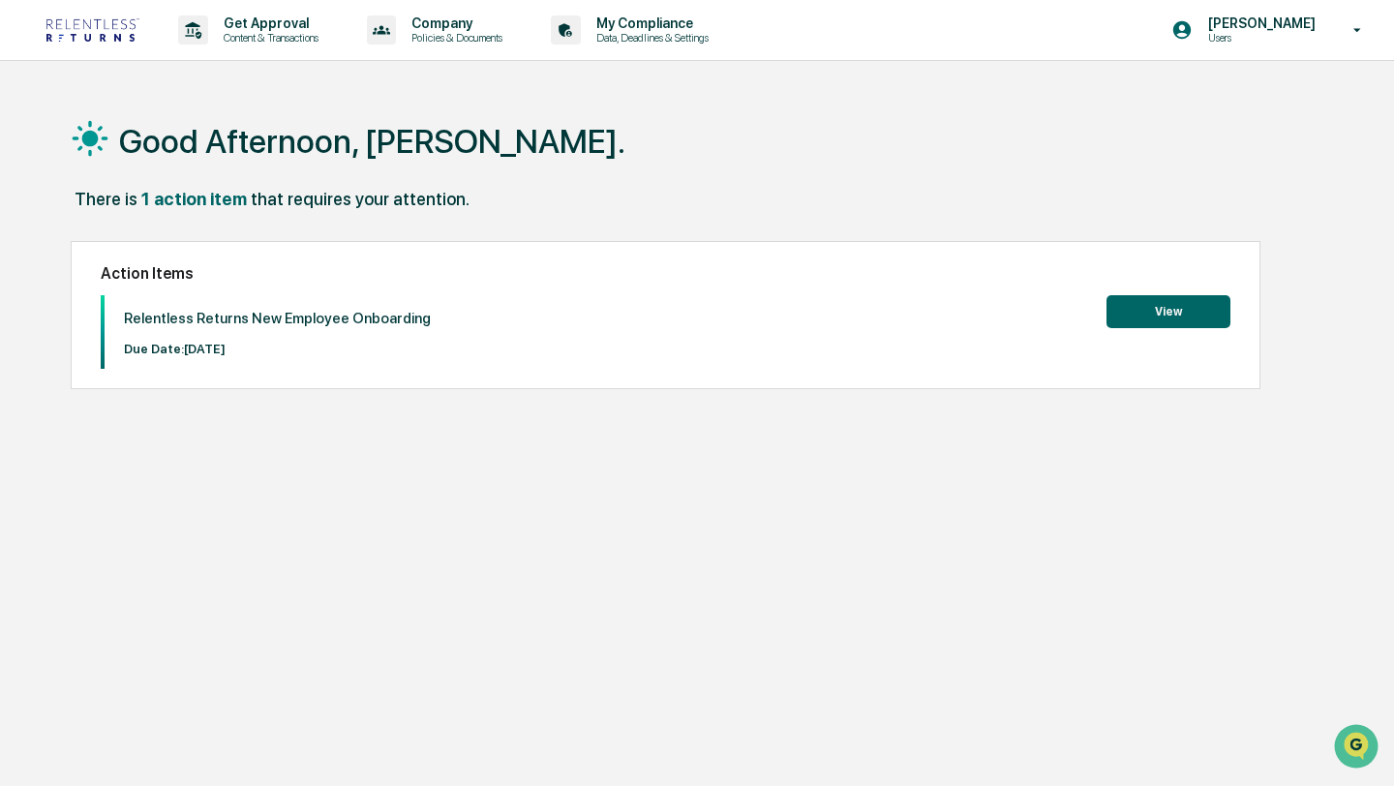
click at [1146, 310] on button "View" at bounding box center [1168, 311] width 124 height 33
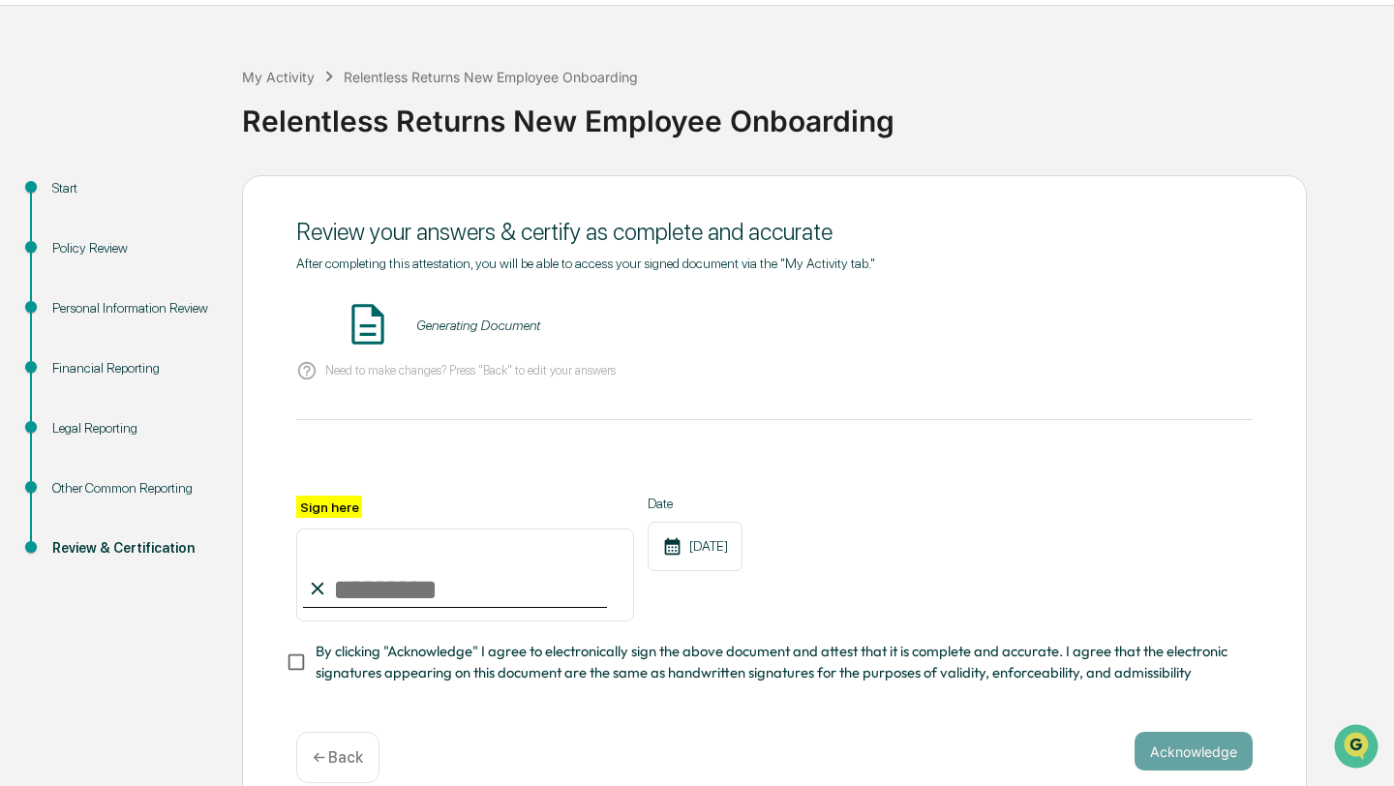
scroll to position [84, 0]
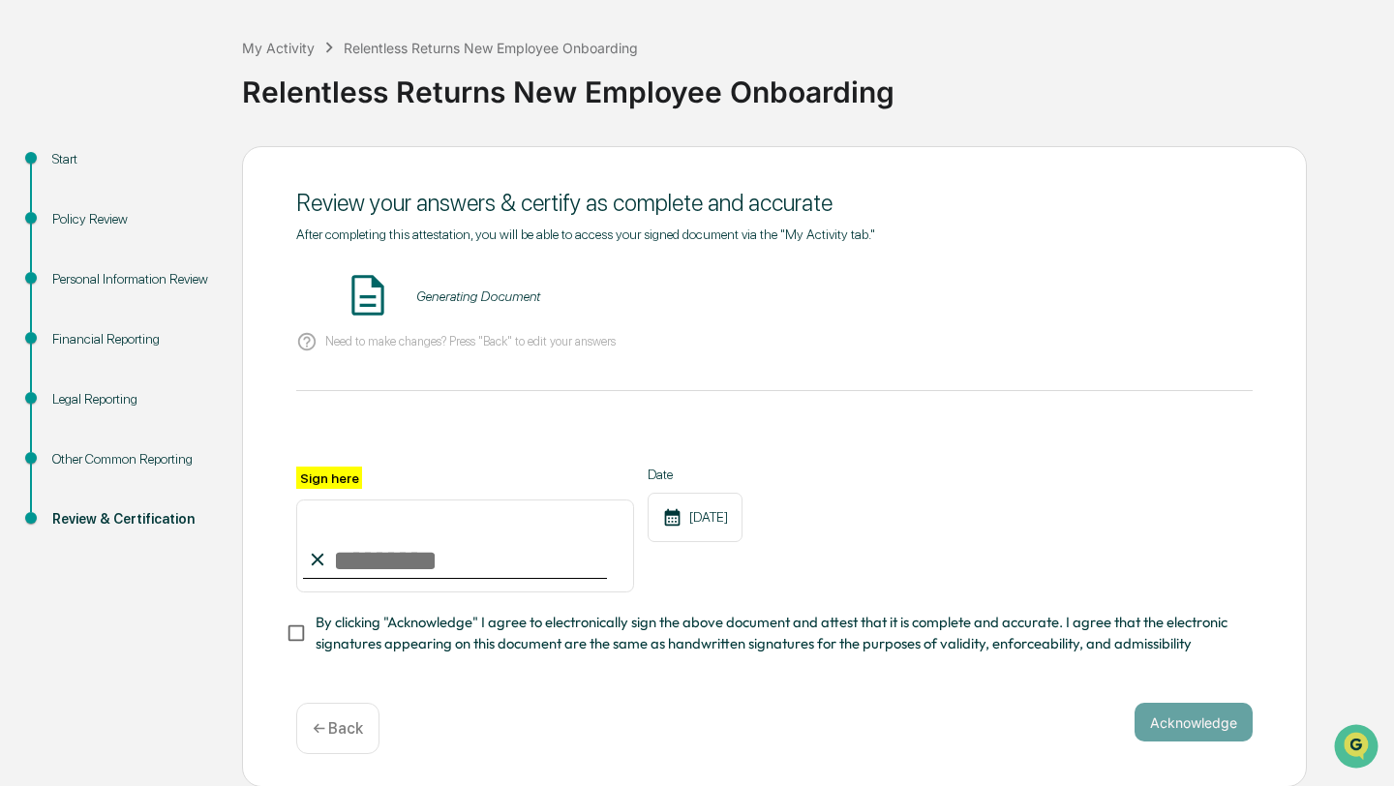
click at [778, 701] on div "Review your answers & certify as complete and accurate After completing this at…" at bounding box center [774, 467] width 1065 height 642
click at [883, 643] on span "By clicking "Acknowledge" I agree to electronically sign the above document and…" at bounding box center [777, 634] width 922 height 44
click at [390, 316] on img at bounding box center [368, 295] width 48 height 48
click at [379, 308] on img at bounding box center [368, 295] width 48 height 48
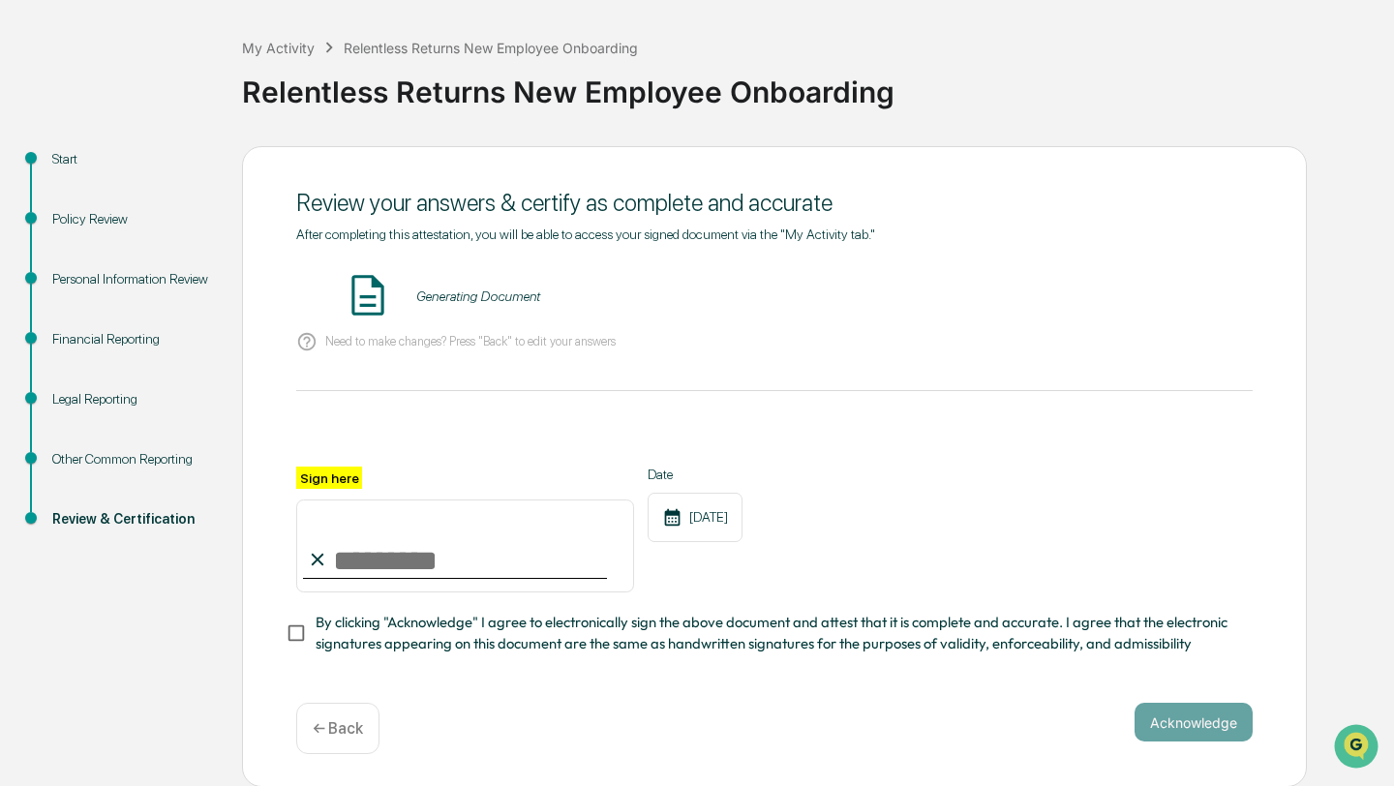
click at [489, 307] on div "Generating Document" at bounding box center [774, 296] width 956 height 51
click at [489, 305] on div "Generating Document" at bounding box center [774, 296] width 956 height 51
click at [372, 294] on img at bounding box center [368, 295] width 48 height 48
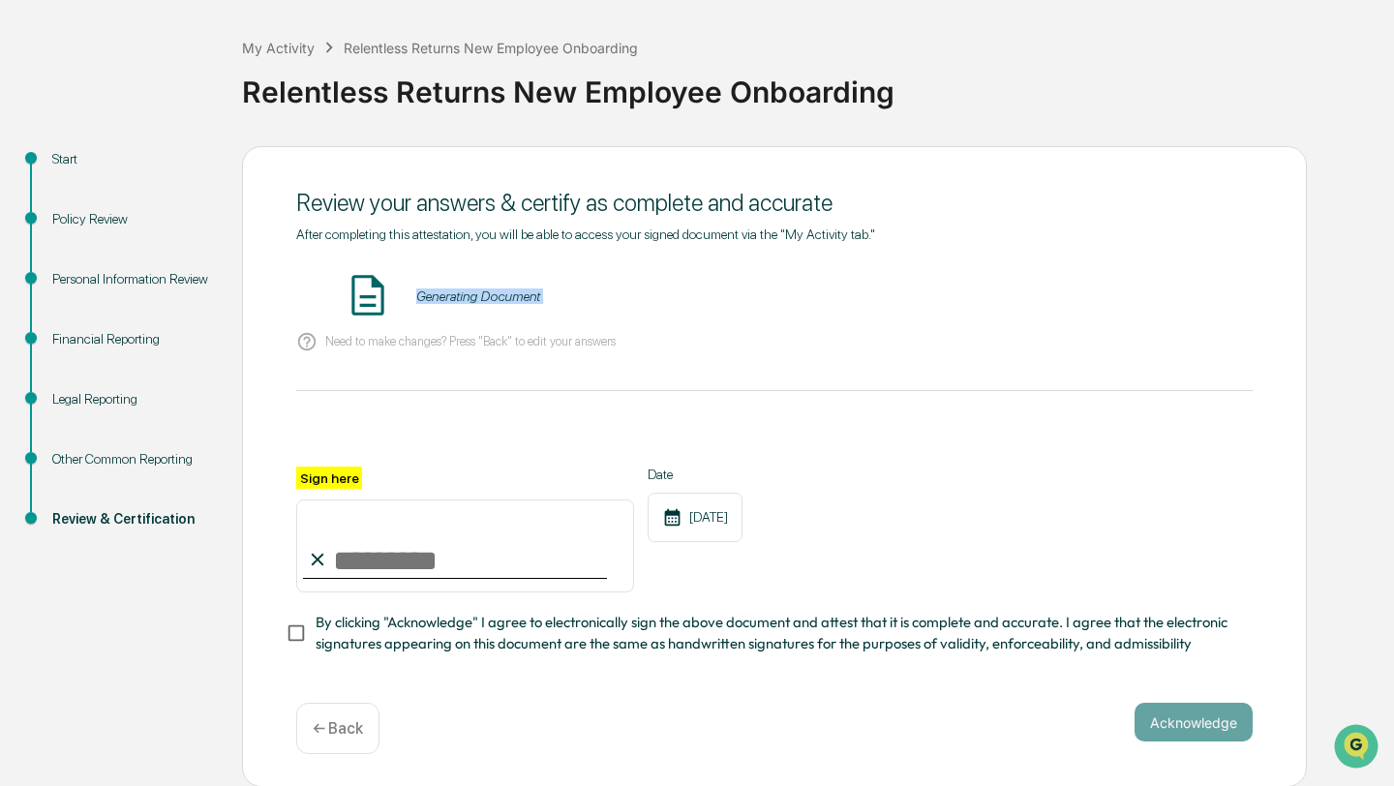
click at [372, 294] on img at bounding box center [368, 295] width 48 height 48
click at [704, 431] on div at bounding box center [774, 443] width 956 height 46
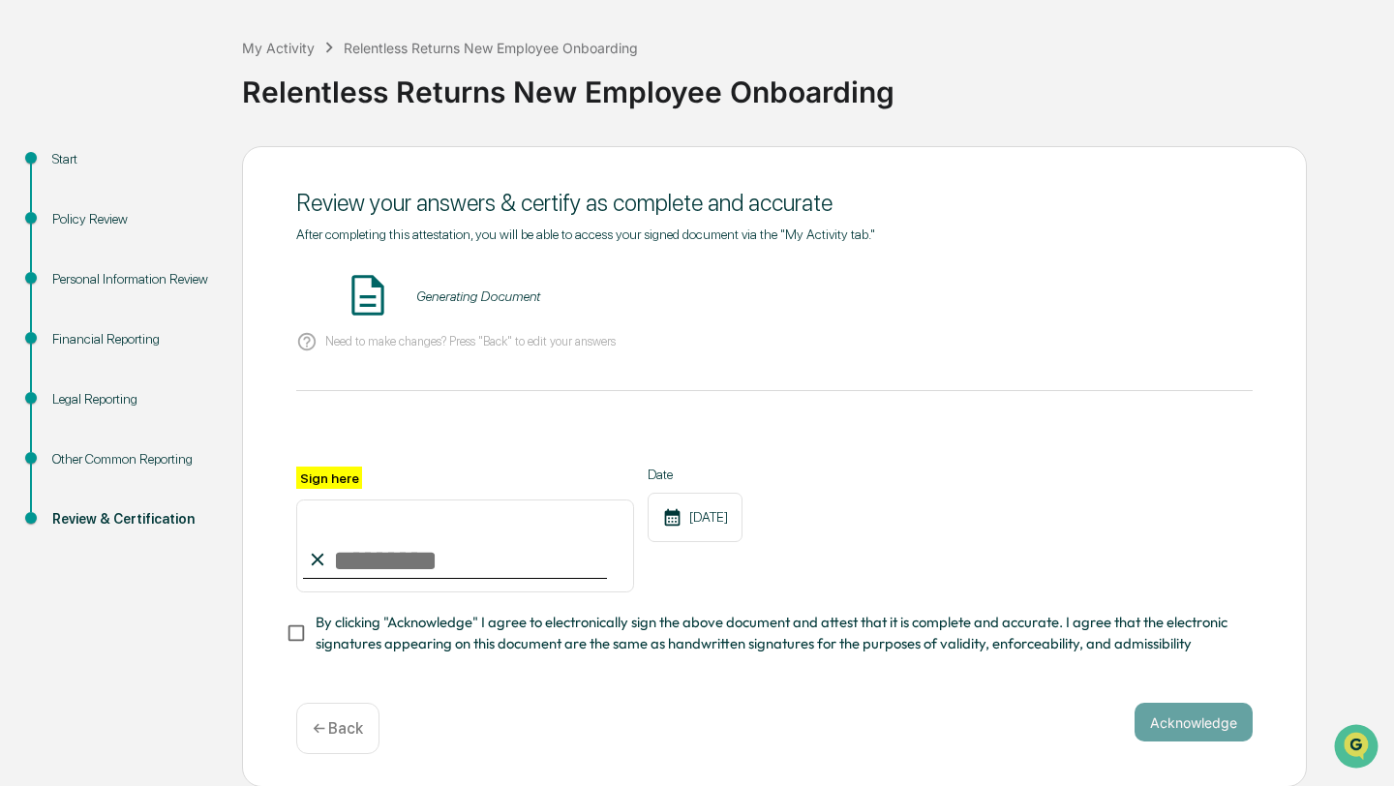
click at [623, 391] on hr at bounding box center [774, 390] width 956 height 1
click at [512, 285] on div "Generating Document" at bounding box center [774, 296] width 956 height 51
click at [265, 302] on div "Review your answers & certify as complete and accurate After completing this at…" at bounding box center [774, 467] width 1065 height 642
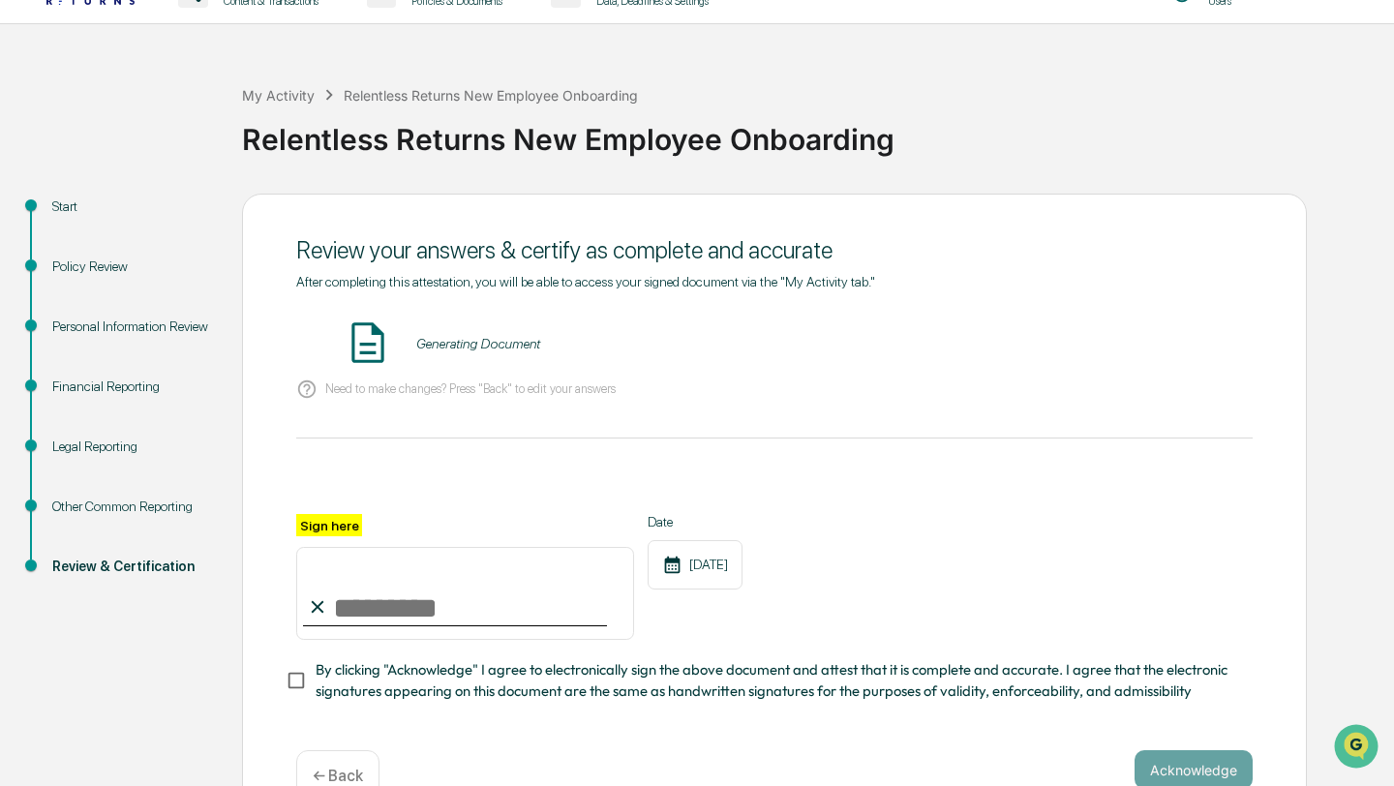
scroll to position [0, 0]
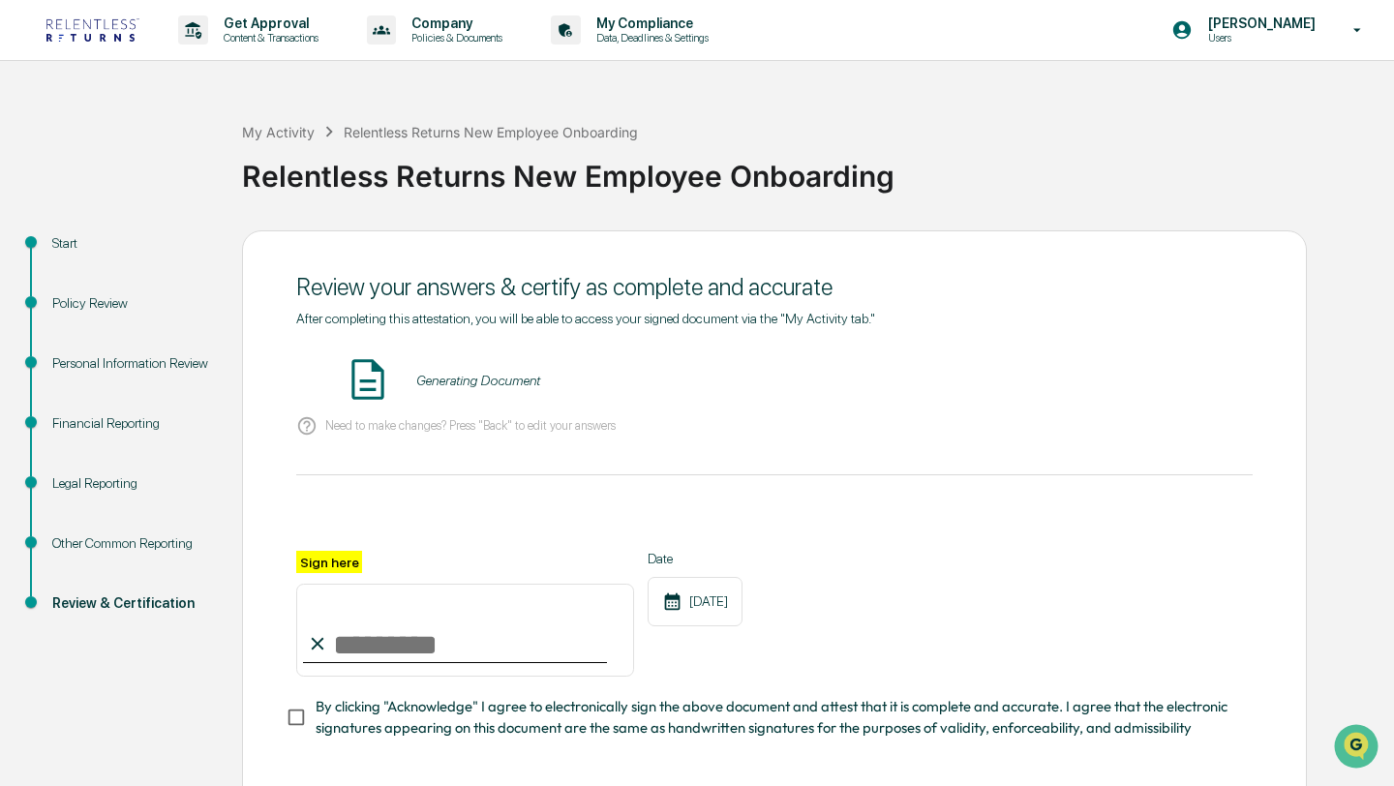
click at [476, 136] on div "Relentless Returns New Employee Onboarding" at bounding box center [491, 132] width 294 height 16
click at [383, 372] on img at bounding box center [368, 379] width 48 height 48
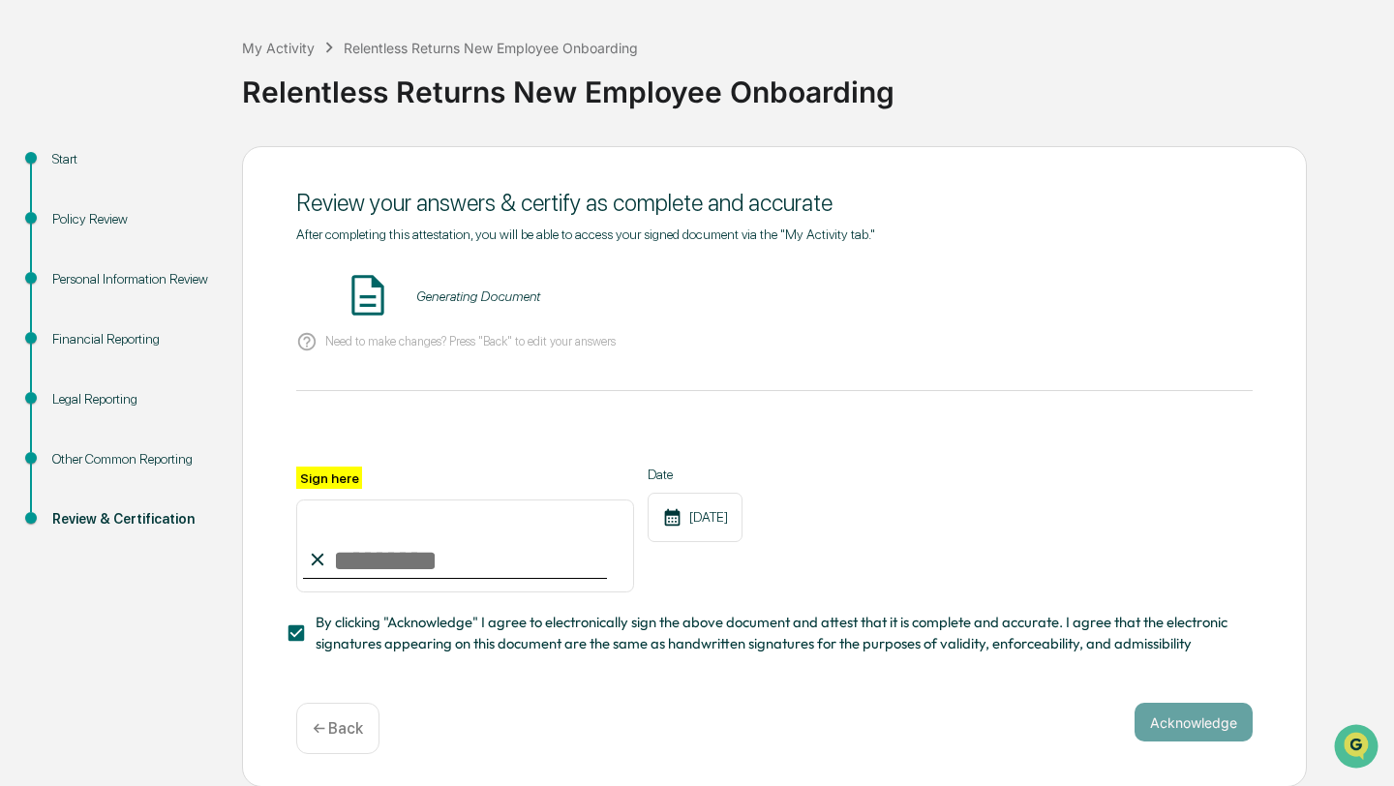
click at [471, 565] on input "Sign here" at bounding box center [465, 545] width 338 height 93
type input "**********"
click at [792, 617] on span "By clicking "Acknowledge" I agree to electronically sign the above document and…" at bounding box center [777, 634] width 922 height 44
click at [631, 649] on span "By clicking "Acknowledge" I agree to electronically sign the above document and…" at bounding box center [777, 634] width 922 height 44
click at [1206, 725] on button "Acknowledge" at bounding box center [1193, 722] width 118 height 39
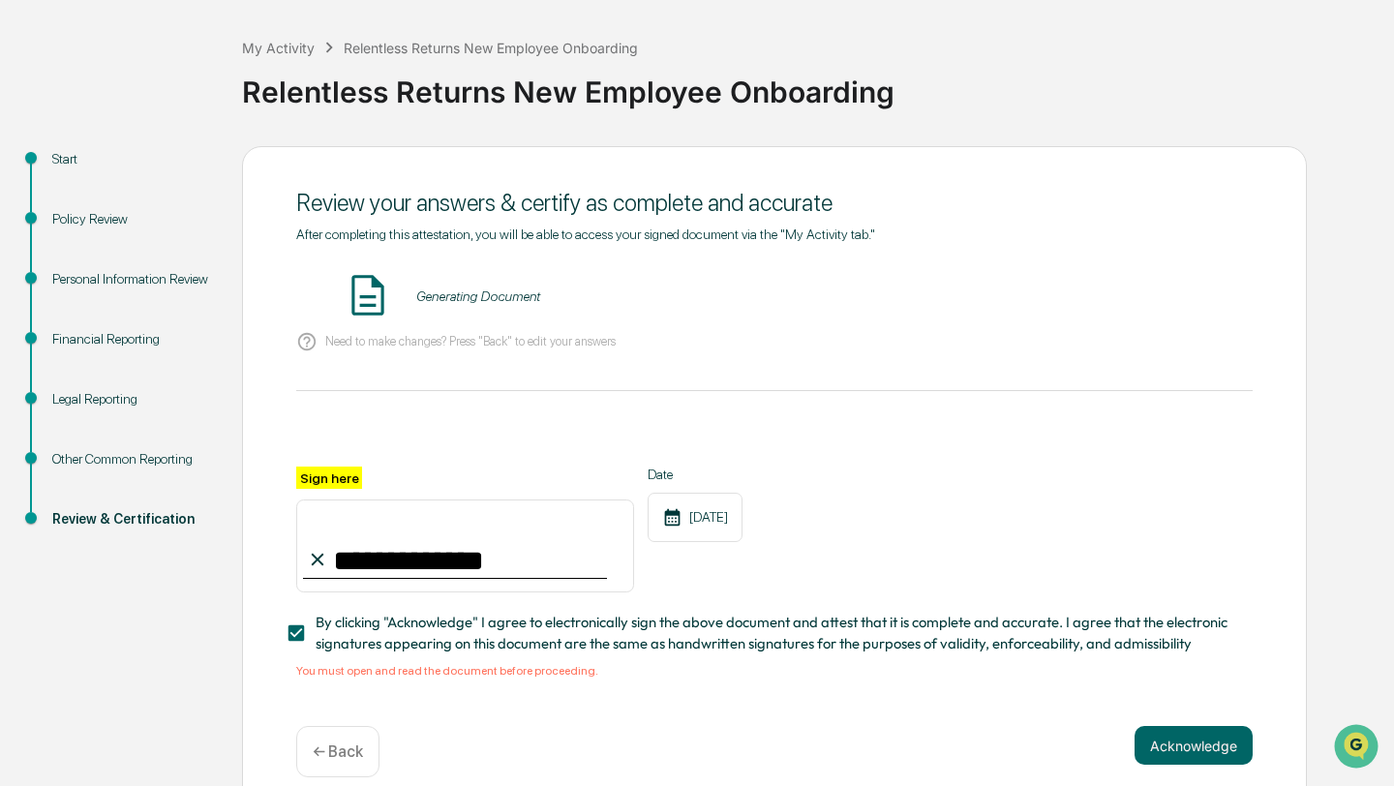
scroll to position [107, 0]
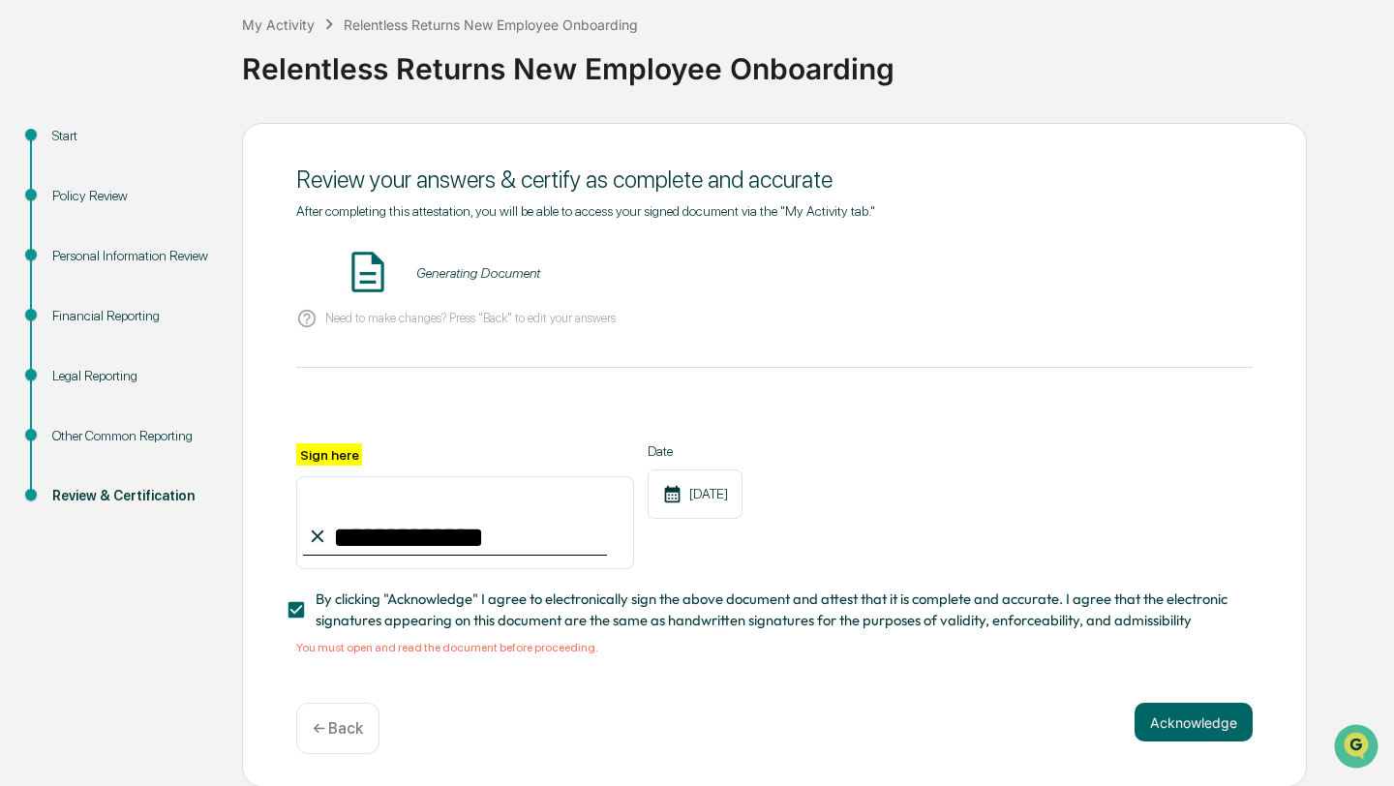
click at [74, 137] on div "Start" at bounding box center [131, 136] width 159 height 20
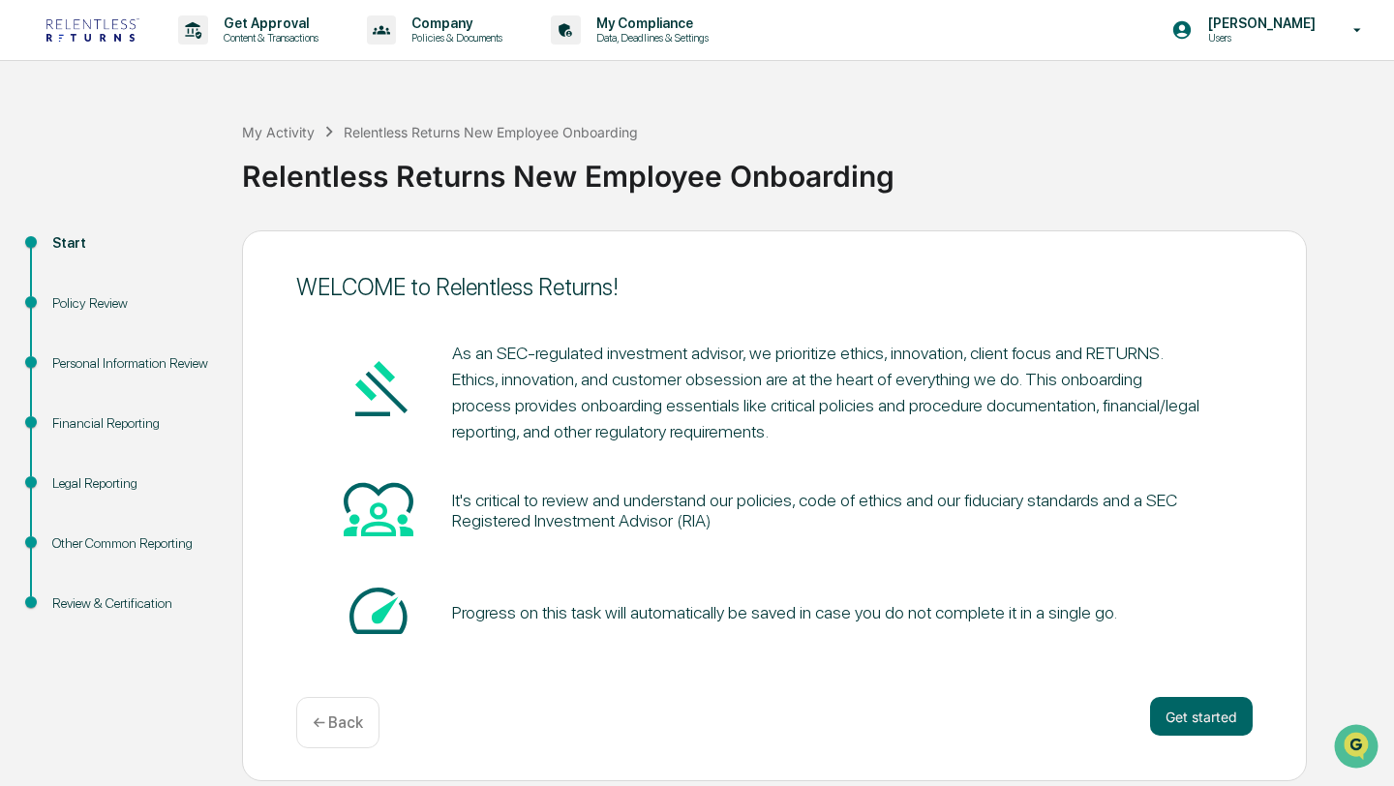
scroll to position [0, 0]
click at [103, 314] on div "Policy Review" at bounding box center [131, 303] width 159 height 20
click at [1217, 723] on button "Get started" at bounding box center [1201, 716] width 103 height 39
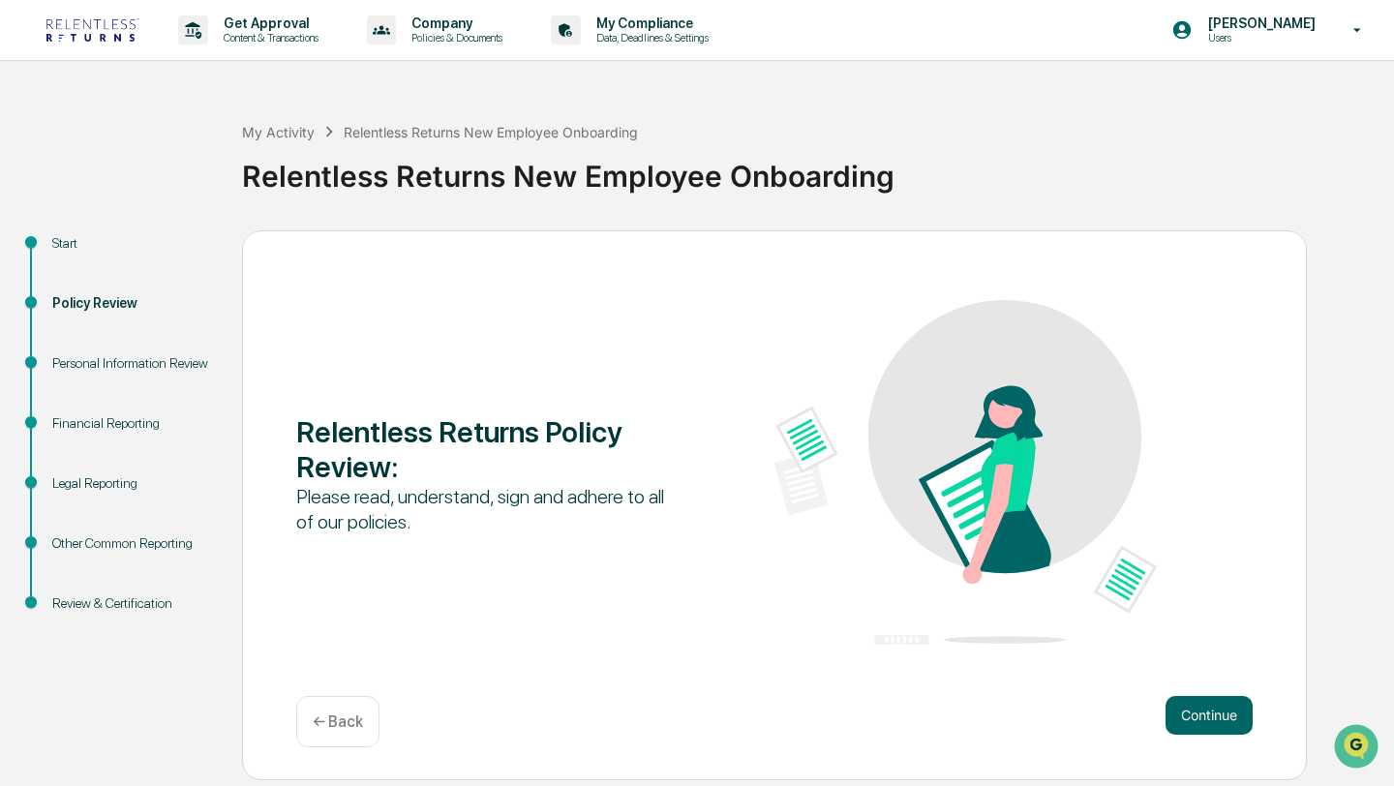
click at [1217, 723] on button "Continue" at bounding box center [1208, 715] width 87 height 39
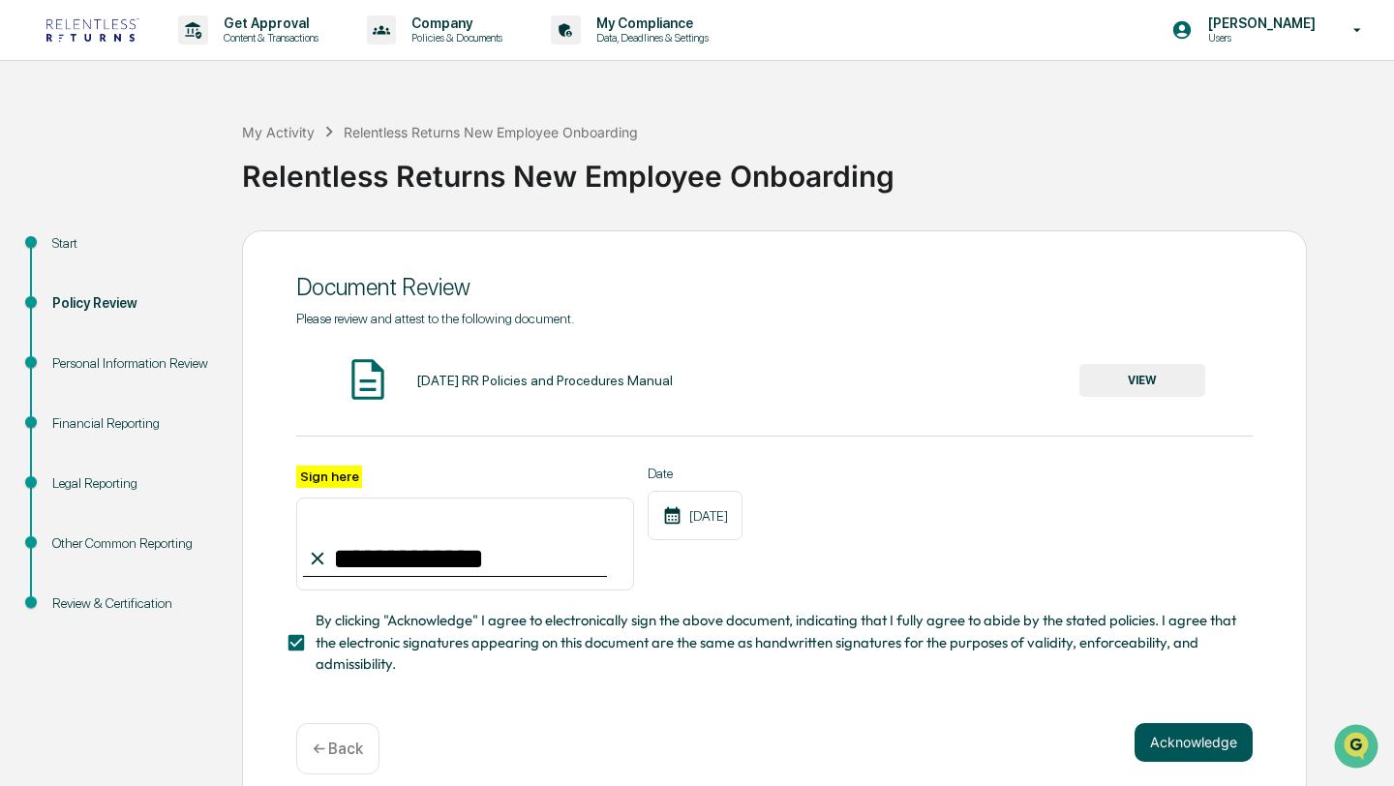
click at [1174, 734] on button "Acknowledge" at bounding box center [1193, 742] width 118 height 39
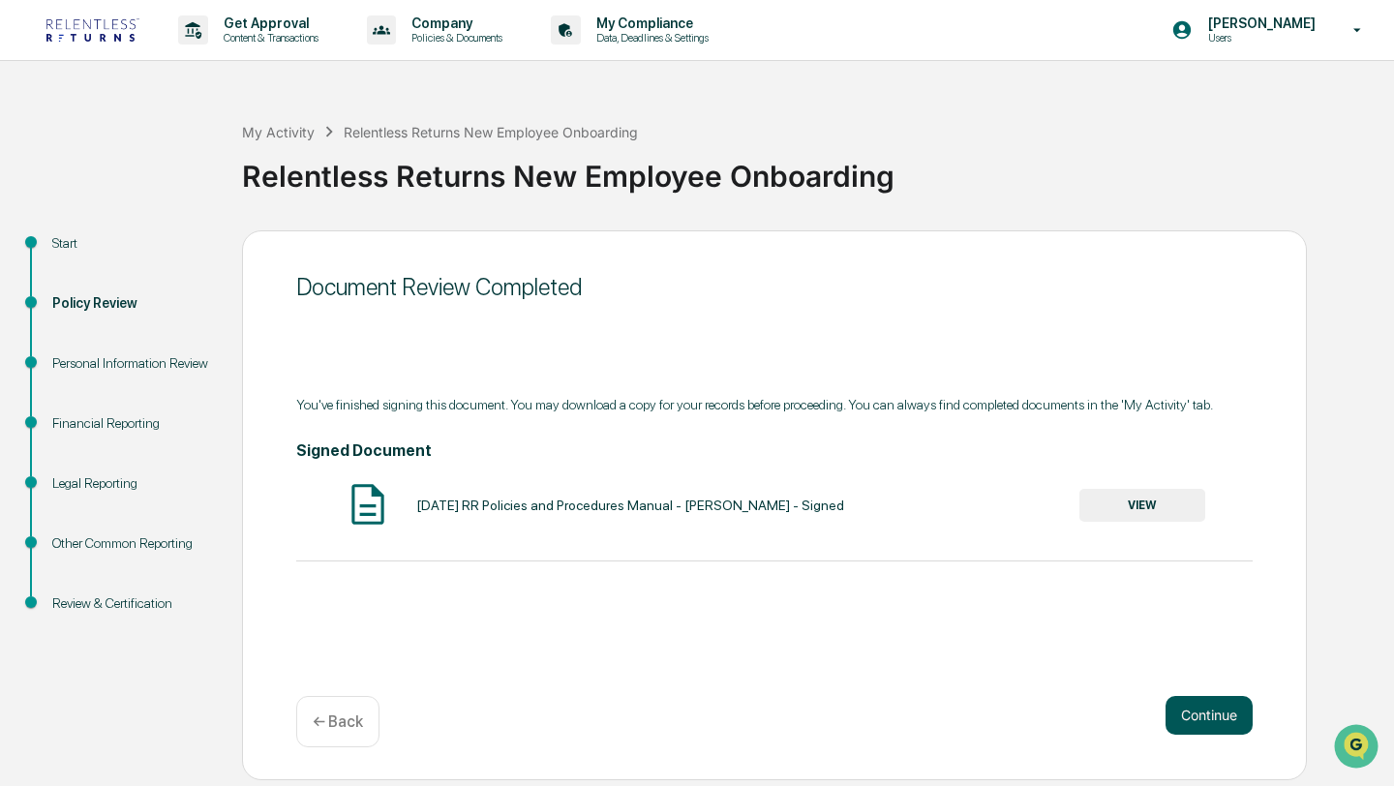
click at [1198, 716] on button "Continue" at bounding box center [1208, 715] width 87 height 39
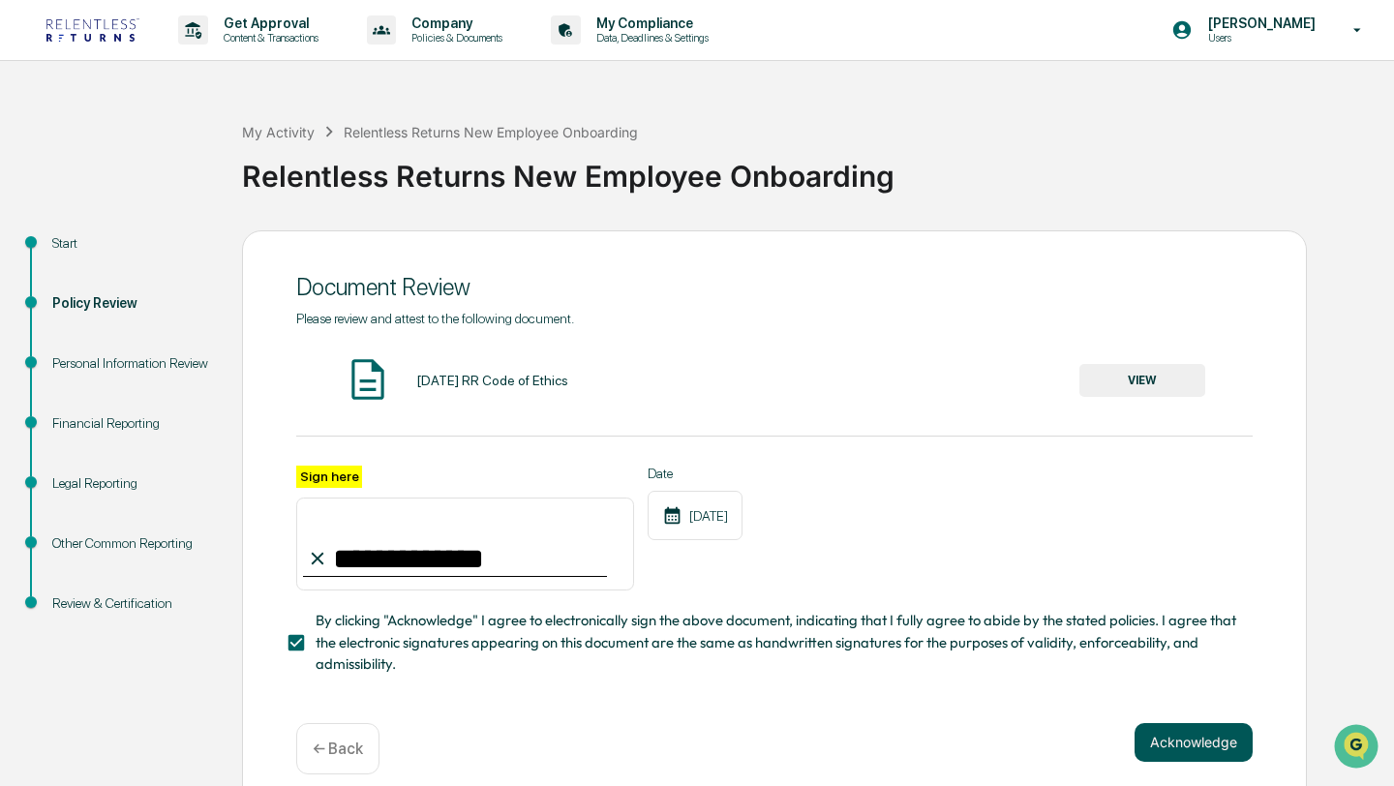
click at [1181, 747] on button "Acknowledge" at bounding box center [1193, 742] width 118 height 39
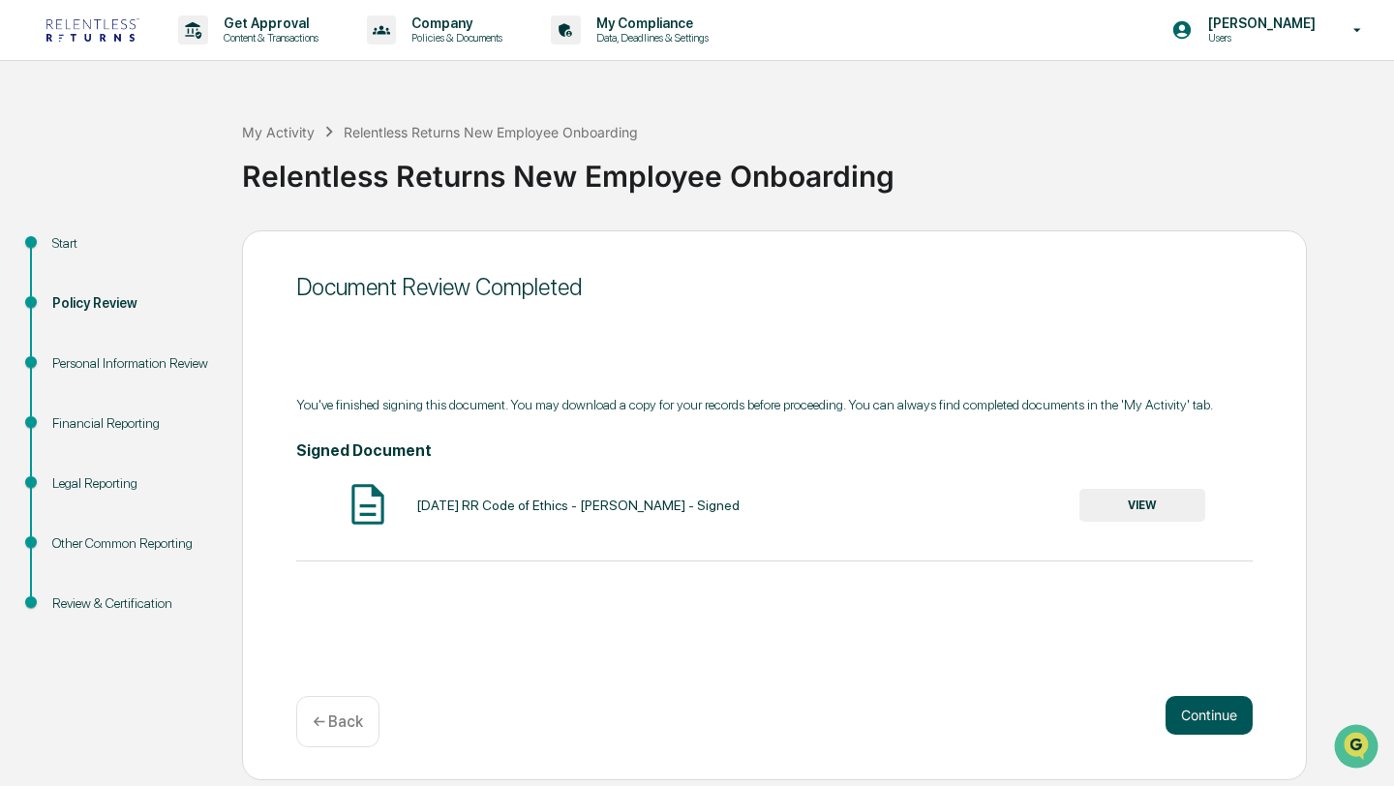
click at [1202, 728] on button "Continue" at bounding box center [1208, 715] width 87 height 39
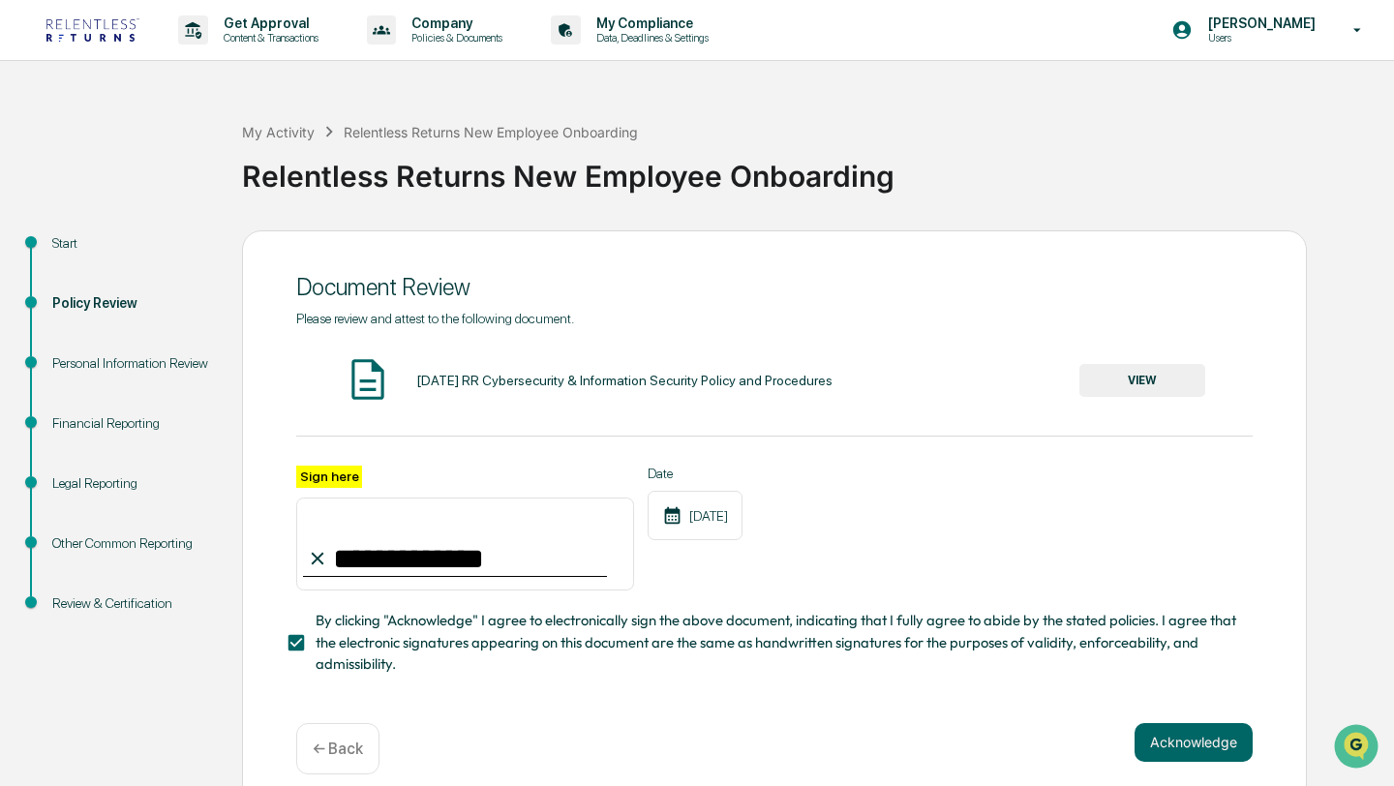
click at [1202, 728] on button "Acknowledge" at bounding box center [1193, 742] width 118 height 39
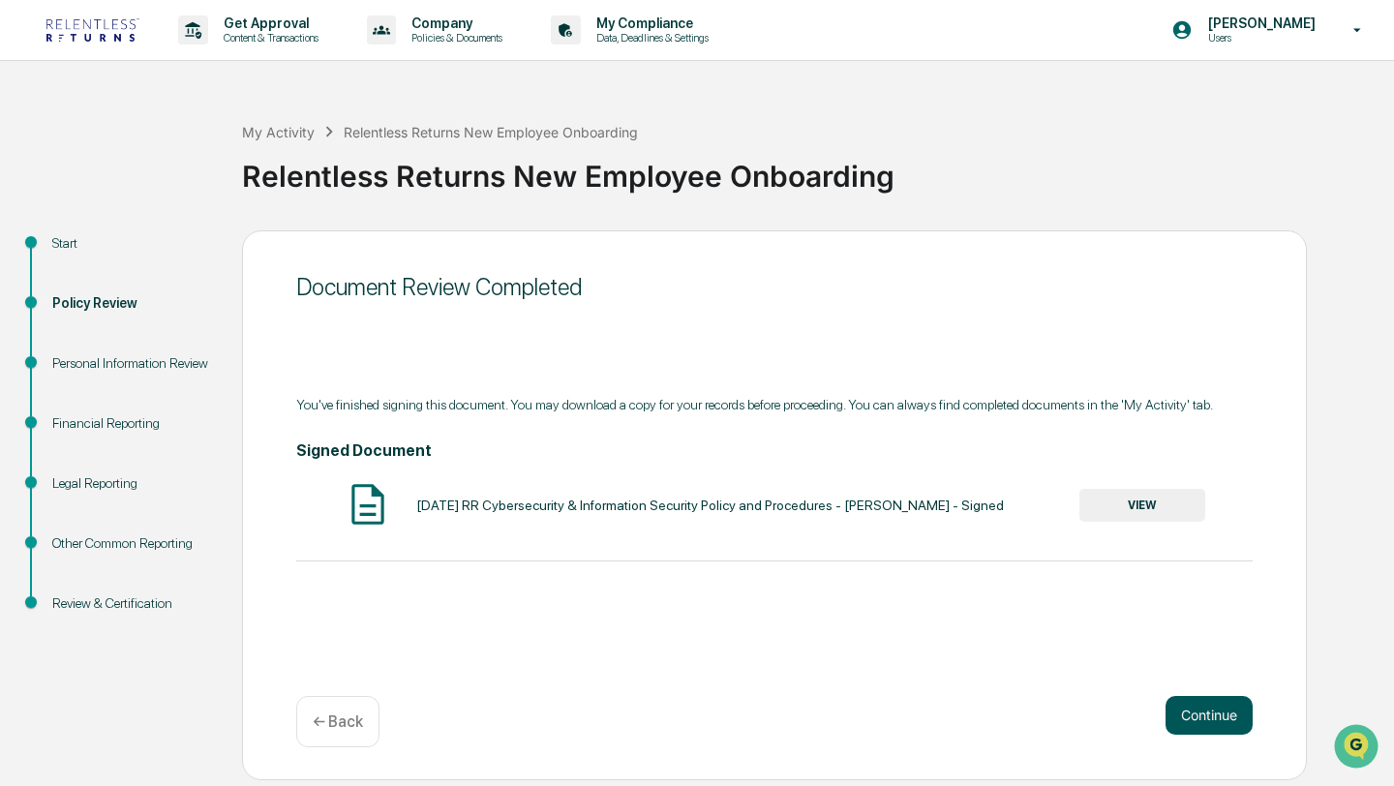
click at [1194, 726] on button "Continue" at bounding box center [1208, 715] width 87 height 39
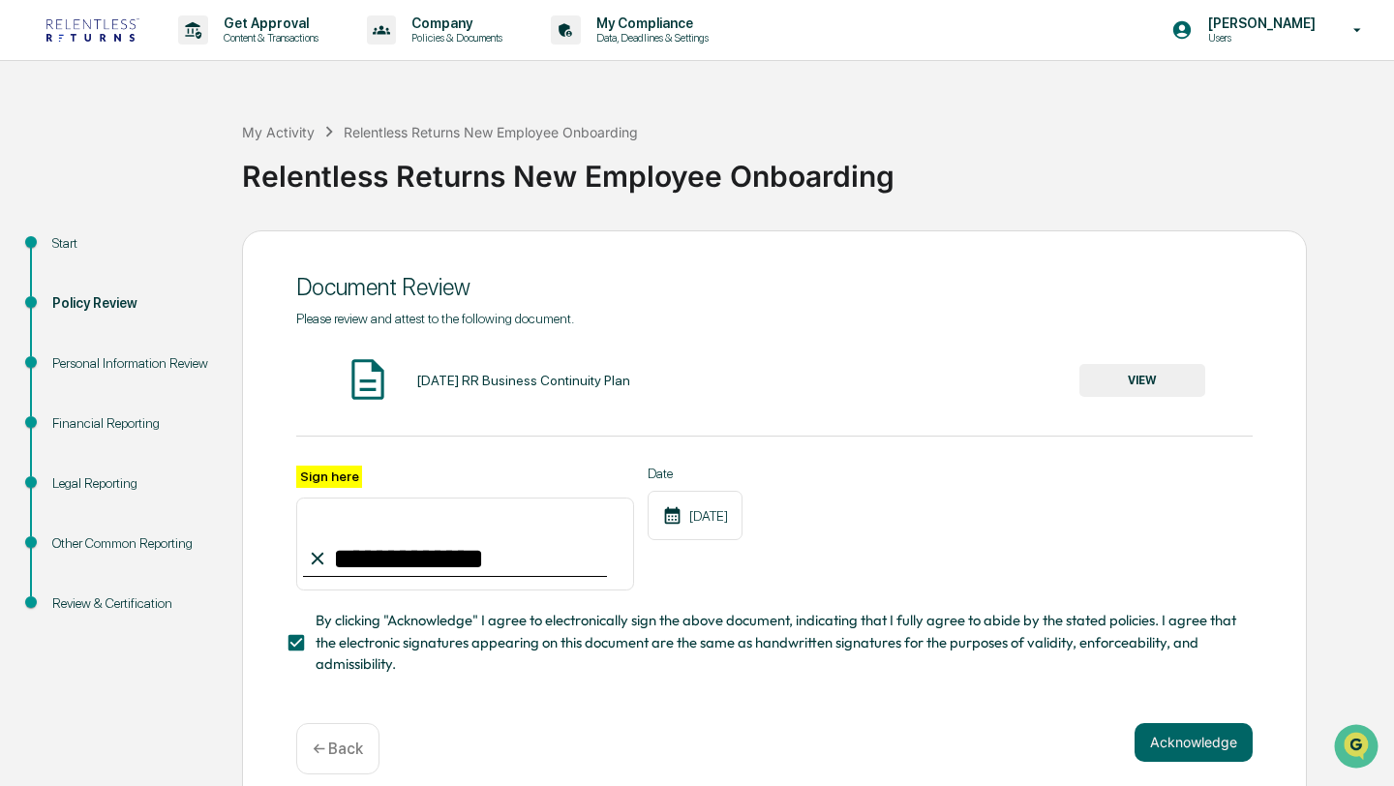
click at [1194, 726] on button "Acknowledge" at bounding box center [1193, 742] width 118 height 39
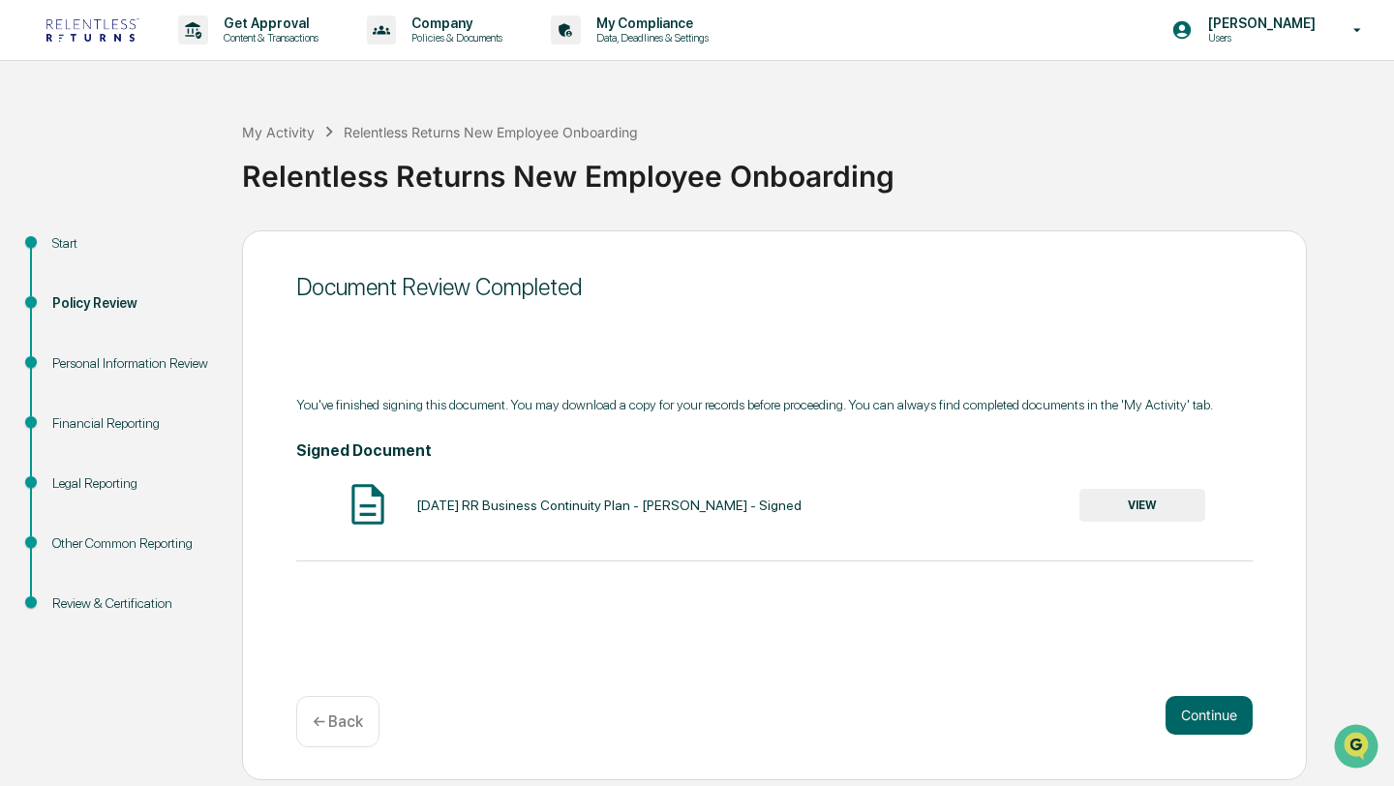
click at [1194, 726] on button "Continue" at bounding box center [1208, 715] width 87 height 39
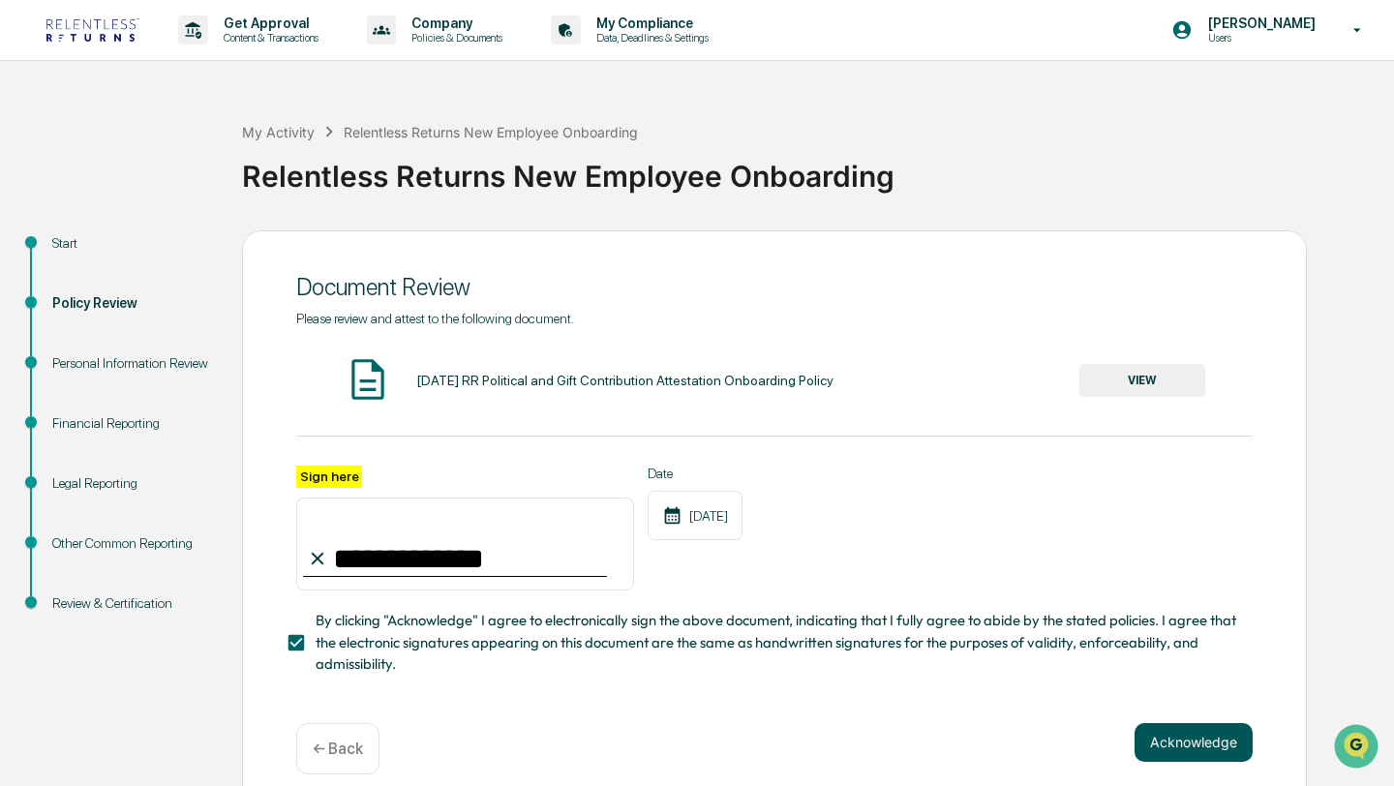
click at [1199, 736] on button "Acknowledge" at bounding box center [1193, 742] width 118 height 39
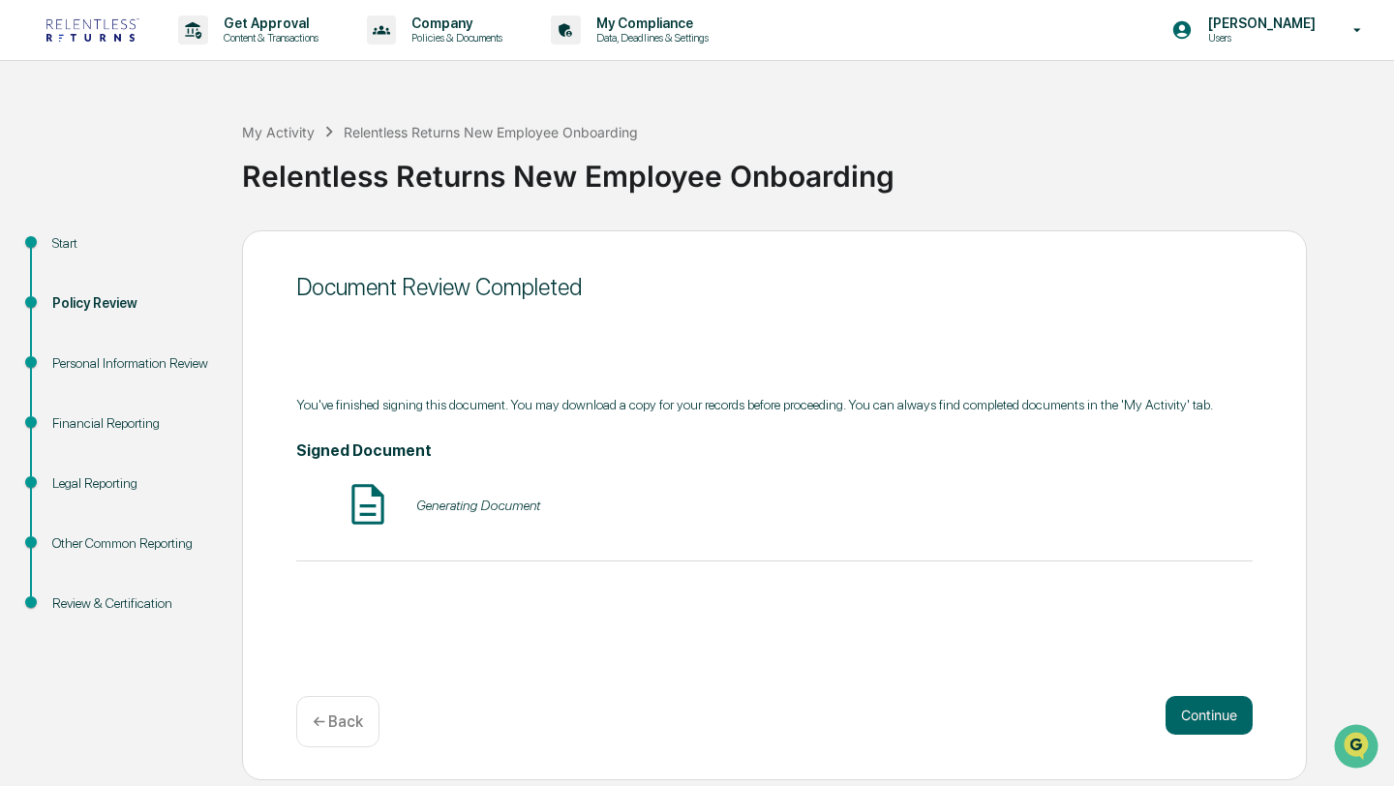
click at [1196, 737] on div "Continue ← Back" at bounding box center [774, 721] width 956 height 51
click at [1196, 710] on button "Continue" at bounding box center [1208, 715] width 87 height 39
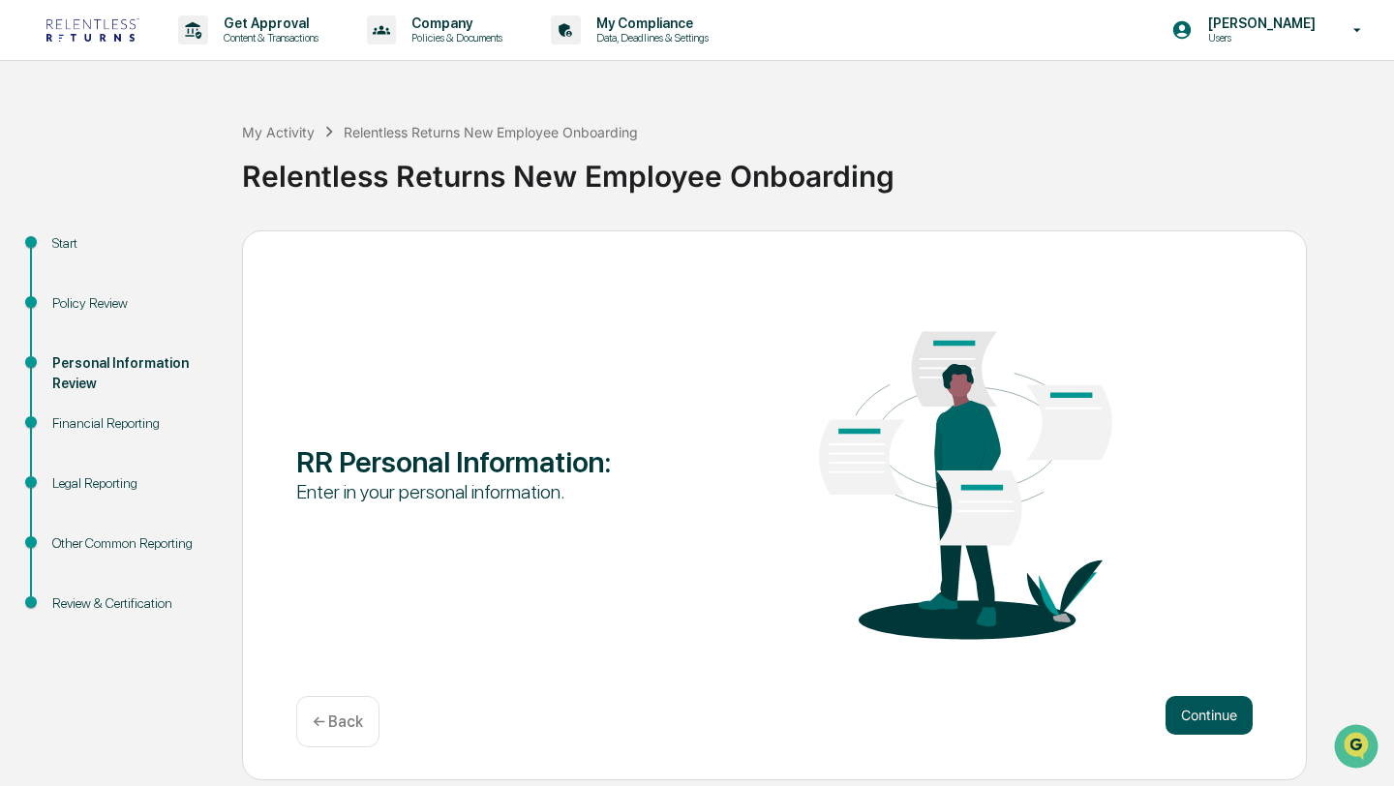
click at [1195, 710] on button "Continue" at bounding box center [1208, 715] width 87 height 39
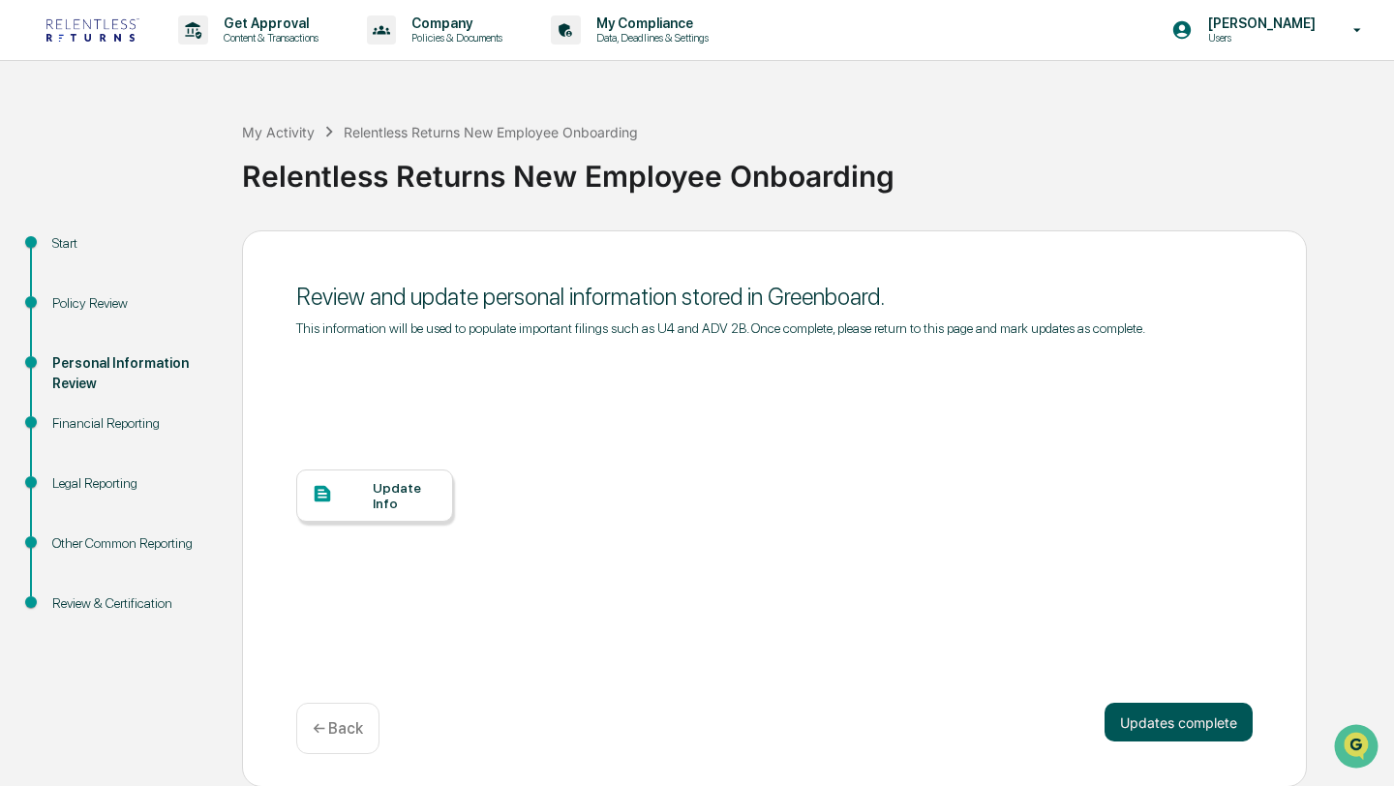
click at [1189, 729] on button "Updates complete" at bounding box center [1178, 722] width 148 height 39
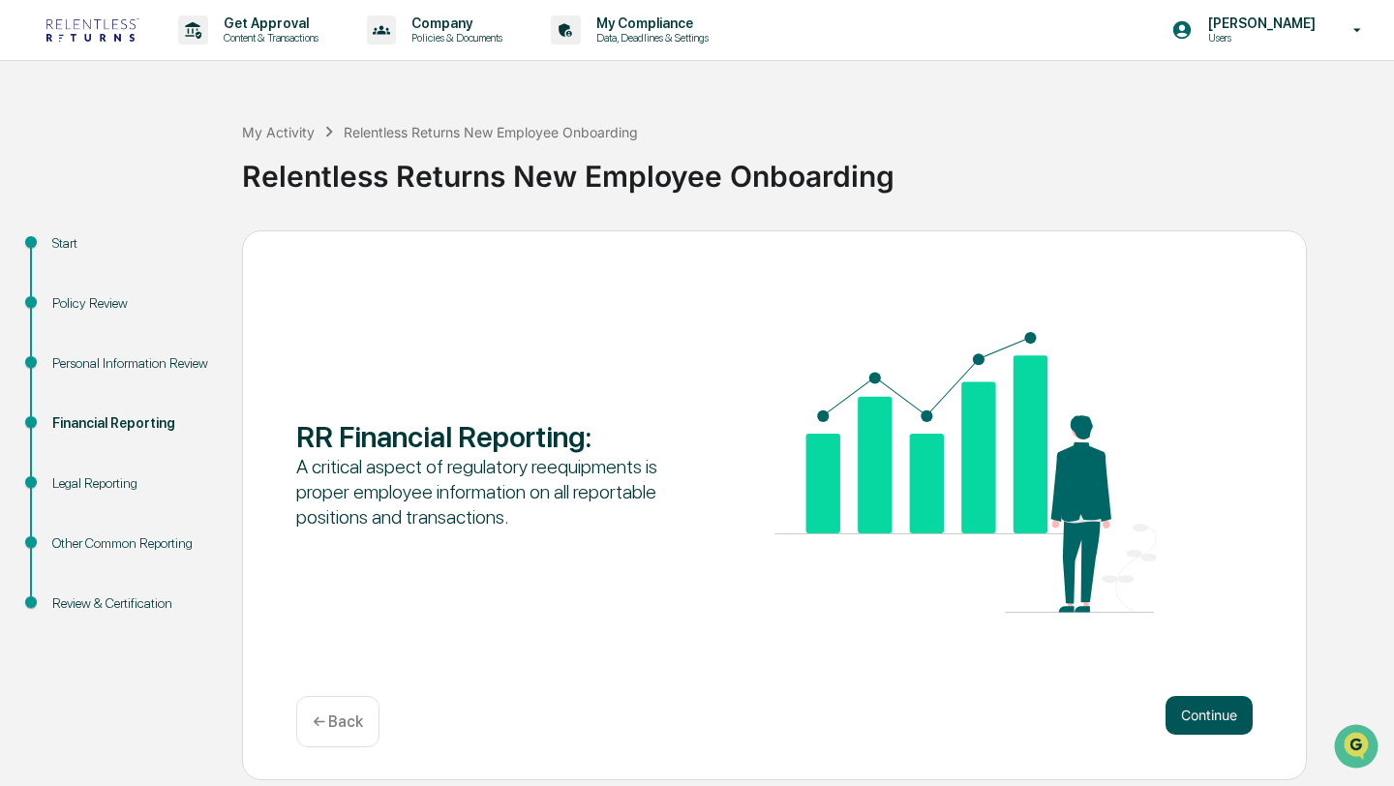
click at [1189, 728] on button "Continue" at bounding box center [1208, 715] width 87 height 39
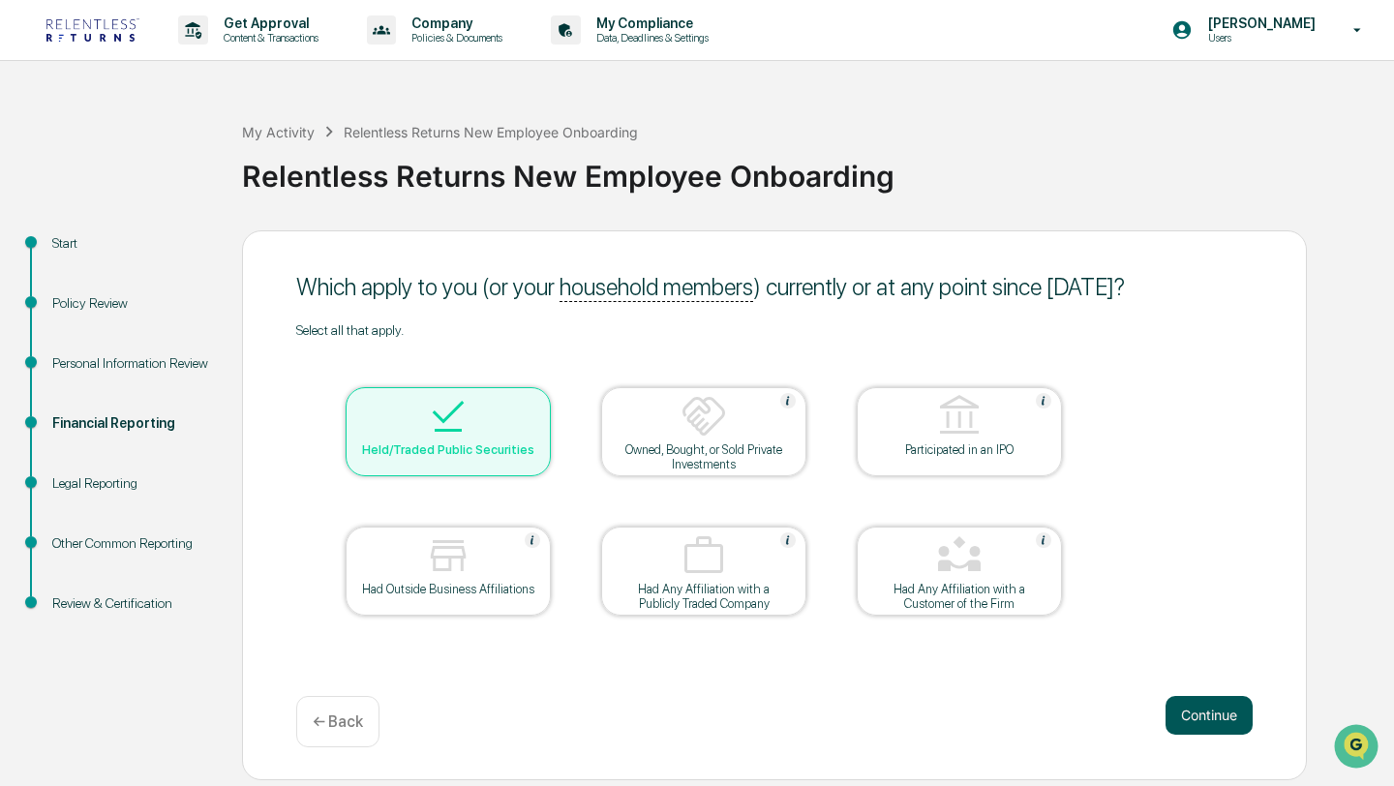
click at [1195, 726] on button "Continue" at bounding box center [1208, 715] width 87 height 39
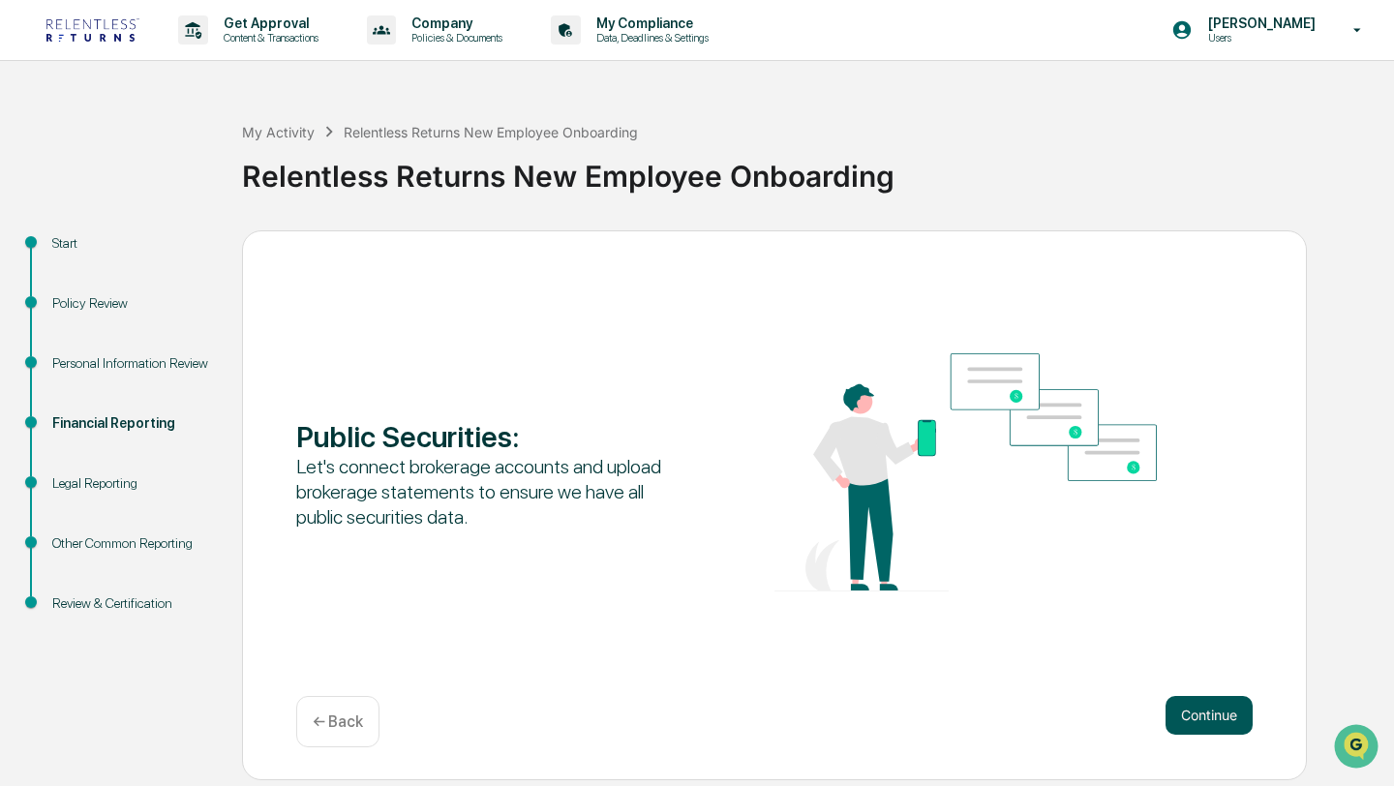
click at [1195, 725] on button "Continue" at bounding box center [1208, 715] width 87 height 39
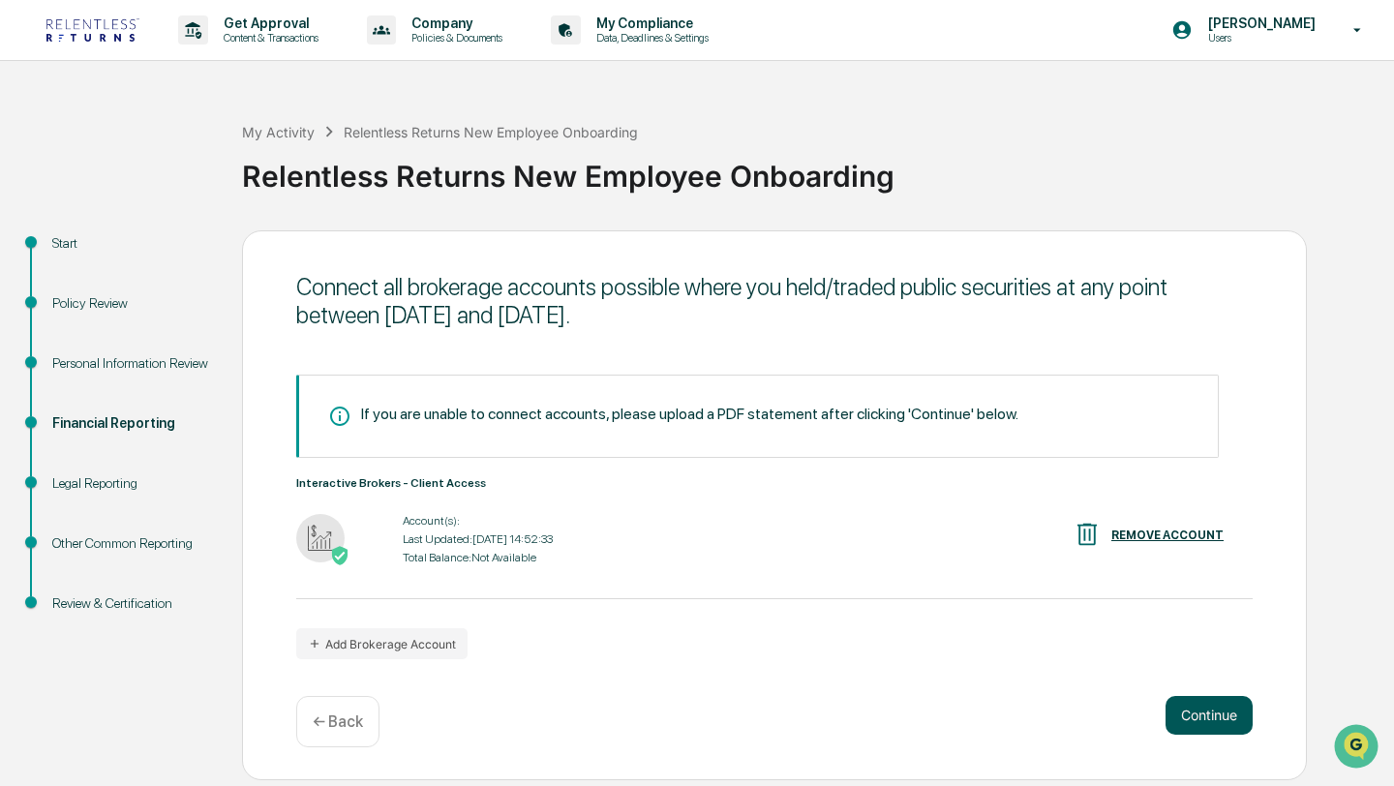
click at [1195, 725] on button "Continue" at bounding box center [1208, 715] width 87 height 39
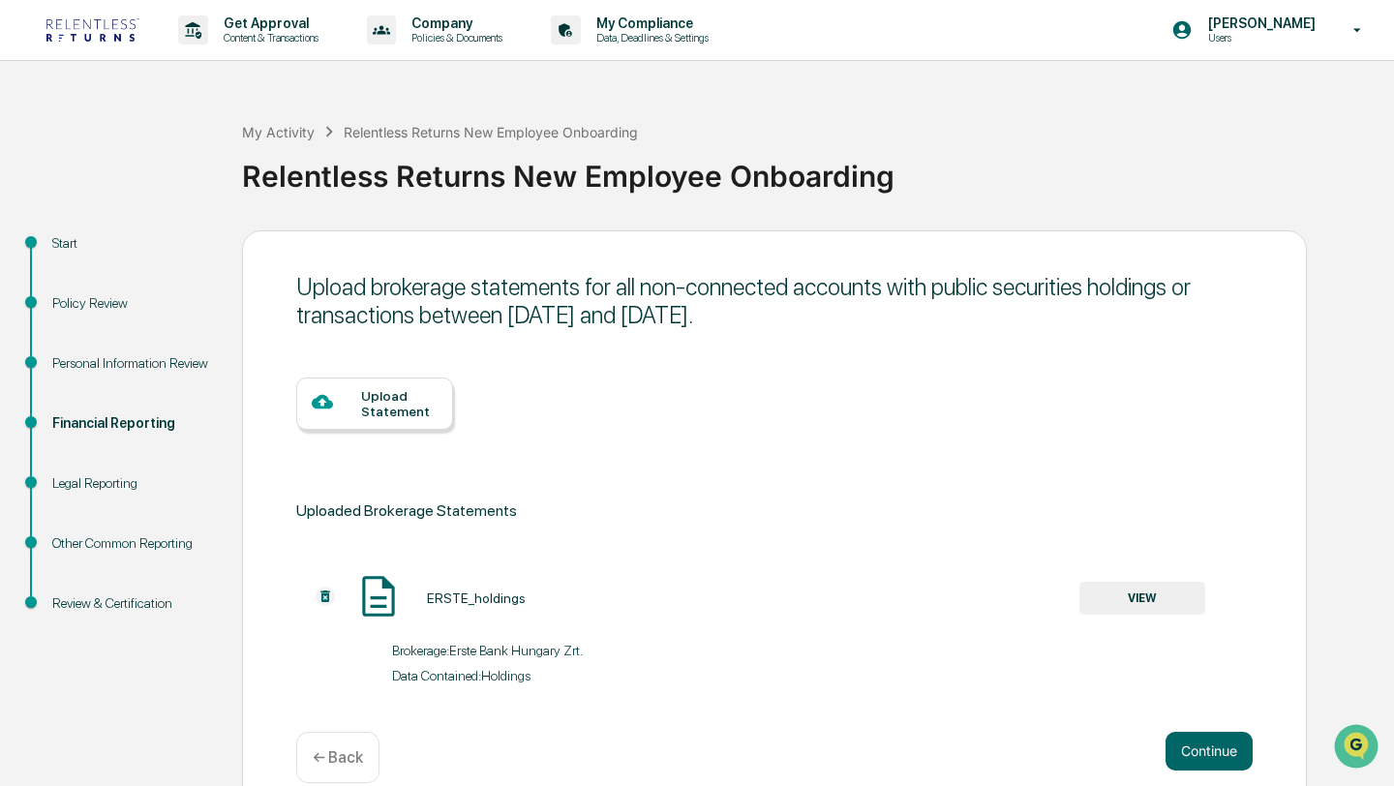
click at [323, 592] on img at bounding box center [325, 596] width 19 height 19
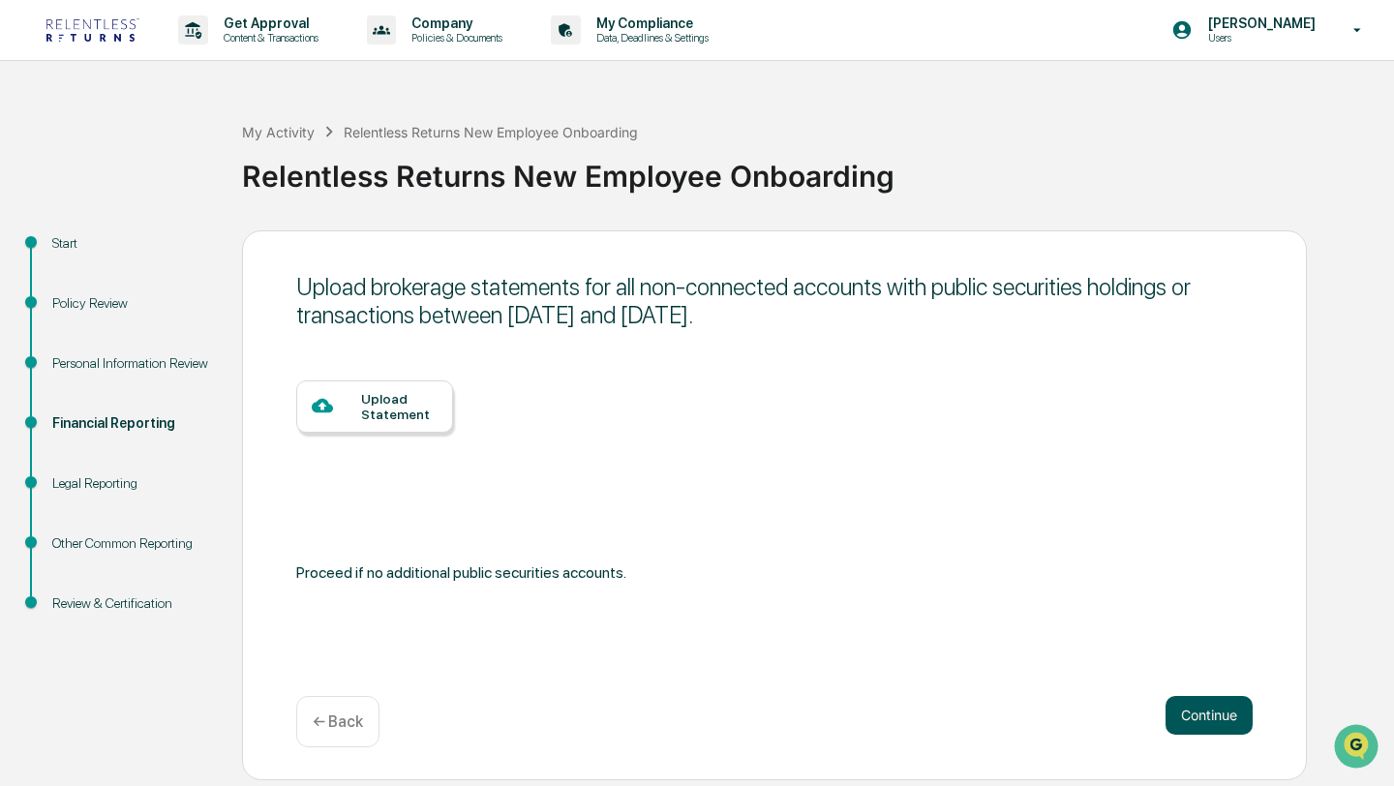
click at [1210, 708] on button "Continue" at bounding box center [1208, 715] width 87 height 39
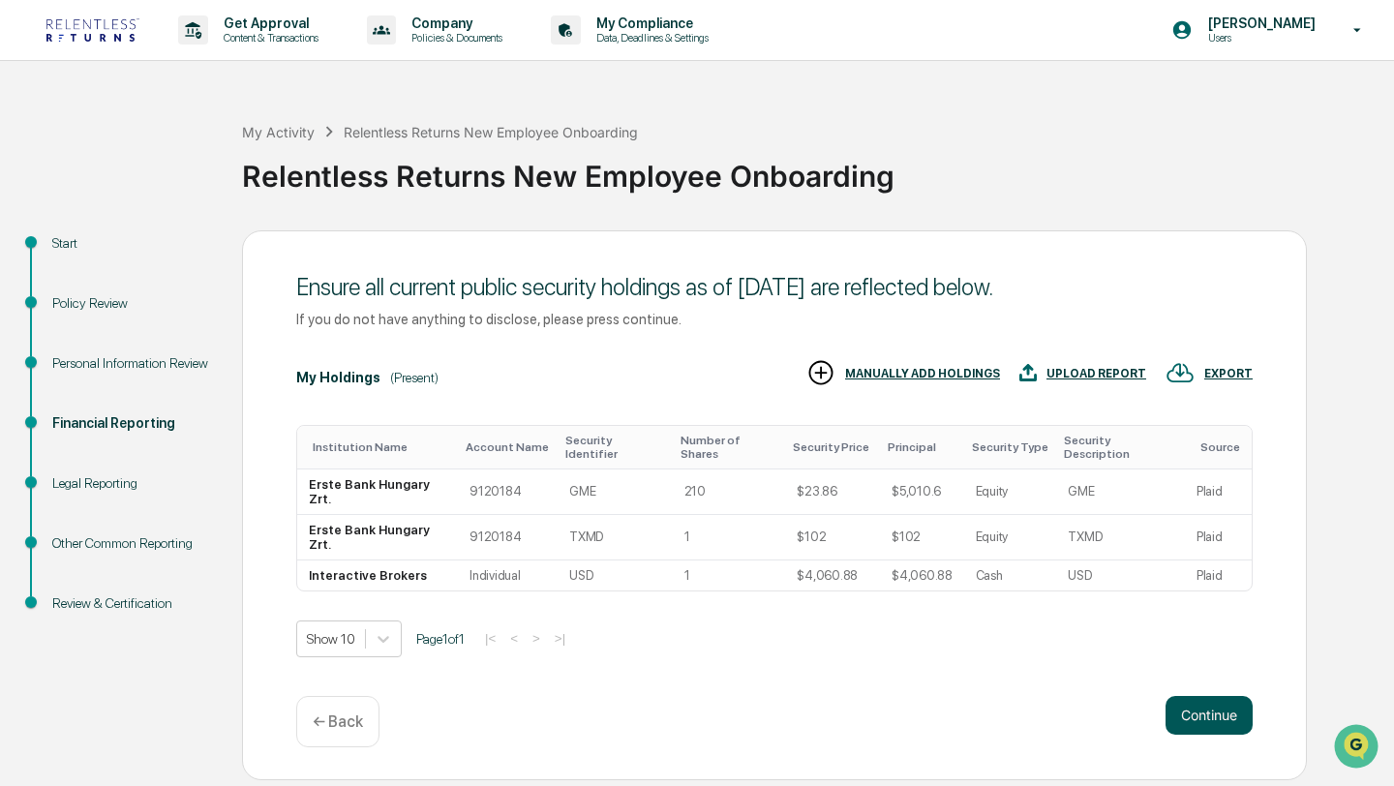
click at [1194, 715] on button "Continue" at bounding box center [1208, 715] width 87 height 39
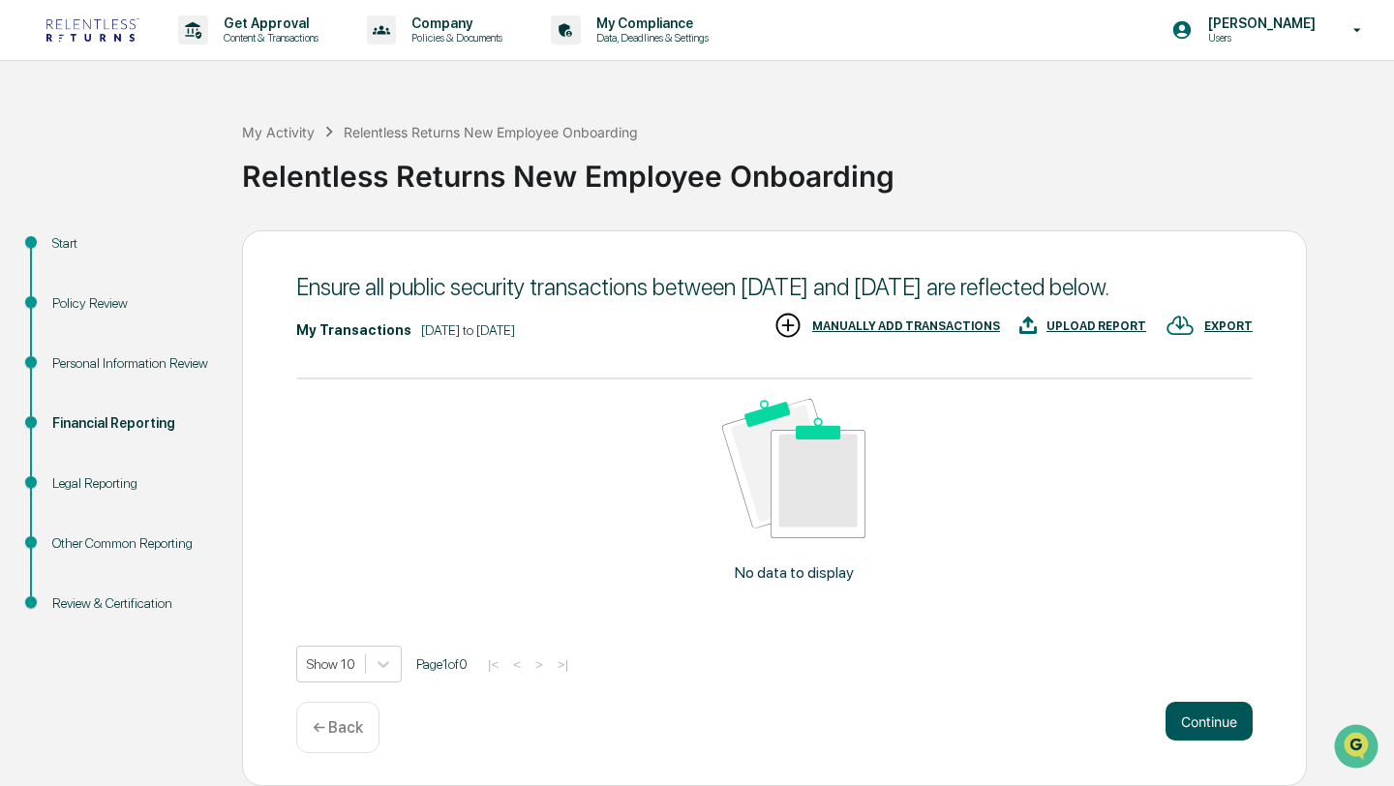
click at [1191, 741] on button "Continue" at bounding box center [1208, 721] width 87 height 39
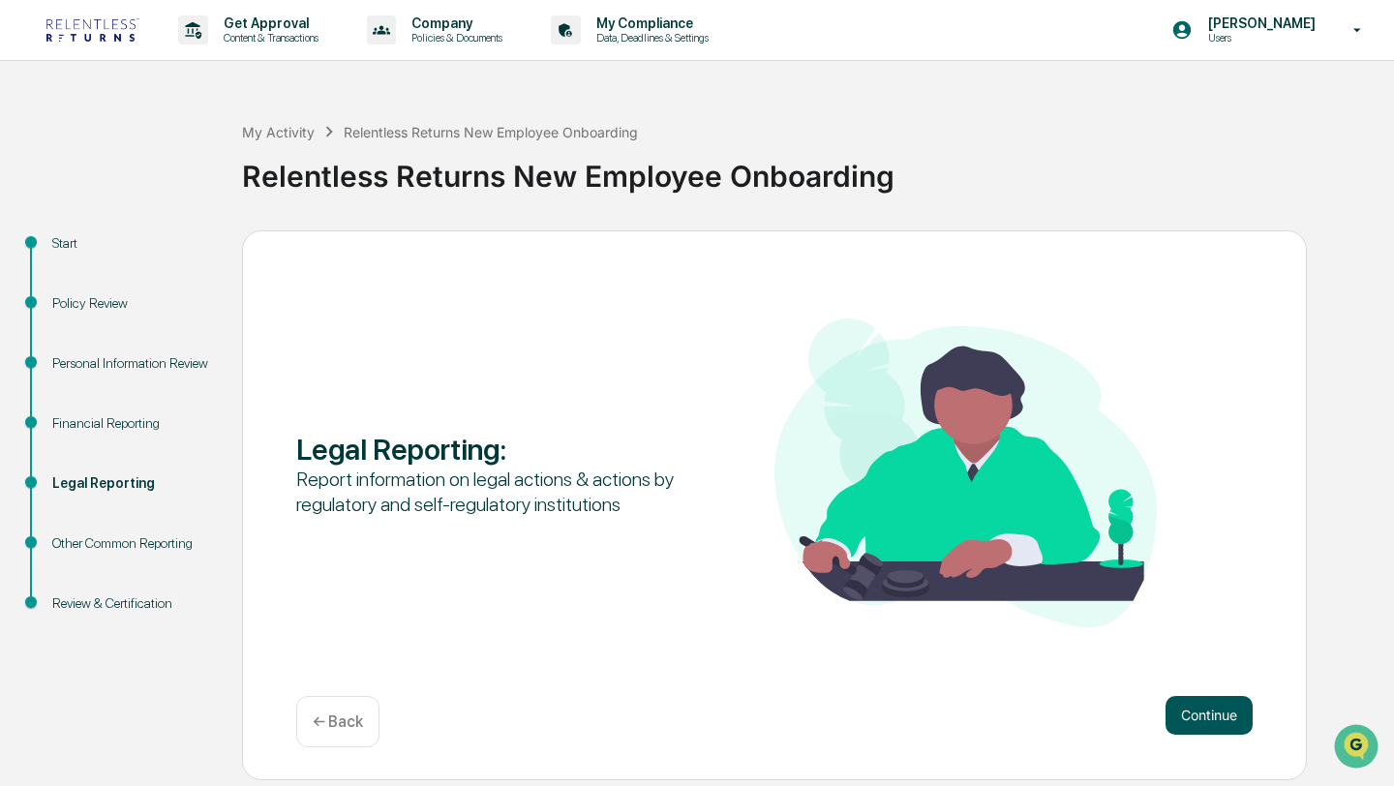
click at [1212, 719] on button "Continue" at bounding box center [1208, 715] width 87 height 39
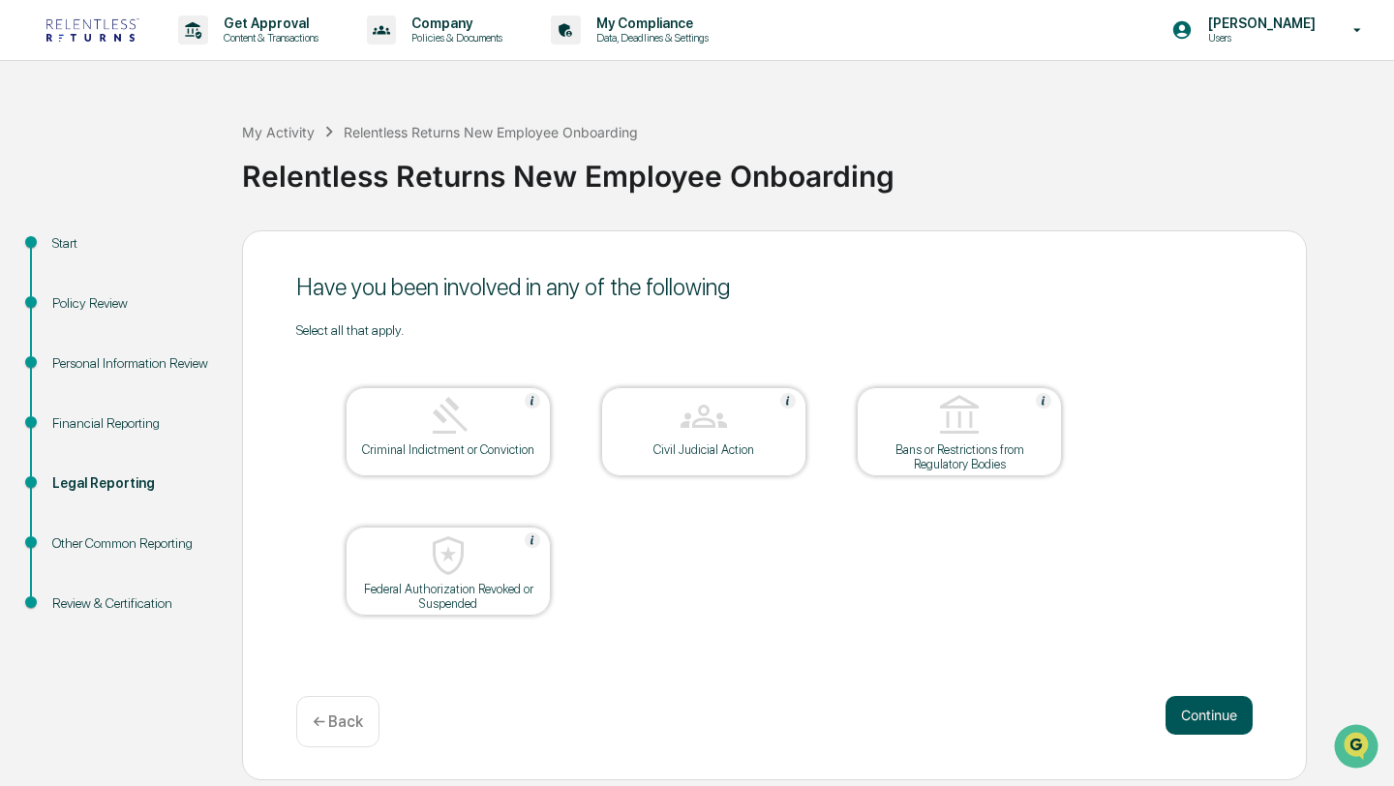
click at [1207, 722] on button "Continue" at bounding box center [1208, 715] width 87 height 39
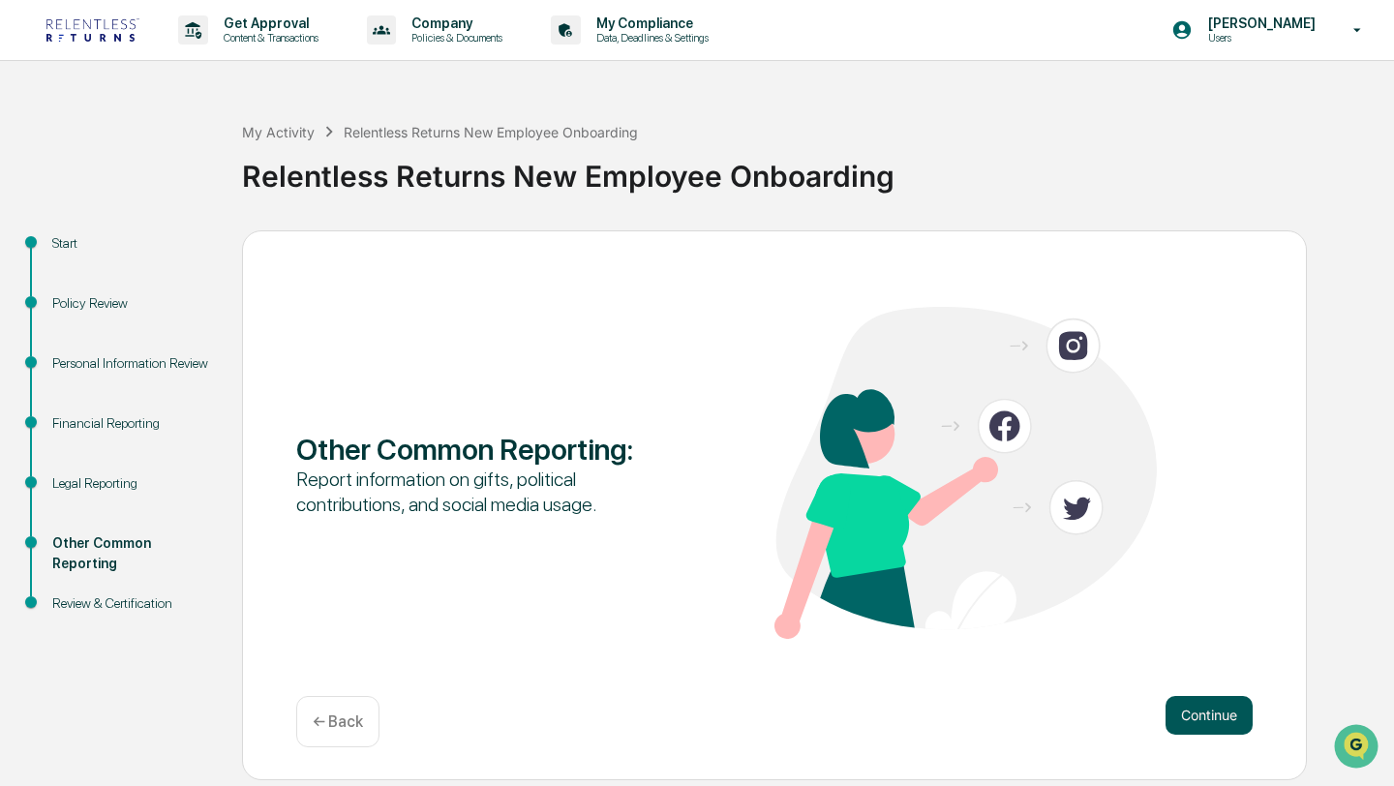
click at [1206, 722] on button "Continue" at bounding box center [1208, 715] width 87 height 39
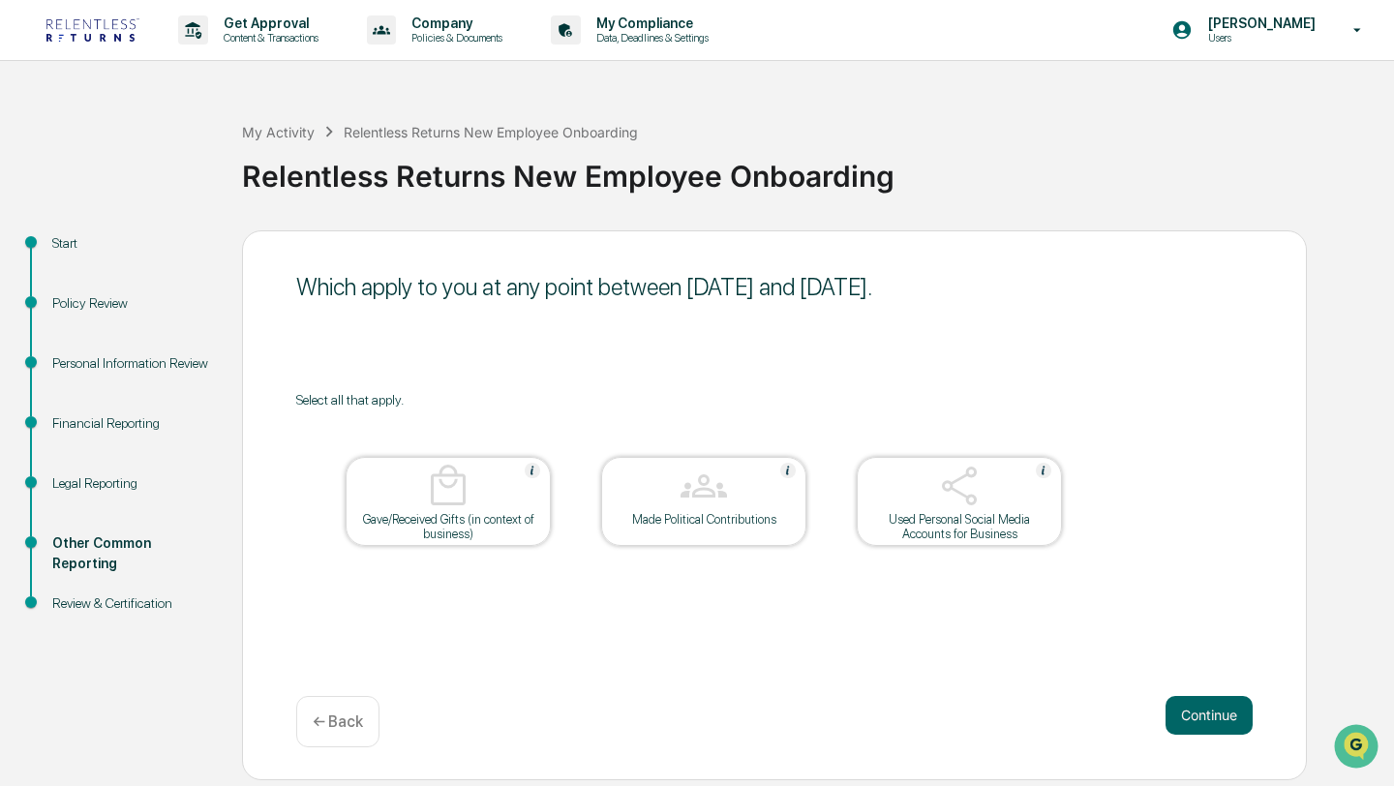
click at [1206, 722] on button "Continue" at bounding box center [1208, 715] width 87 height 39
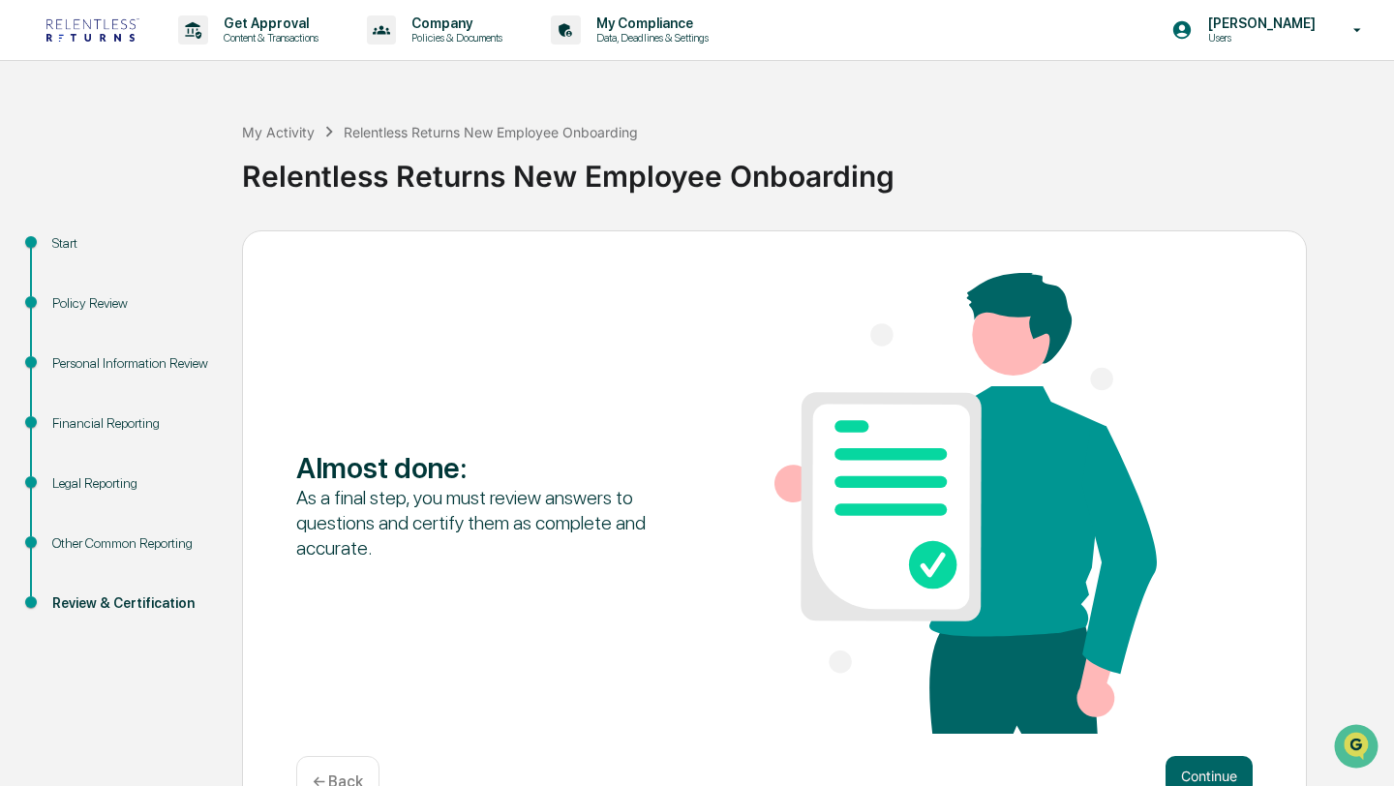
click at [1206, 721] on div "Almost done : As a final step, you must review answers to questions and certify…" at bounding box center [774, 505] width 956 height 465
click at [1187, 759] on button "Continue" at bounding box center [1208, 775] width 87 height 39
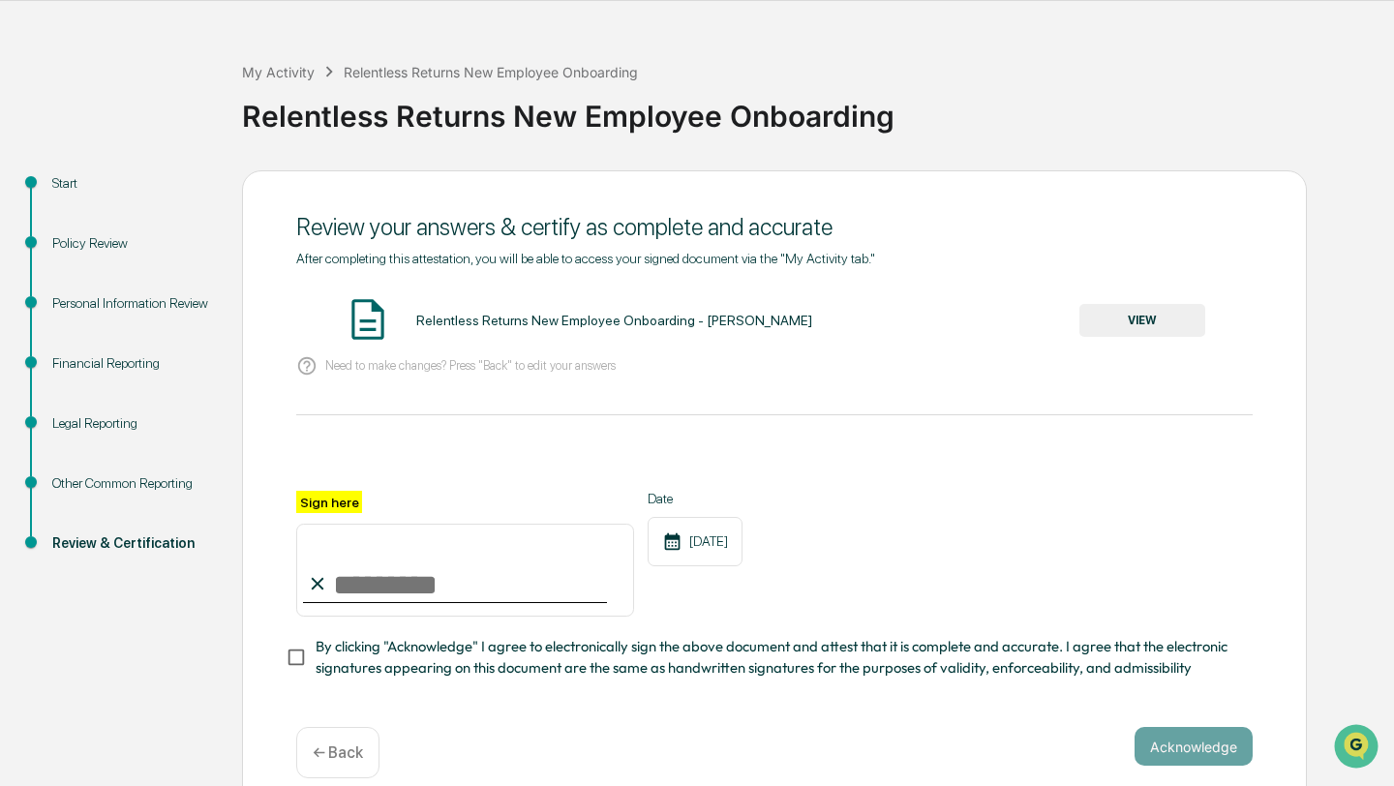
scroll to position [84, 0]
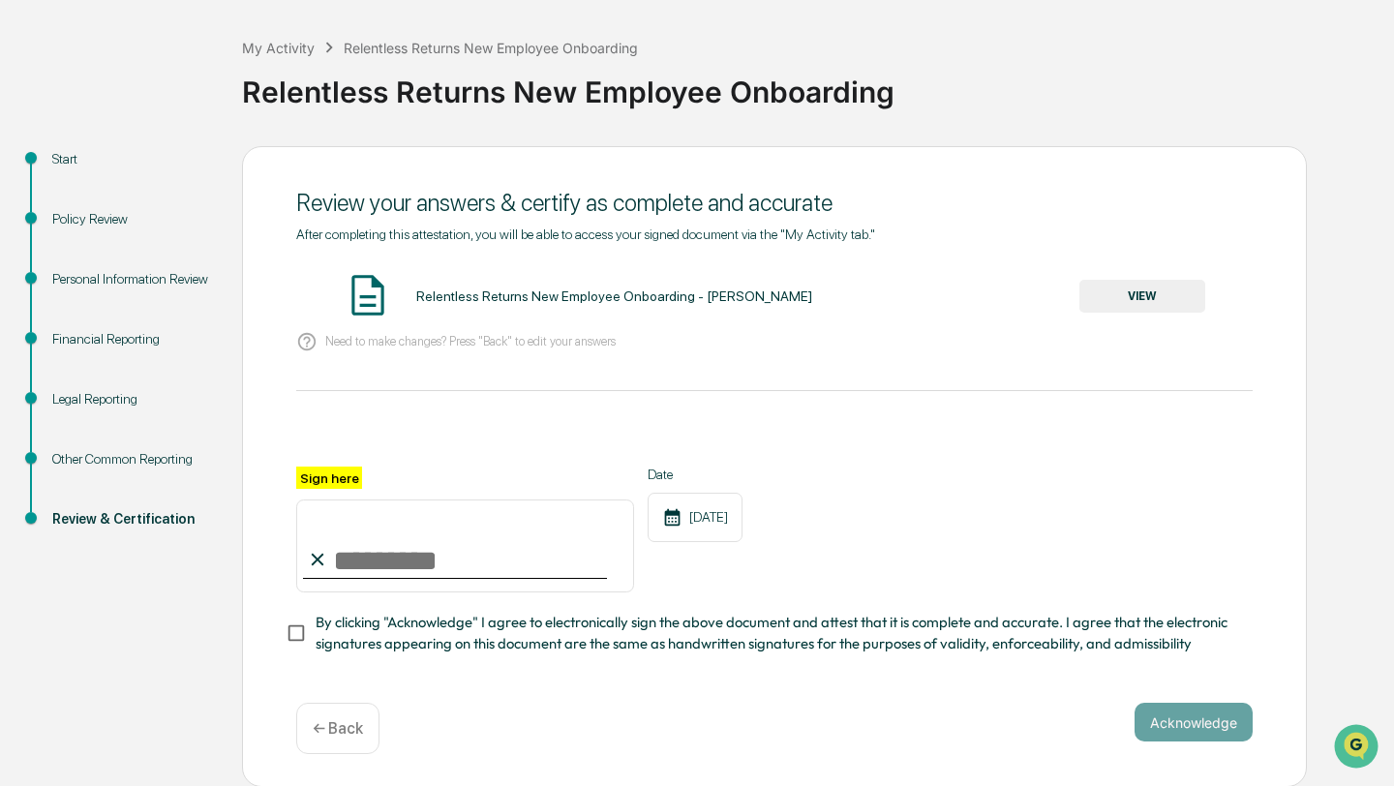
click at [500, 570] on input "Sign here" at bounding box center [465, 545] width 338 height 93
type input "**********"
click at [331, 629] on span "By clicking "Acknowledge" I agree to electronically sign the above document and…" at bounding box center [777, 634] width 922 height 44
click at [1125, 289] on button "VIEW" at bounding box center [1142, 296] width 126 height 33
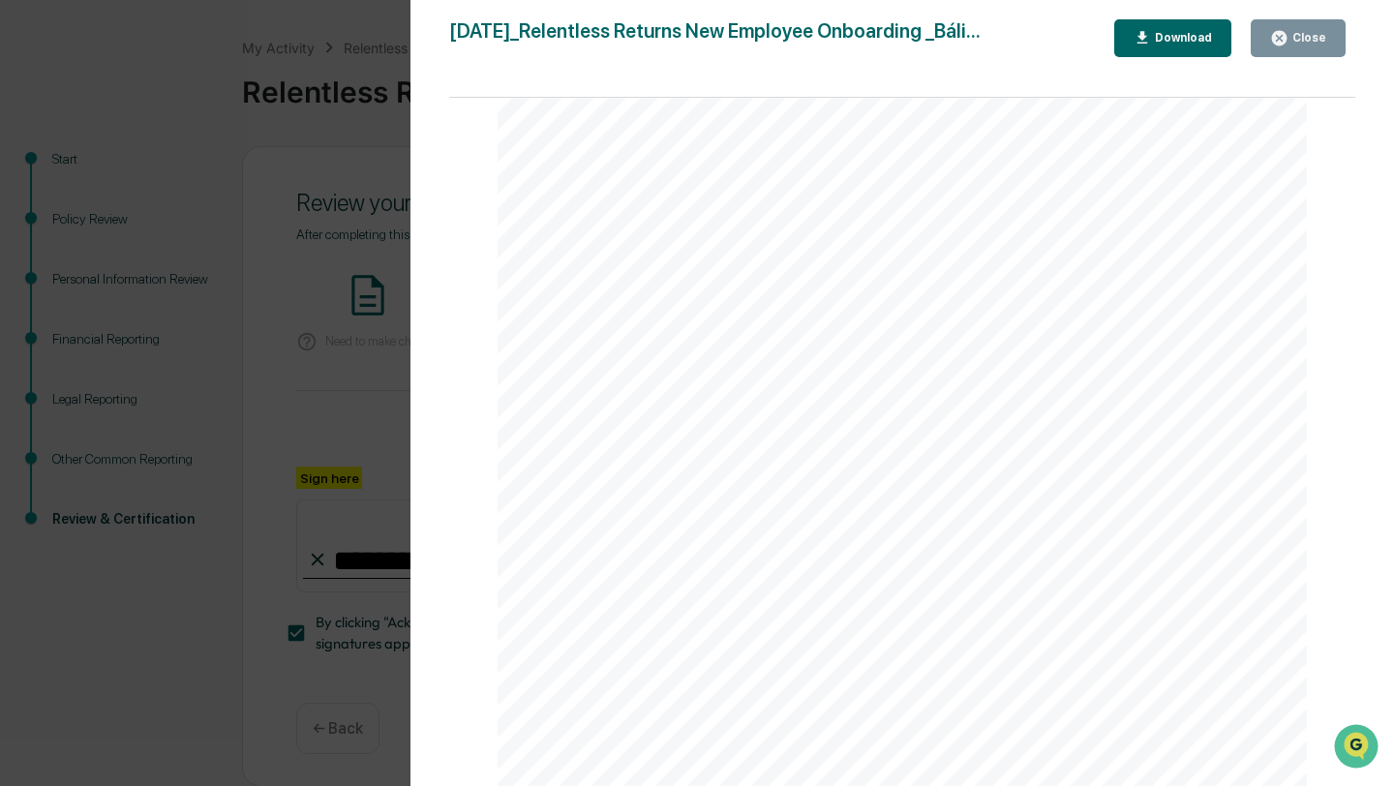
scroll to position [2721, 0]
click at [1290, 38] on div "Close" at bounding box center [1307, 38] width 38 height 14
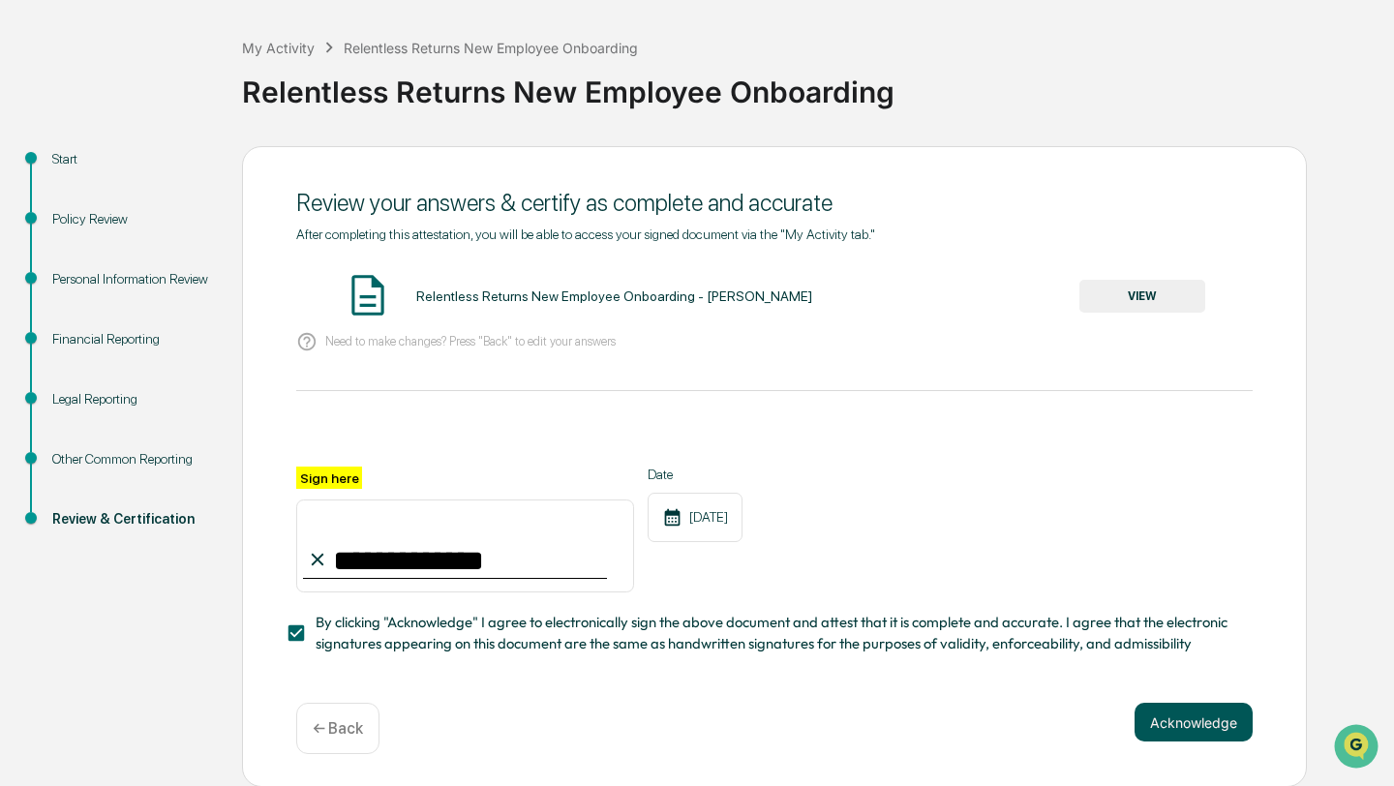
click at [1162, 725] on button "Acknowledge" at bounding box center [1193, 722] width 118 height 39
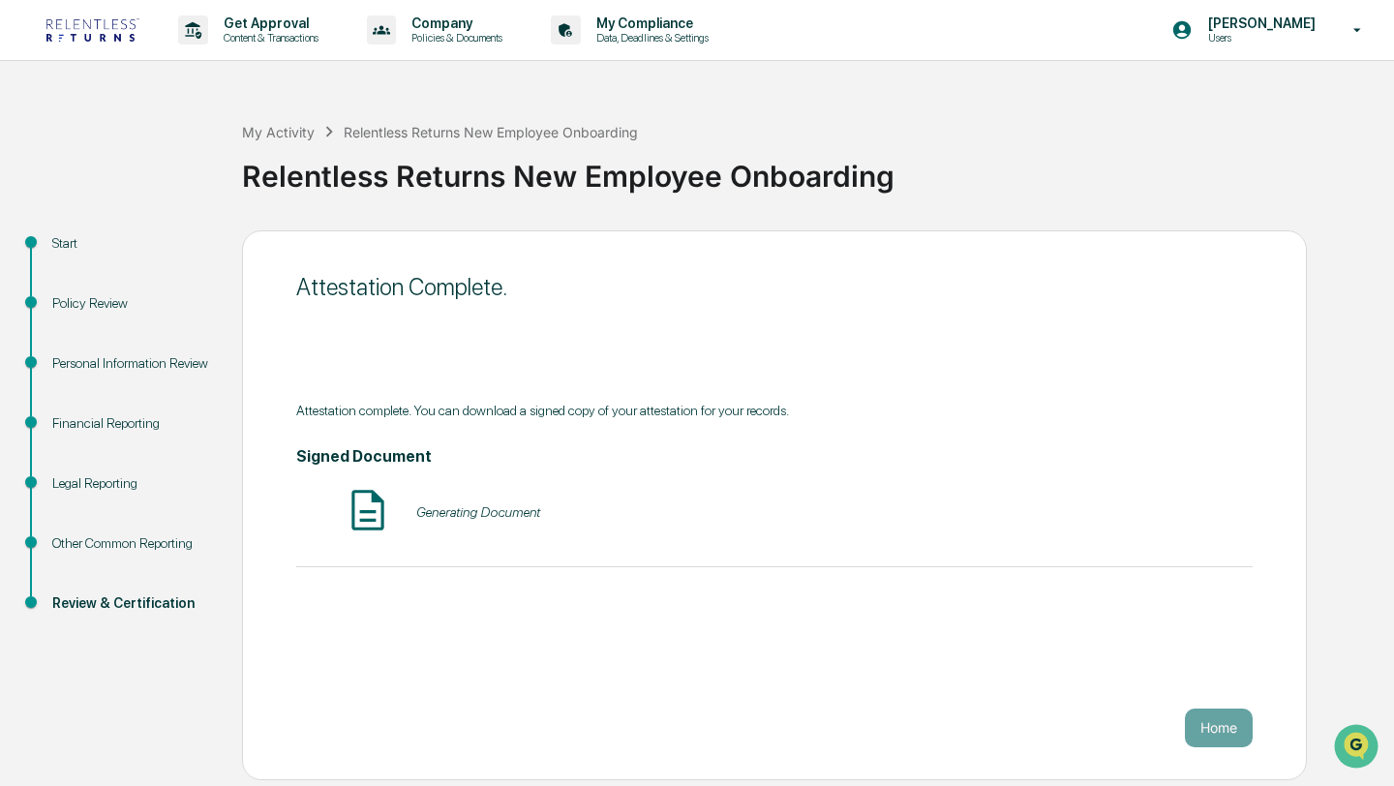
scroll to position [0, 0]
